Goal: Task Accomplishment & Management: Manage account settings

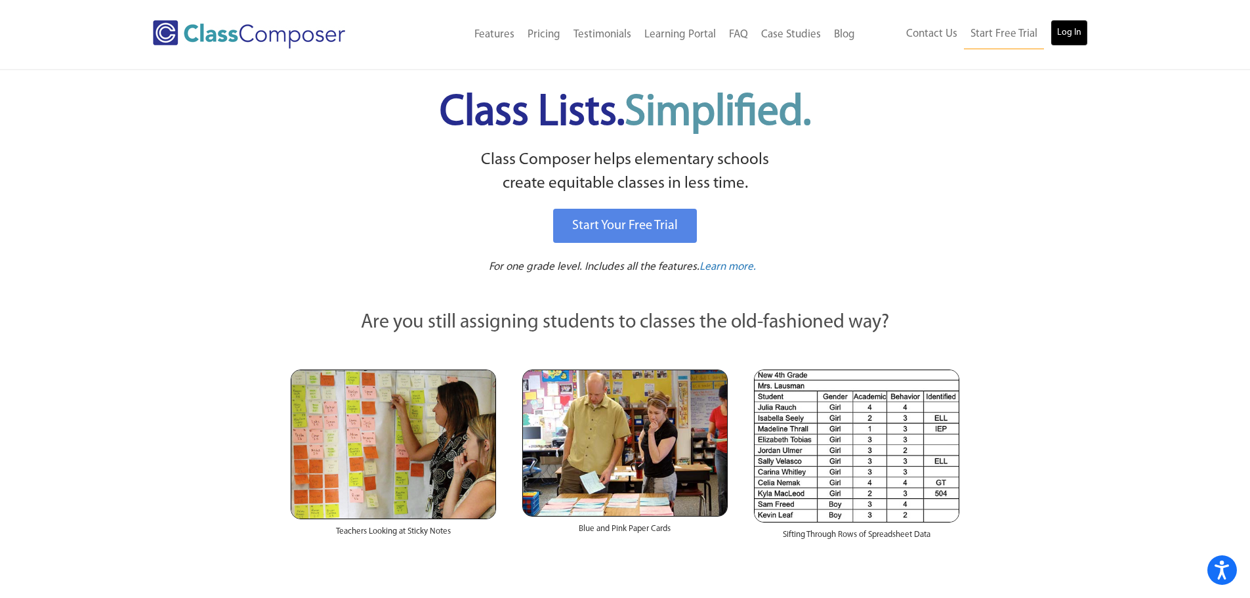
click at [1067, 43] on link "Log In" at bounding box center [1069, 33] width 37 height 26
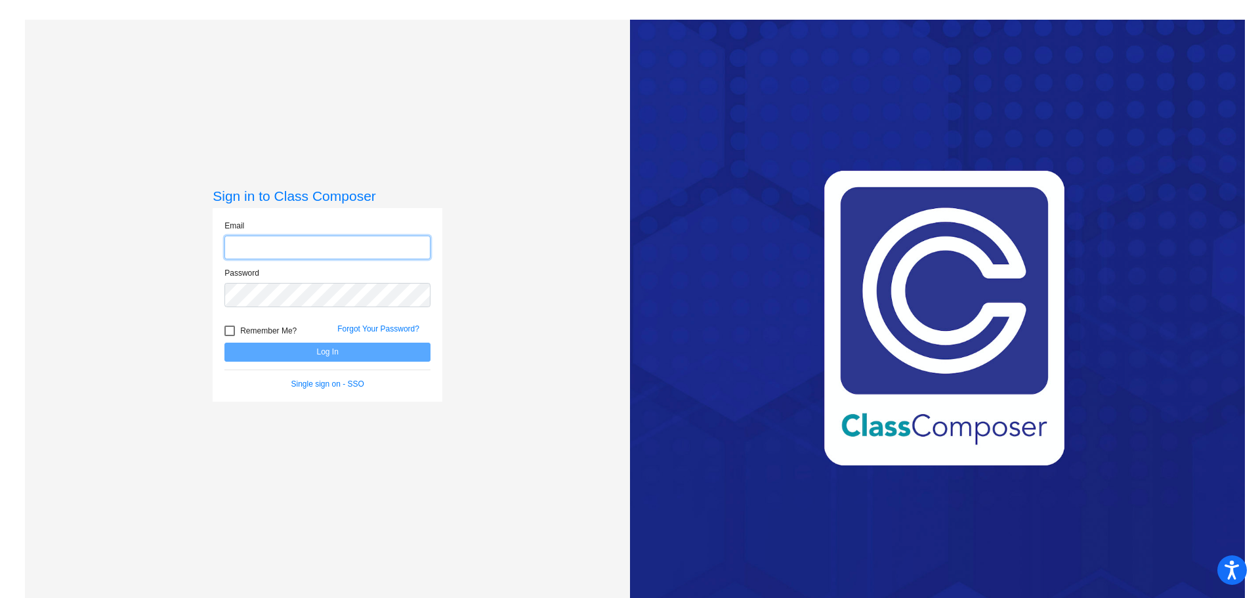
type input "[EMAIL_ADDRESS][DOMAIN_NAME]"
click at [323, 354] on button "Log In" at bounding box center [327, 352] width 206 height 19
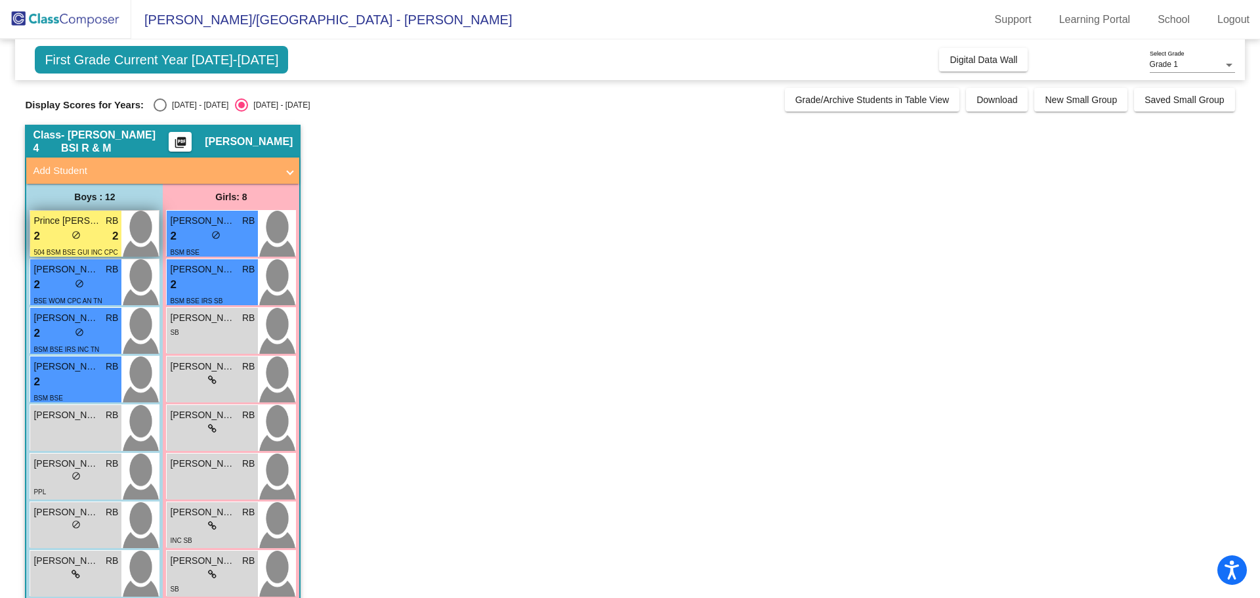
click at [87, 224] on span "Prince [PERSON_NAME]" at bounding box center [66, 221] width 66 height 14
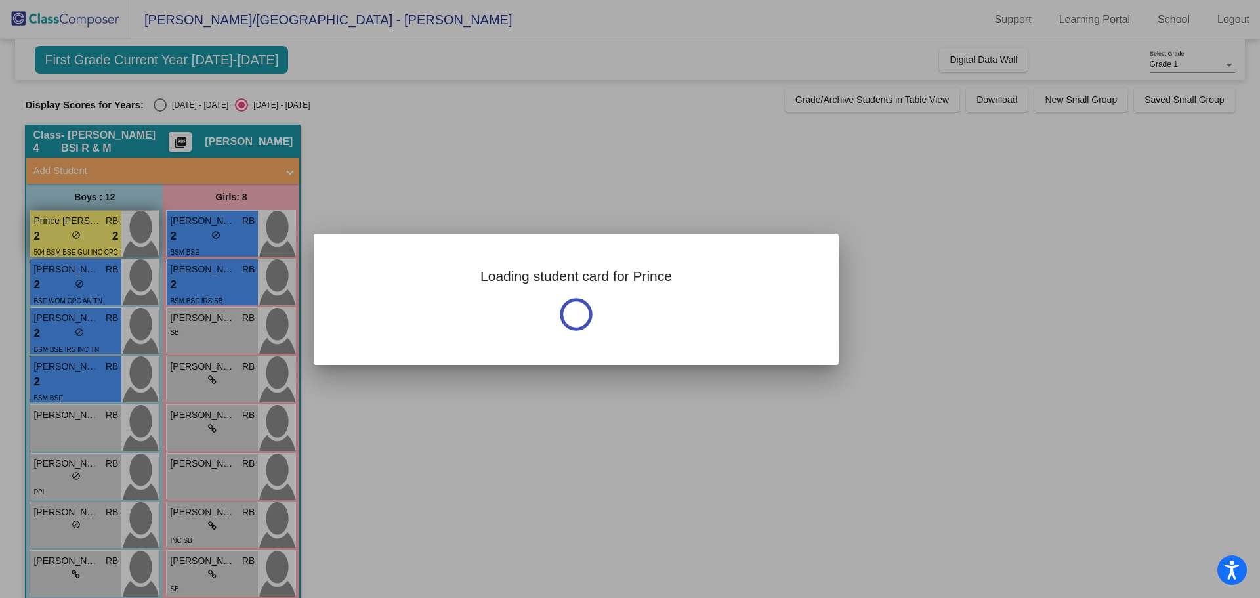
click at [87, 224] on div at bounding box center [630, 299] width 1260 height 598
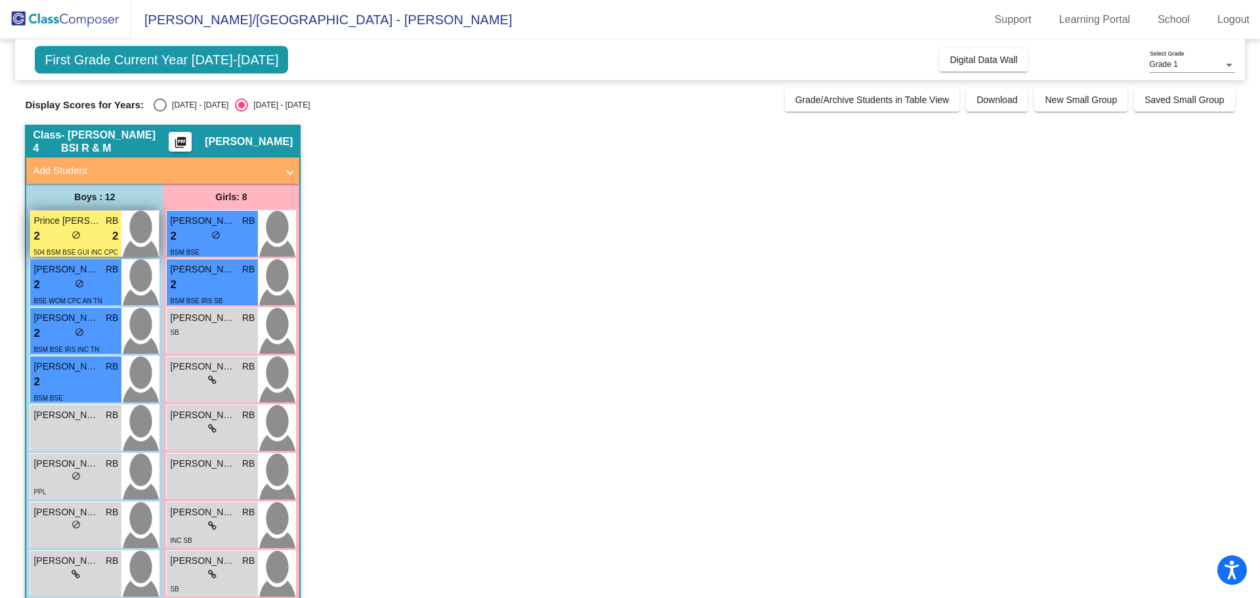
click at [69, 233] on div "2 lock do_not_disturb_alt 2" at bounding box center [75, 236] width 85 height 17
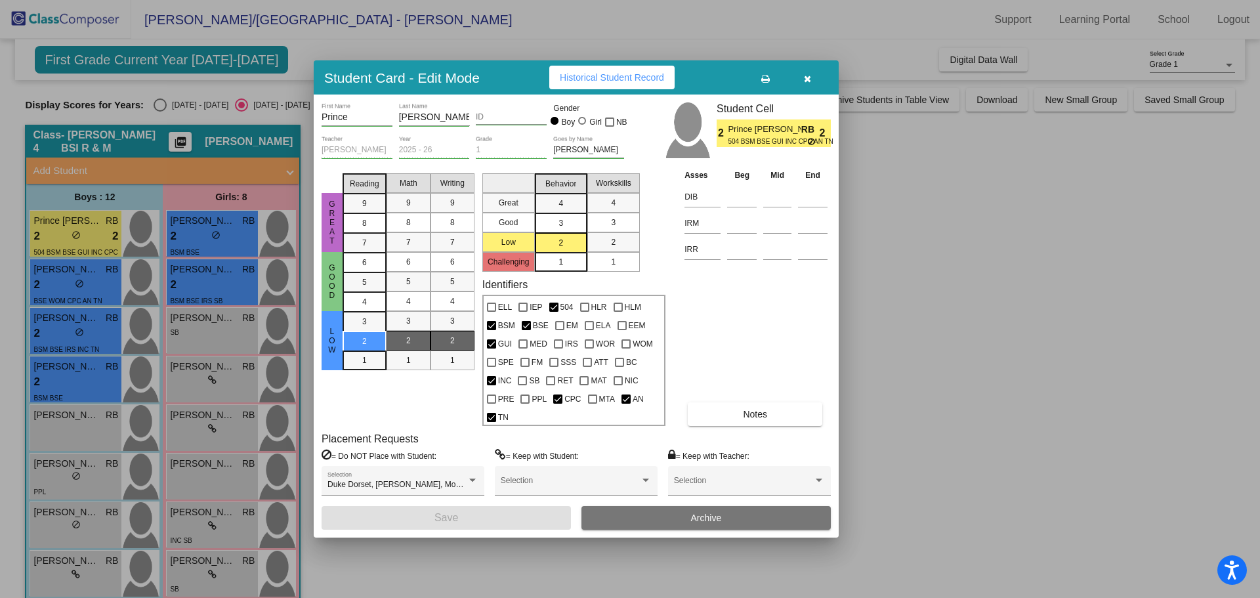
click at [422, 566] on div at bounding box center [630, 299] width 1260 height 598
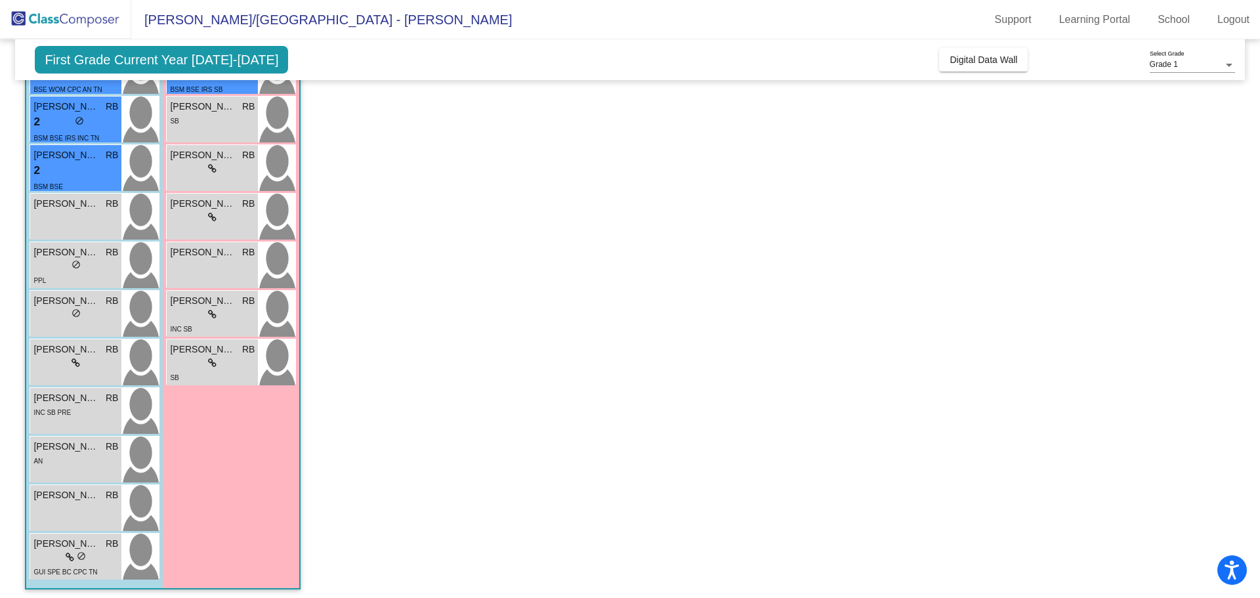
scroll to position [216, 0]
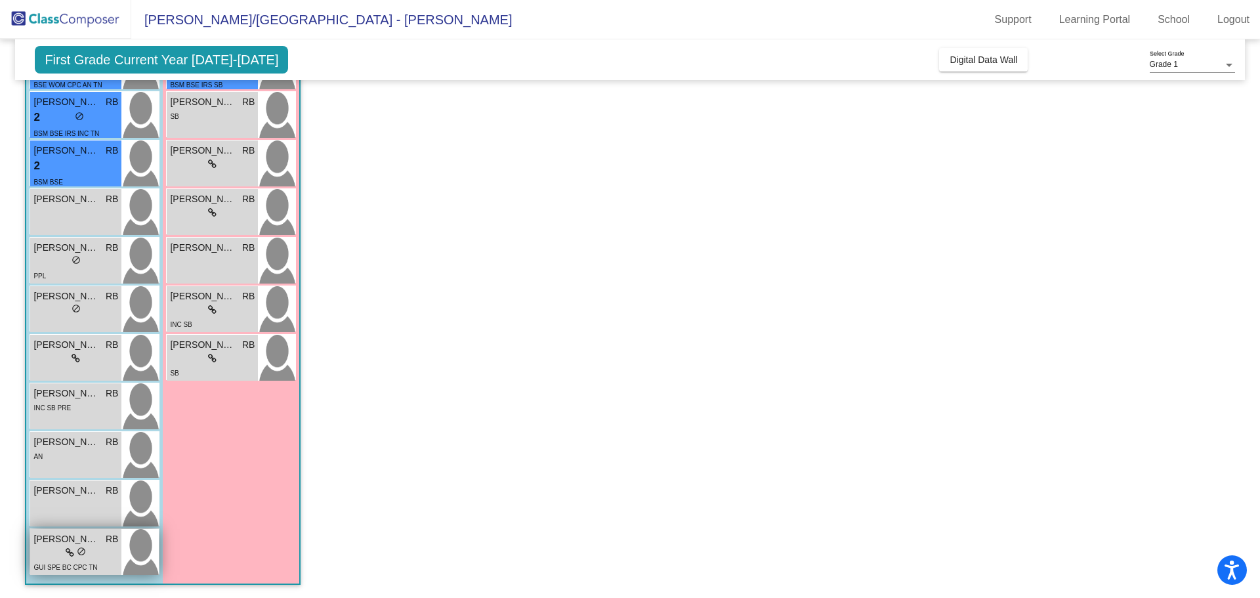
click at [54, 542] on span "[PERSON_NAME]" at bounding box center [66, 539] width 66 height 14
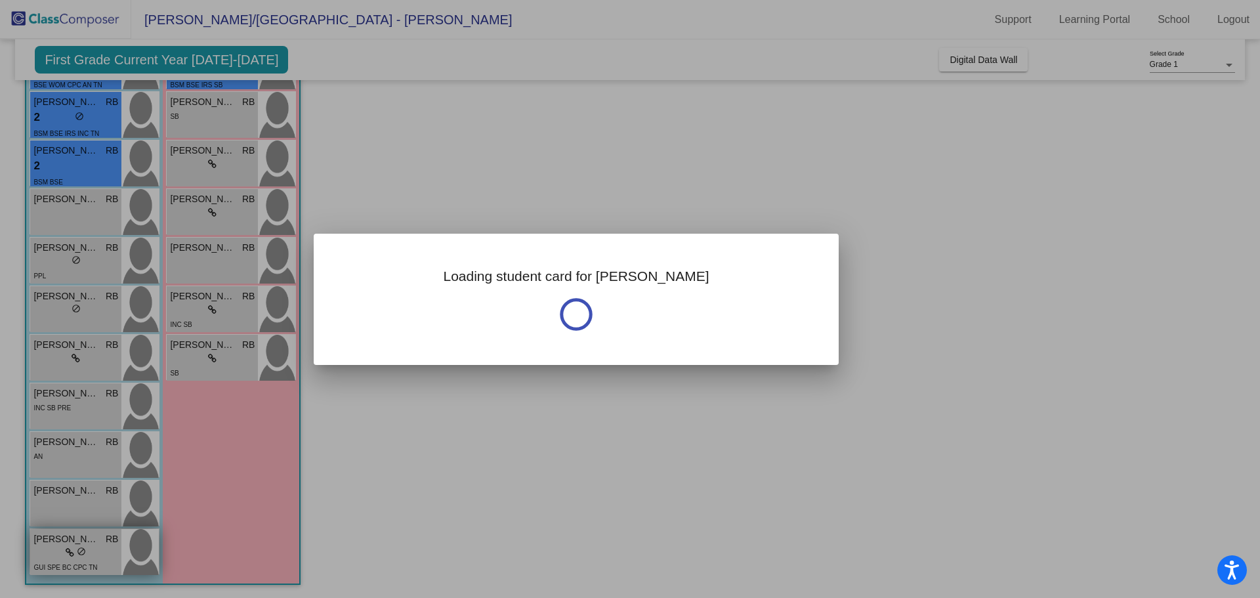
click at [54, 542] on div at bounding box center [630, 299] width 1260 height 598
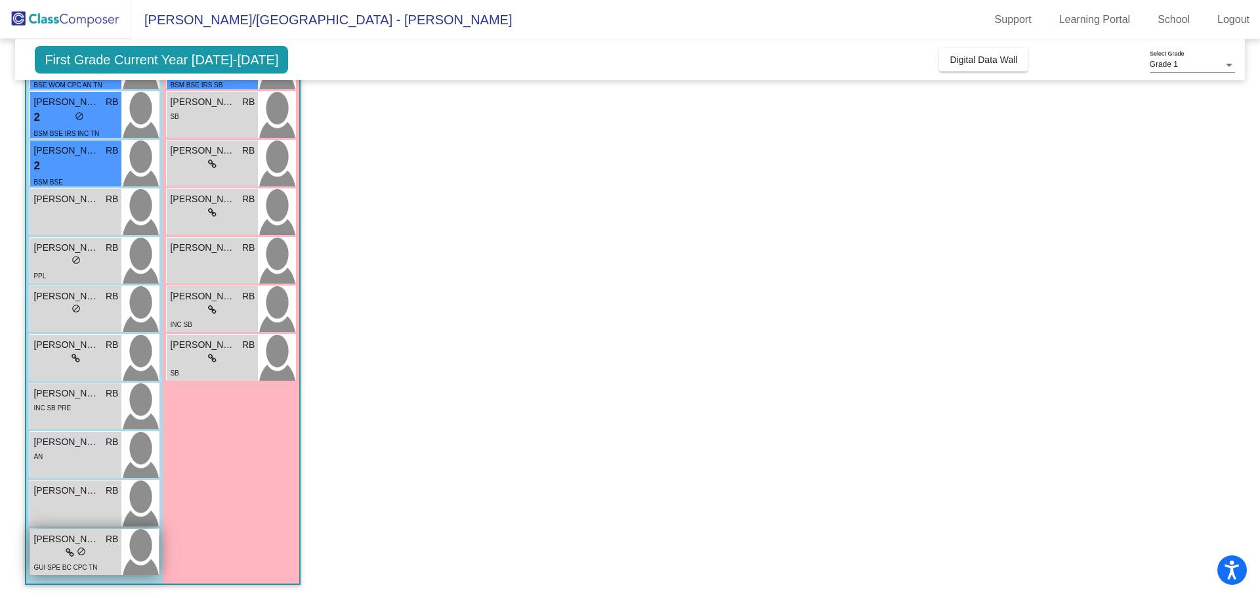
click at [56, 531] on div "[PERSON_NAME] RB lock do_not_disturb_alt GUI SPE BC CPC TN" at bounding box center [75, 552] width 91 height 46
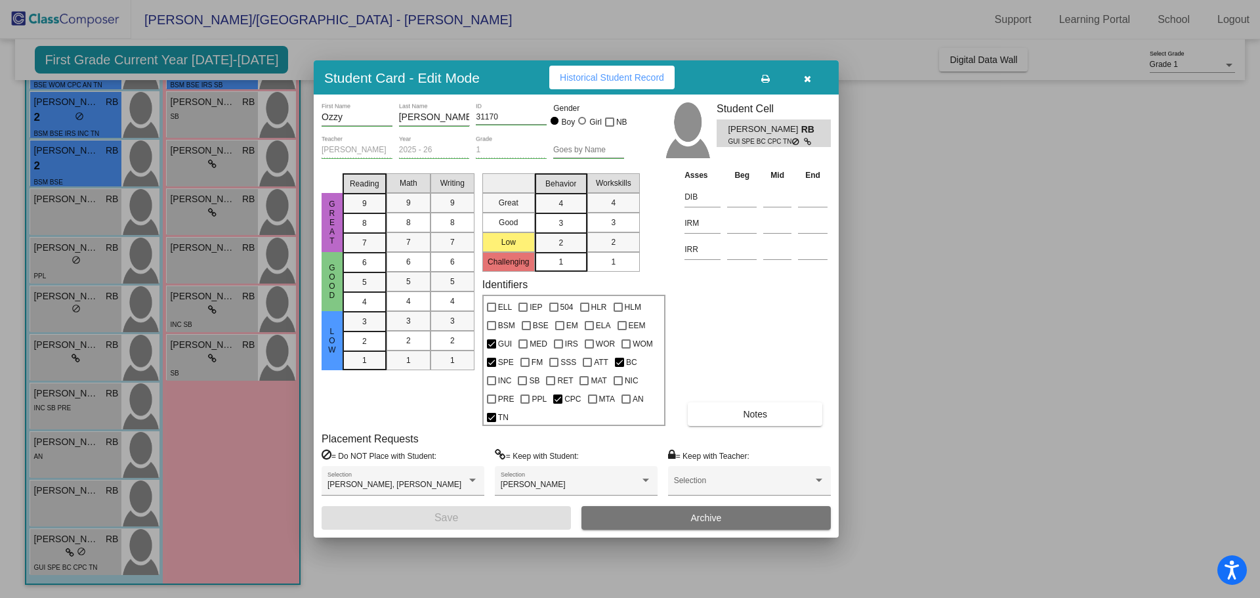
click at [455, 547] on div at bounding box center [630, 299] width 1260 height 598
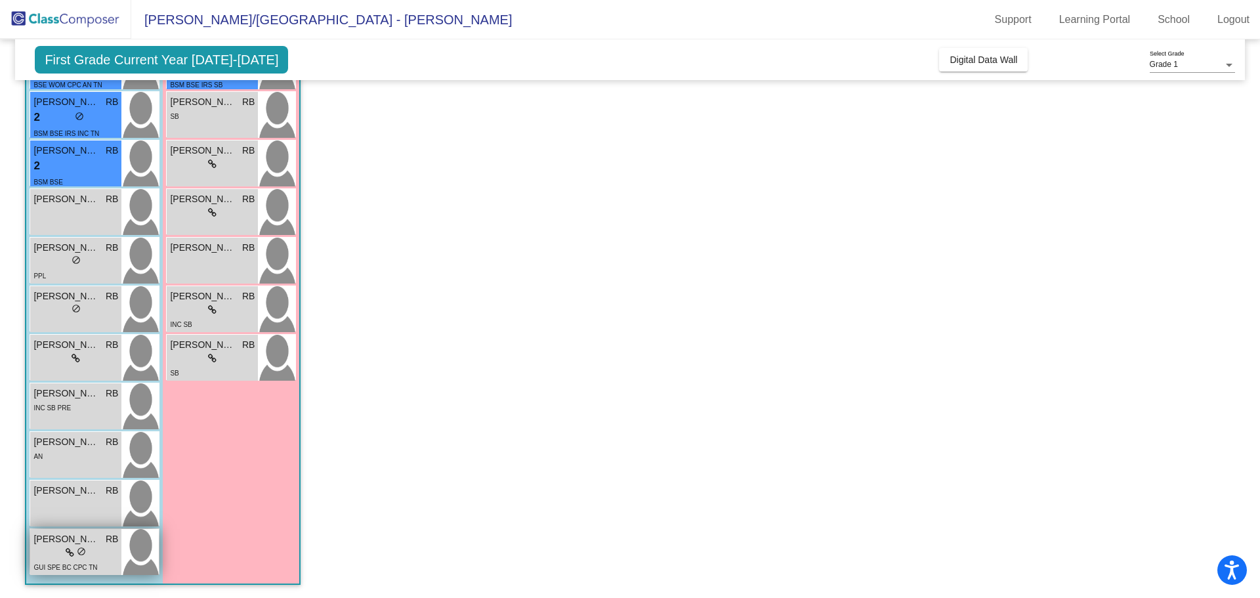
click at [54, 555] on div "lock do_not_disturb_alt" at bounding box center [75, 553] width 85 height 14
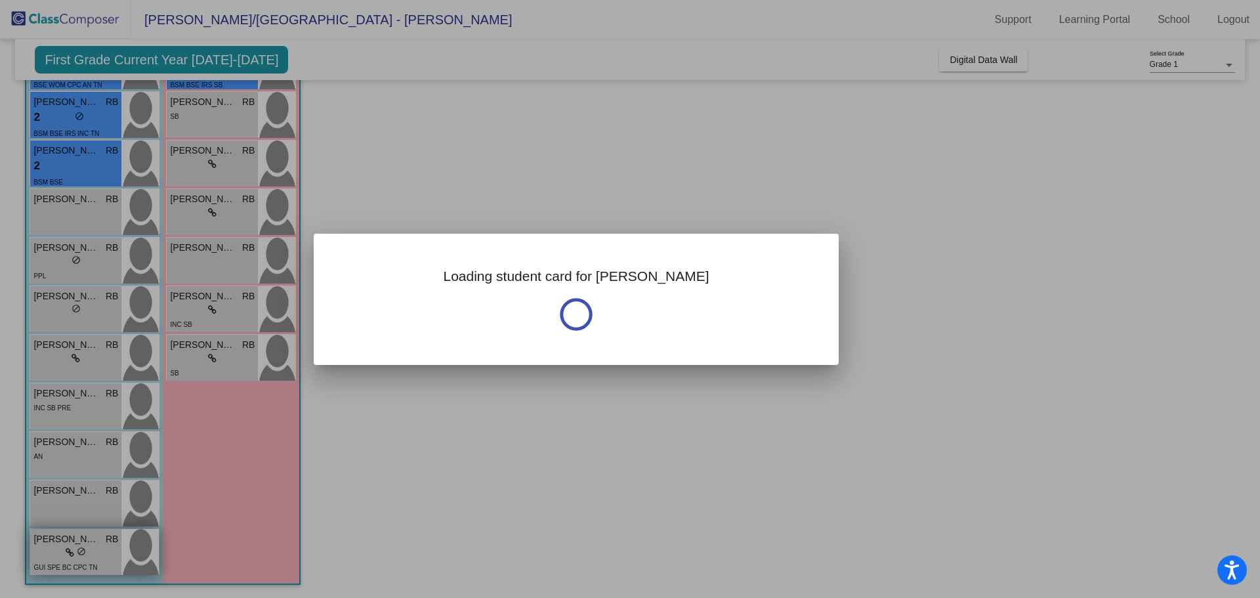
click at [54, 555] on div at bounding box center [630, 299] width 1260 height 598
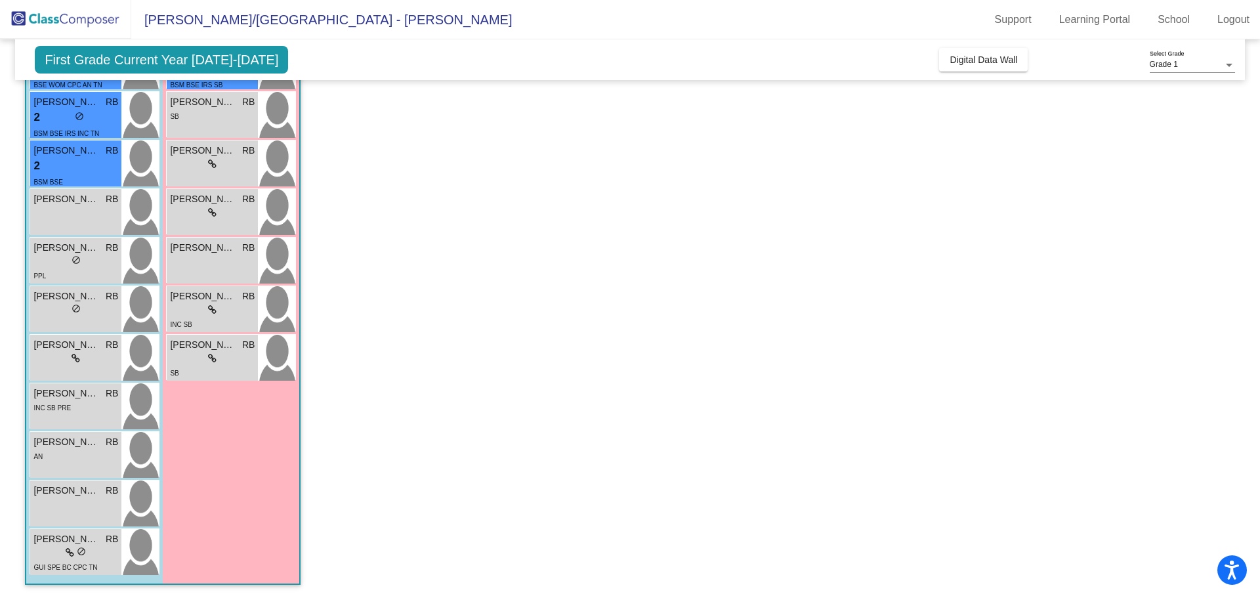
click at [25, 543] on div "Class 4 - [PERSON_NAME] BSI R & M picture_as_pdf [PERSON_NAME] Add Student Firs…" at bounding box center [163, 247] width 276 height 676
click at [31, 548] on div "[PERSON_NAME] RB lock do_not_disturb_alt GUI SPE BC CPC TN" at bounding box center [75, 552] width 91 height 46
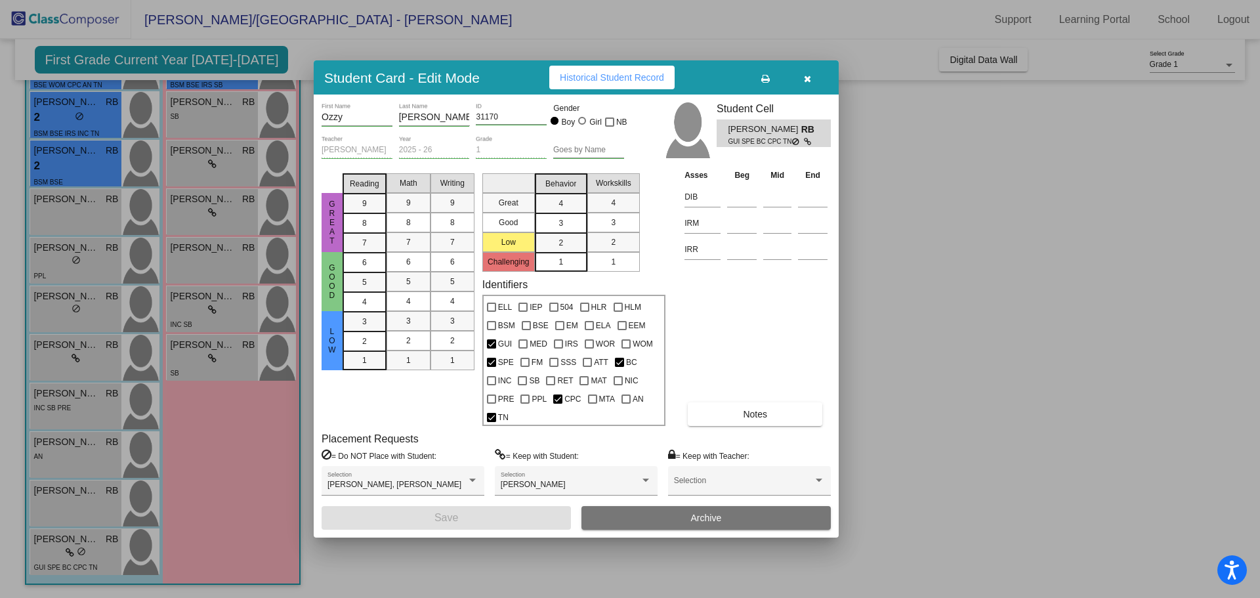
click at [983, 320] on div at bounding box center [630, 299] width 1260 height 598
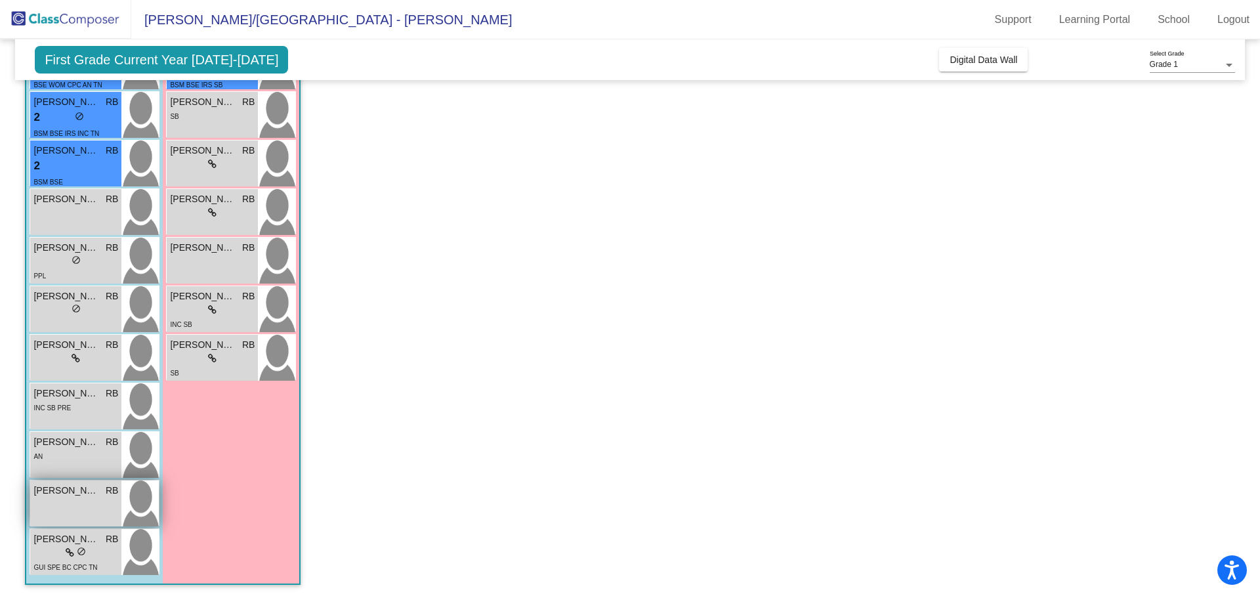
click at [77, 509] on div "[PERSON_NAME] RB lock do_not_disturb_alt" at bounding box center [75, 503] width 91 height 46
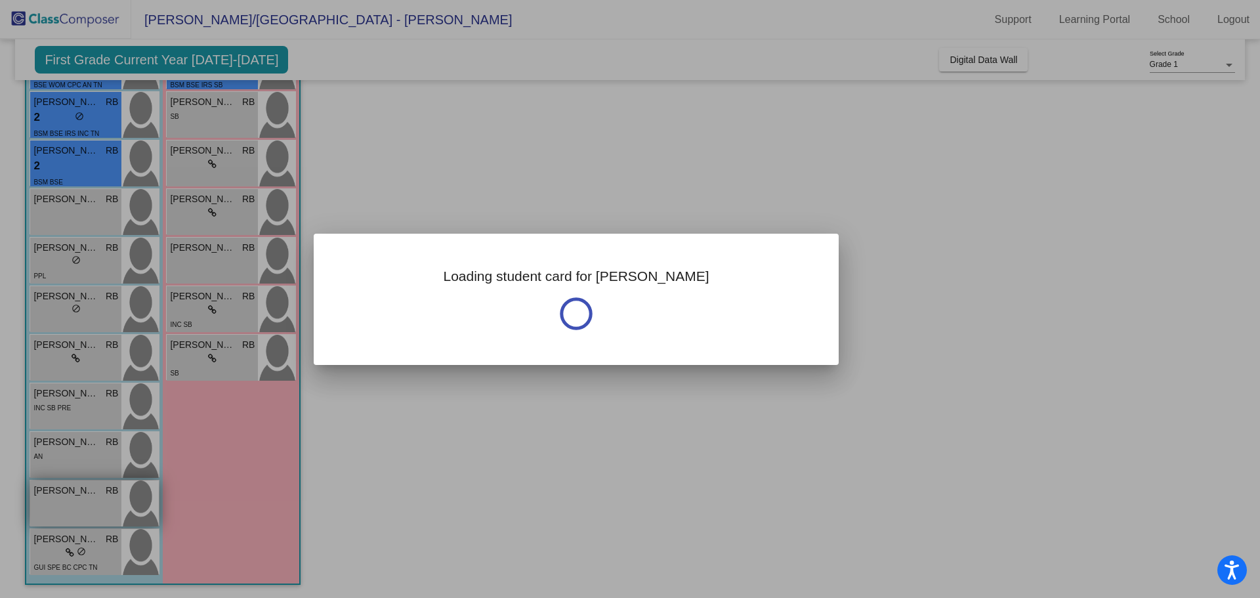
click at [77, 509] on div at bounding box center [630, 299] width 1260 height 598
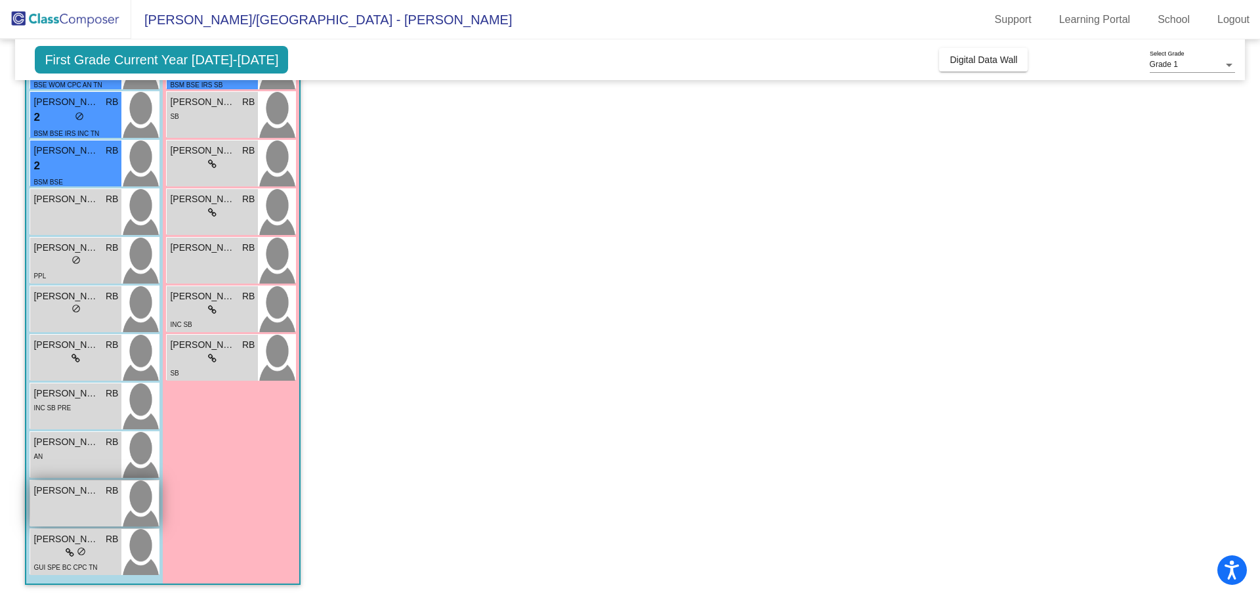
click at [45, 515] on div "[PERSON_NAME] RB lock do_not_disturb_alt" at bounding box center [75, 503] width 91 height 46
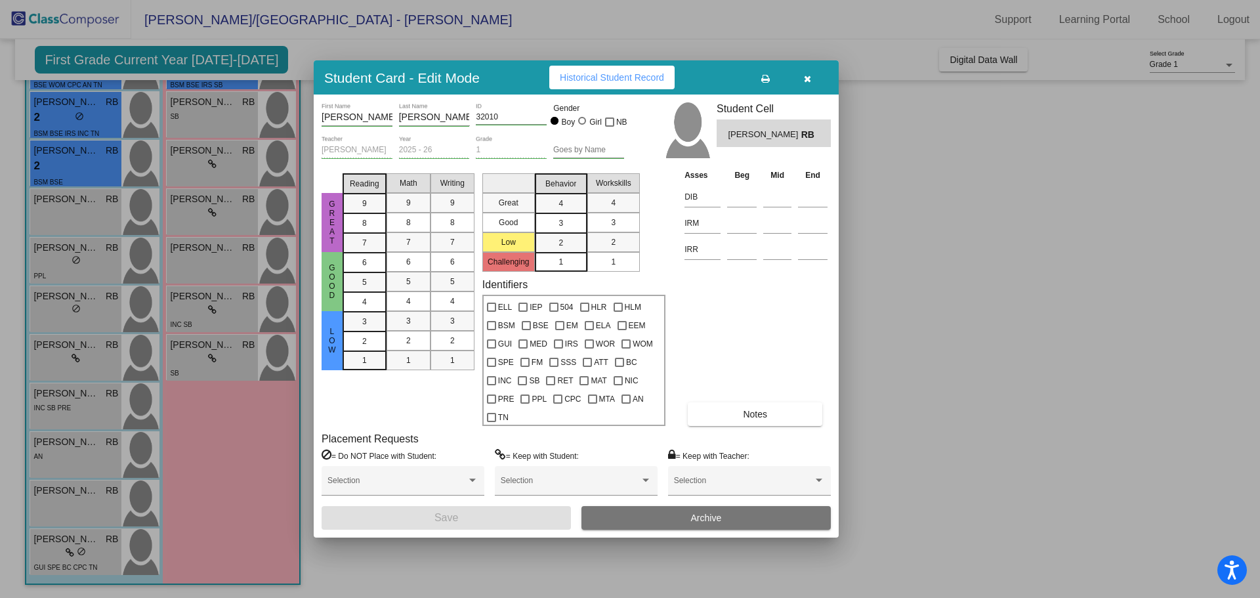
click at [53, 553] on div at bounding box center [630, 299] width 1260 height 598
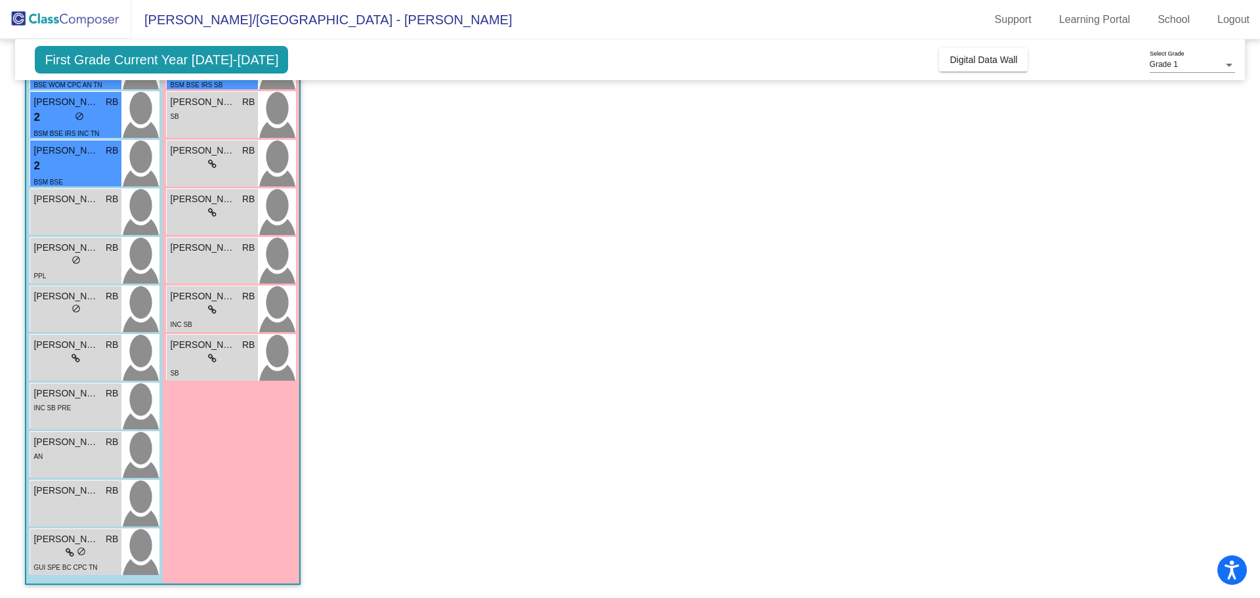
click at [53, 553] on div "lock do_not_disturb_alt" at bounding box center [75, 553] width 85 height 14
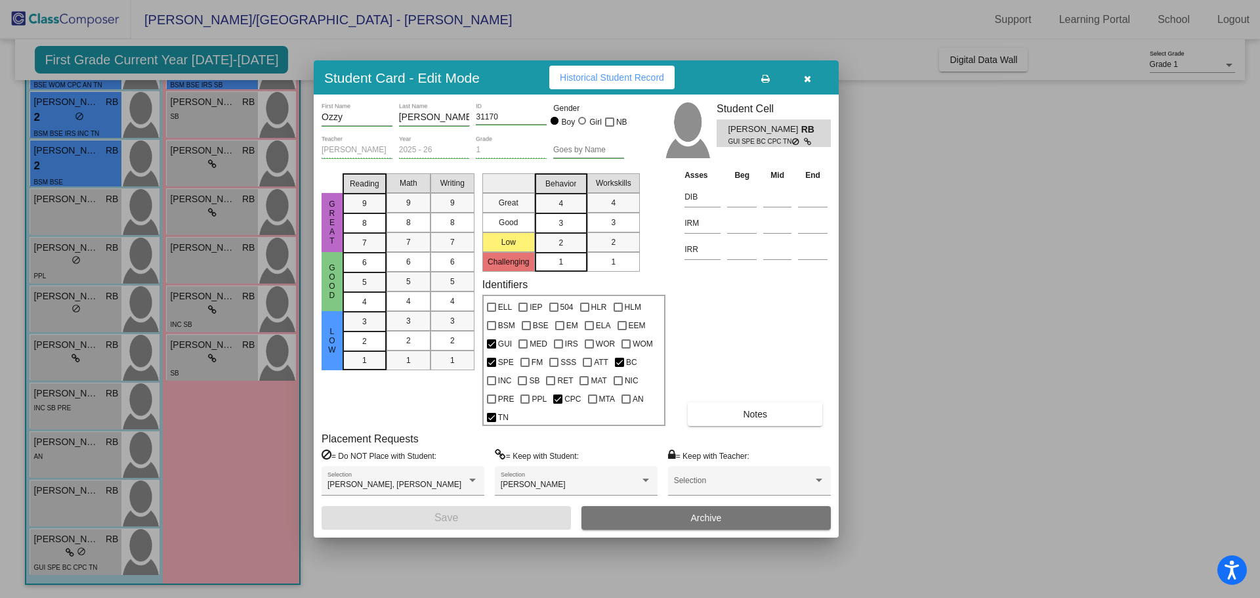
click at [411, 555] on div at bounding box center [630, 299] width 1260 height 598
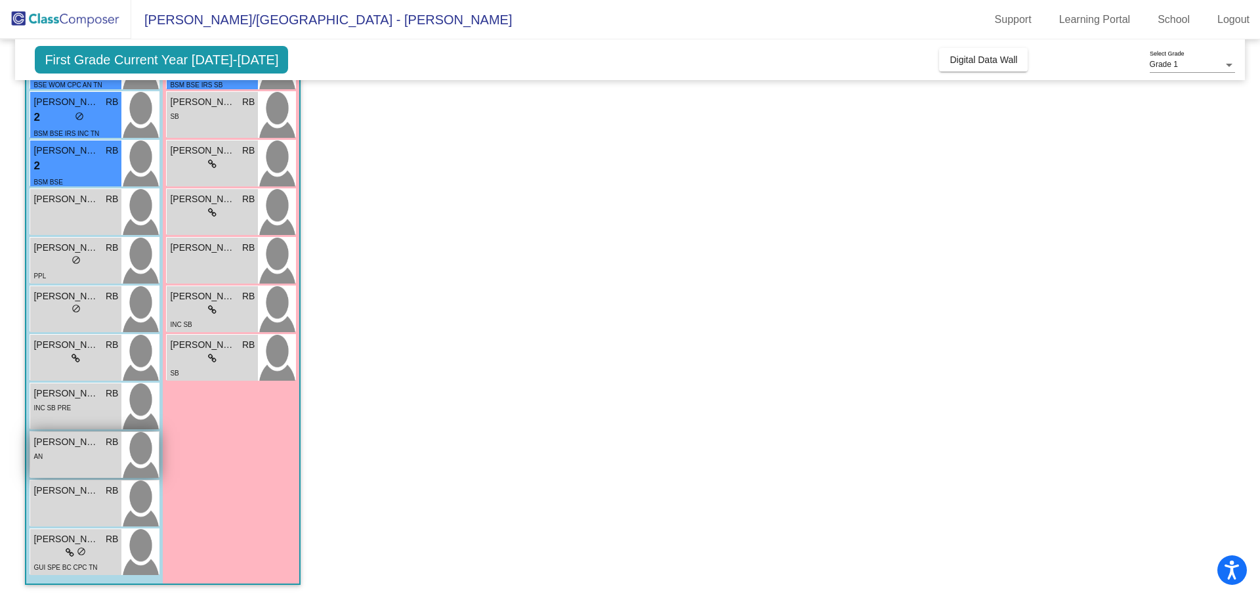
click at [64, 433] on div "[PERSON_NAME] lock do_not_disturb_alt AN" at bounding box center [75, 455] width 91 height 46
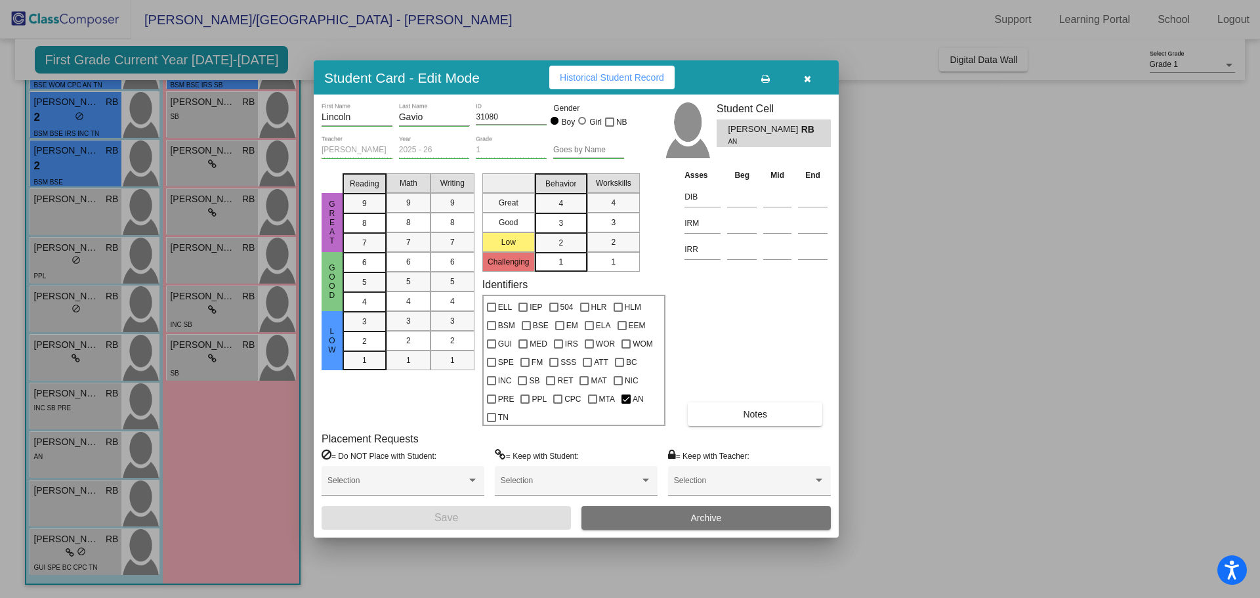
click at [457, 563] on div at bounding box center [630, 299] width 1260 height 598
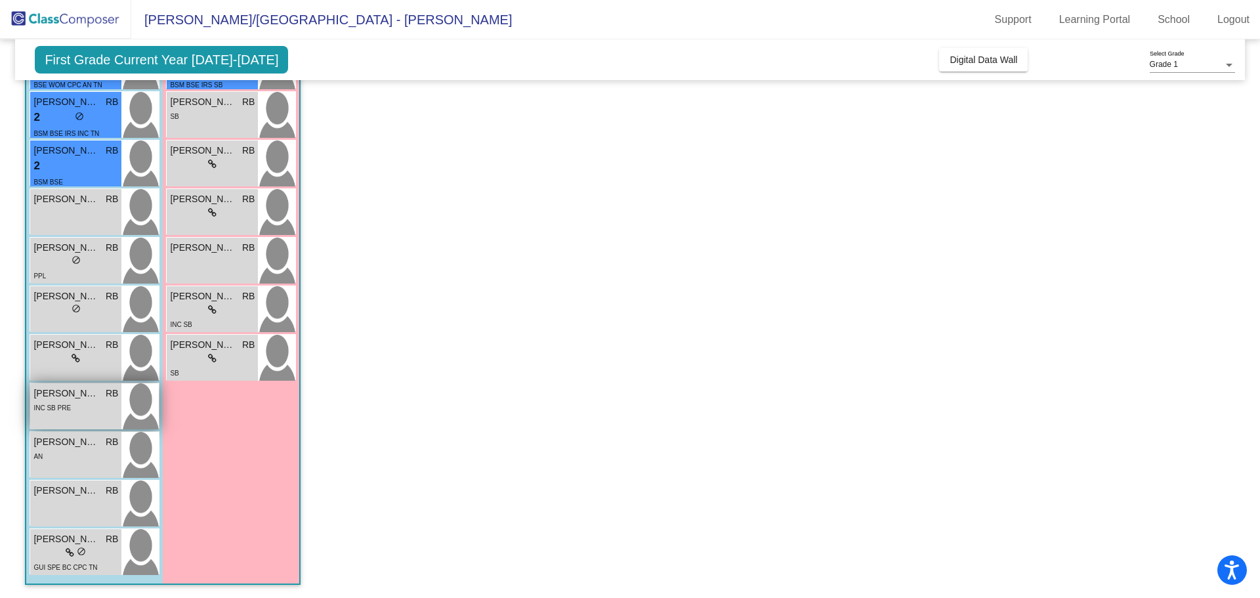
click at [62, 402] on div "INC SB PRE" at bounding box center [51, 407] width 37 height 14
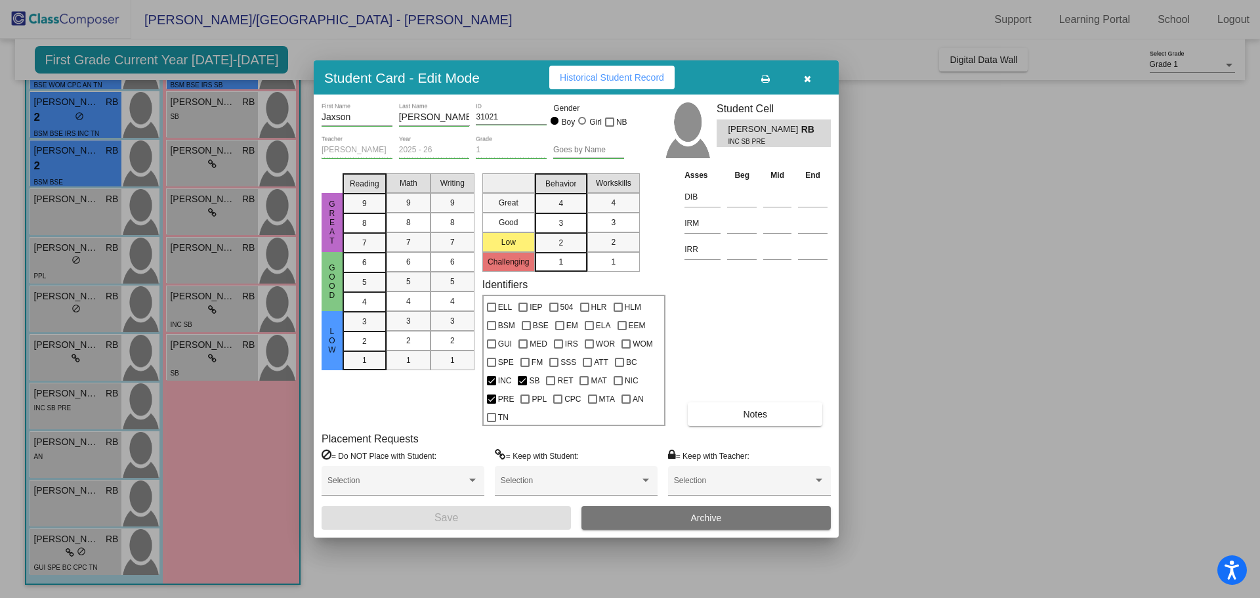
click at [457, 558] on div at bounding box center [630, 299] width 1260 height 598
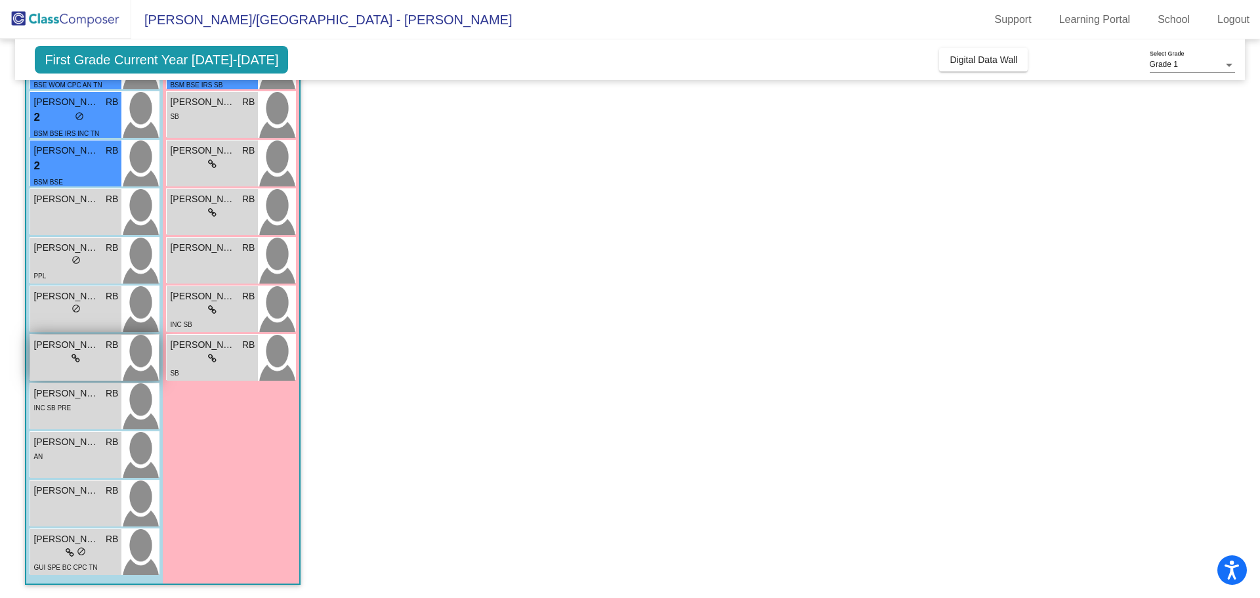
click at [78, 347] on span "[PERSON_NAME] [PERSON_NAME]" at bounding box center [66, 345] width 66 height 14
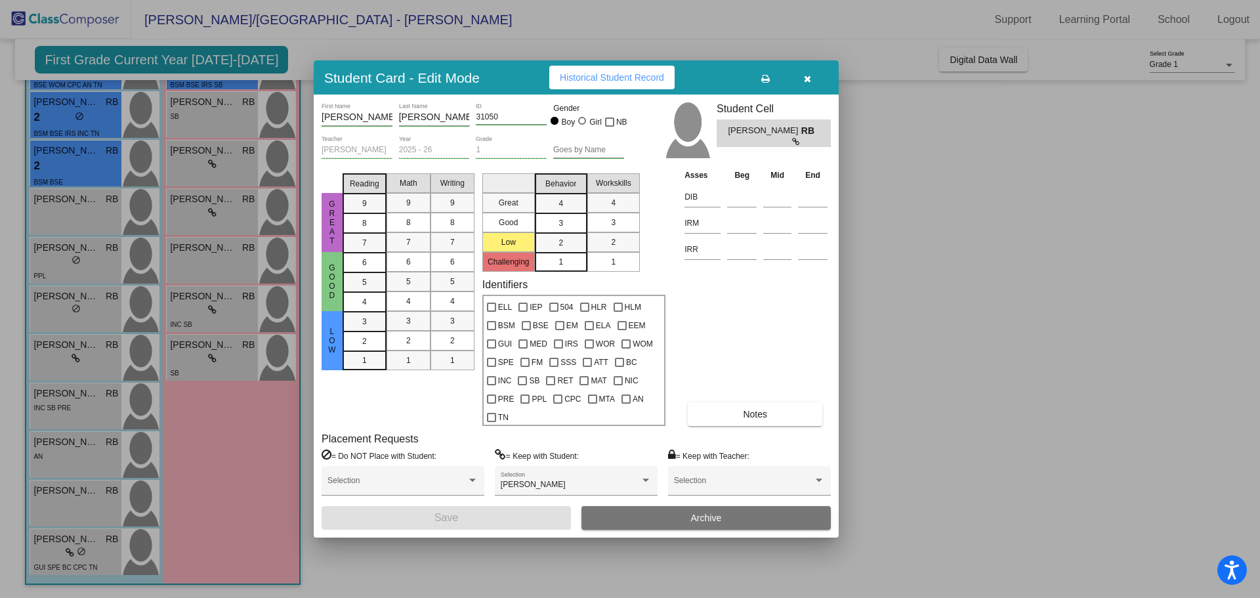
click at [446, 553] on div at bounding box center [630, 299] width 1260 height 598
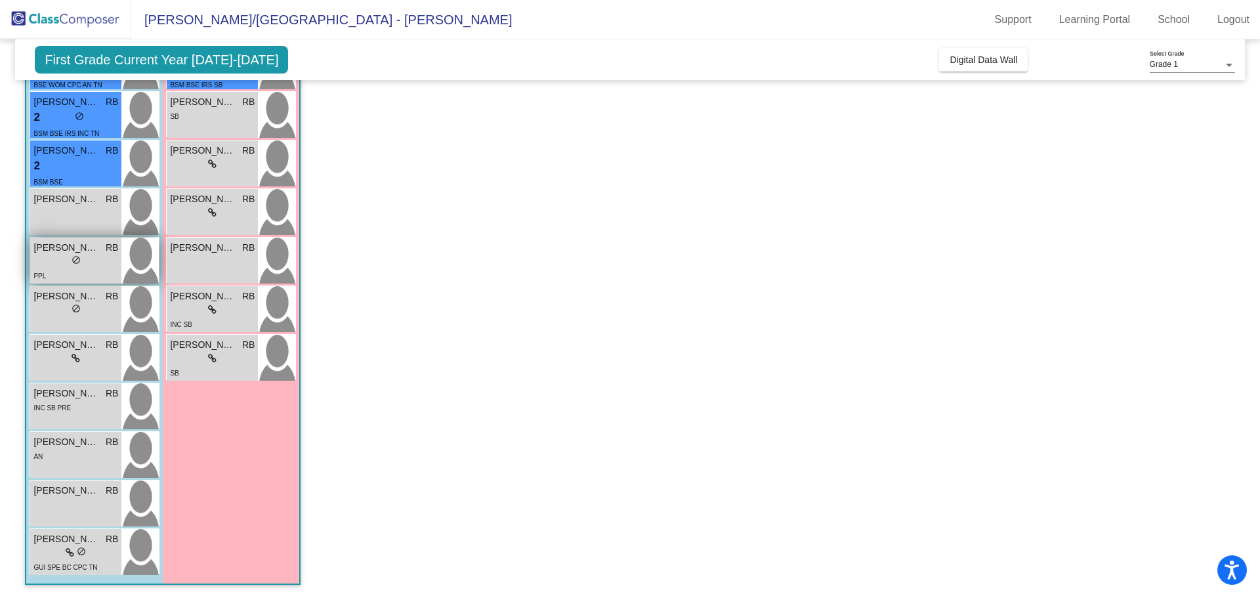
click at [34, 277] on span "PPL" at bounding box center [39, 275] width 12 height 7
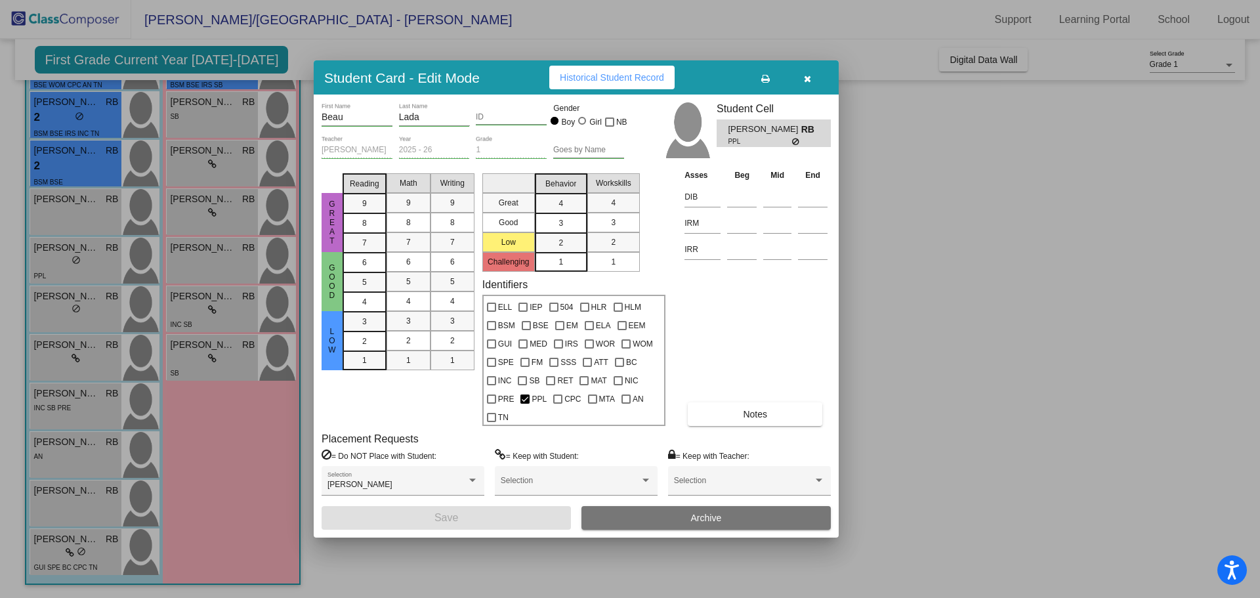
click at [442, 550] on div at bounding box center [630, 299] width 1260 height 598
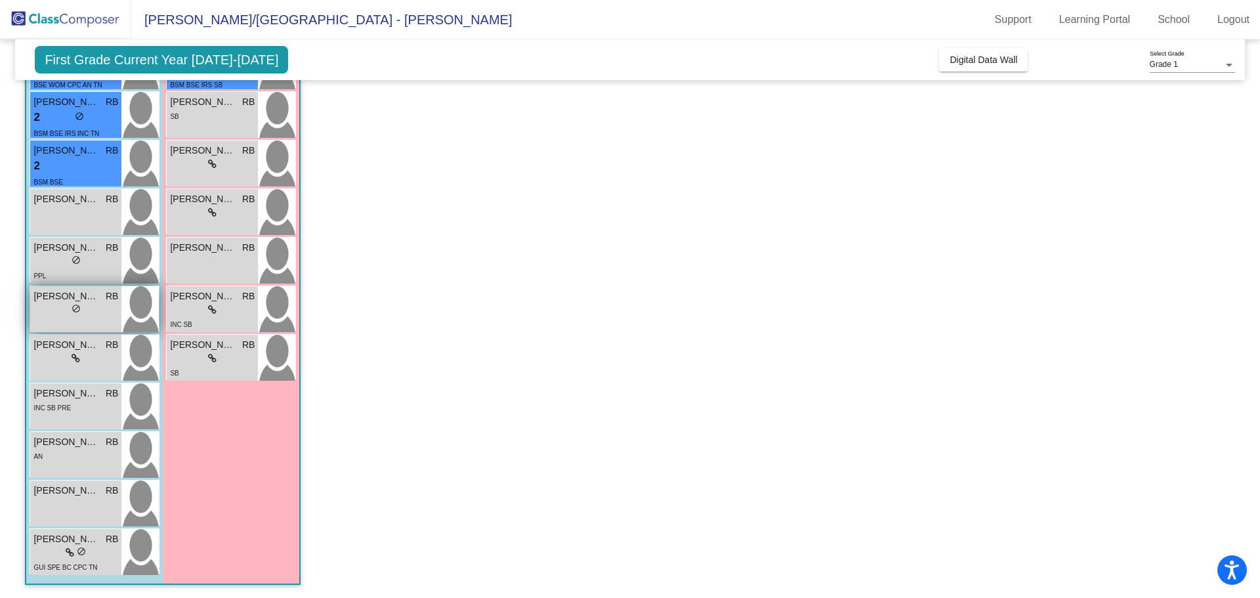
click at [51, 315] on div "lock do_not_disturb_alt" at bounding box center [75, 310] width 85 height 14
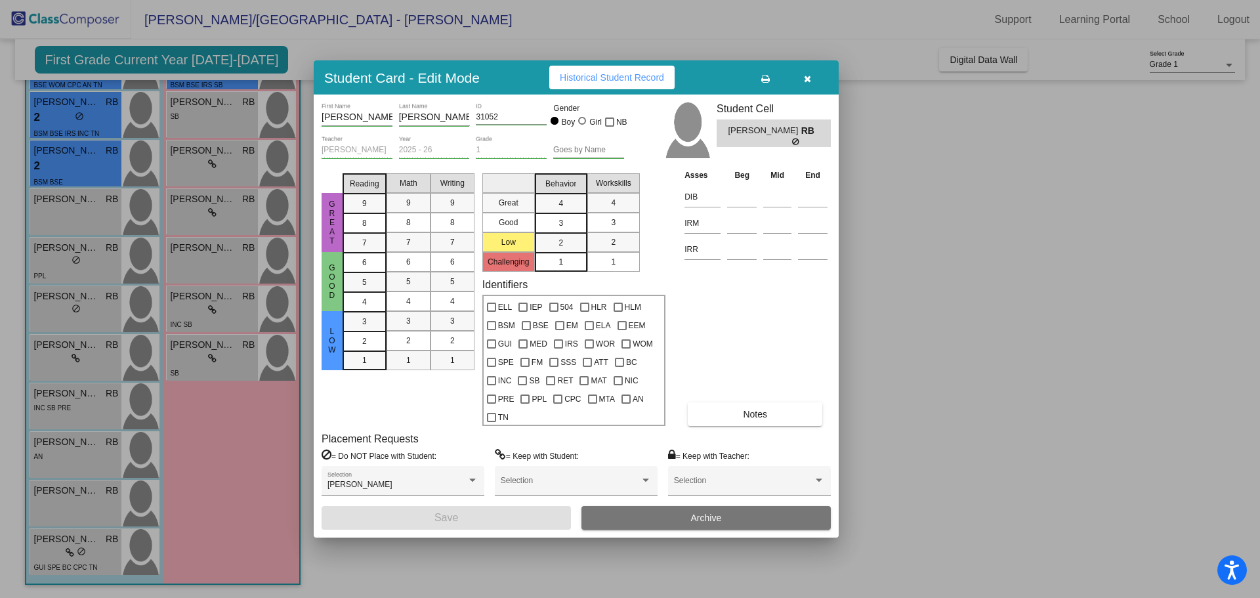
click at [430, 571] on div at bounding box center [630, 299] width 1260 height 598
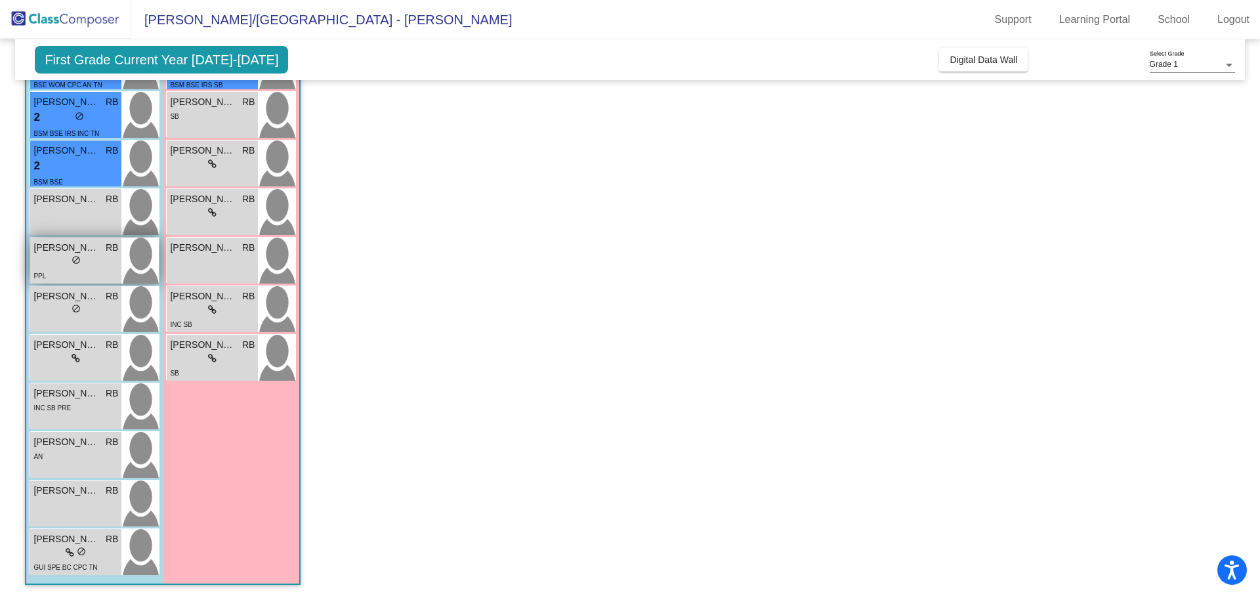
click at [51, 248] on span "[PERSON_NAME]" at bounding box center [66, 248] width 66 height 14
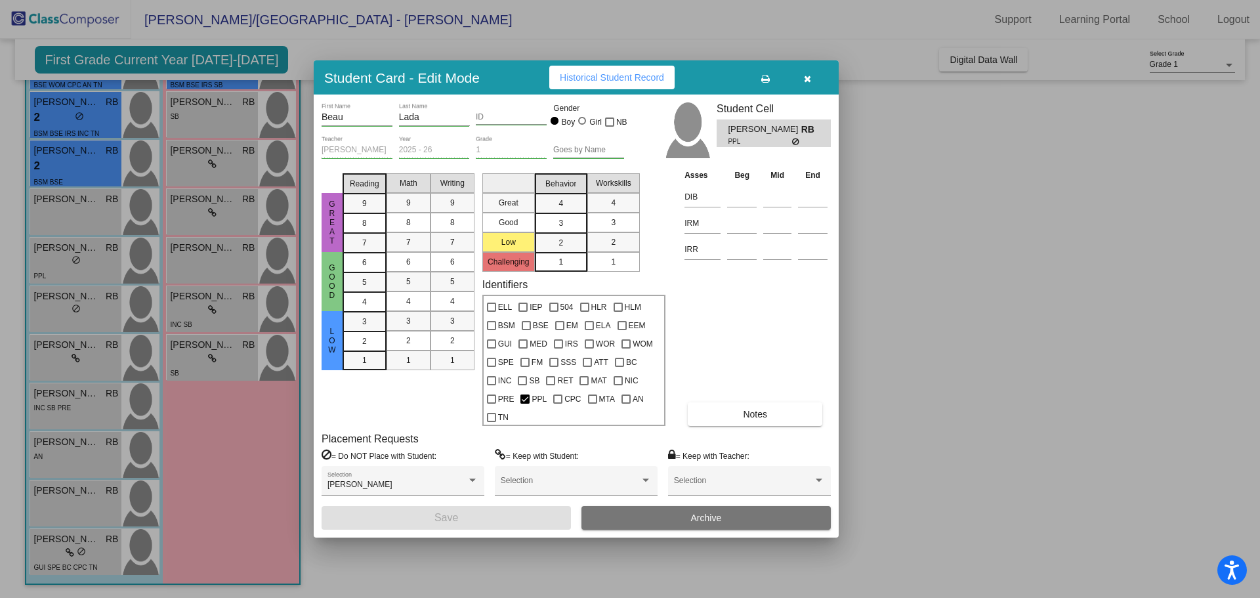
click at [444, 568] on div at bounding box center [630, 299] width 1260 height 598
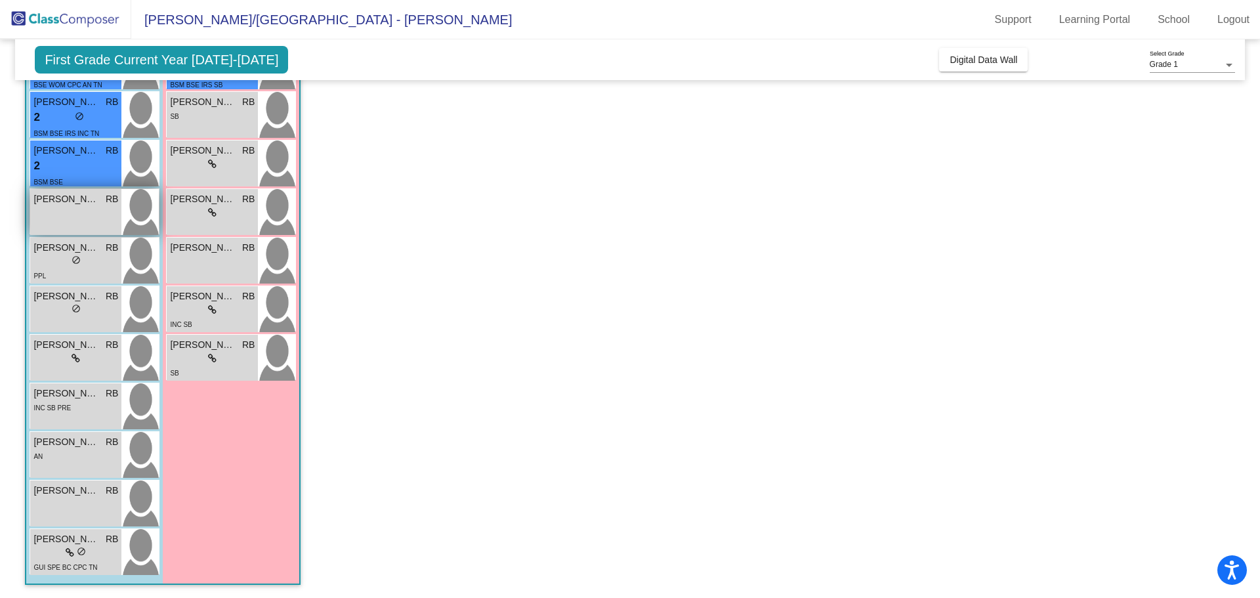
click at [90, 206] on span "[PERSON_NAME]" at bounding box center [66, 199] width 66 height 14
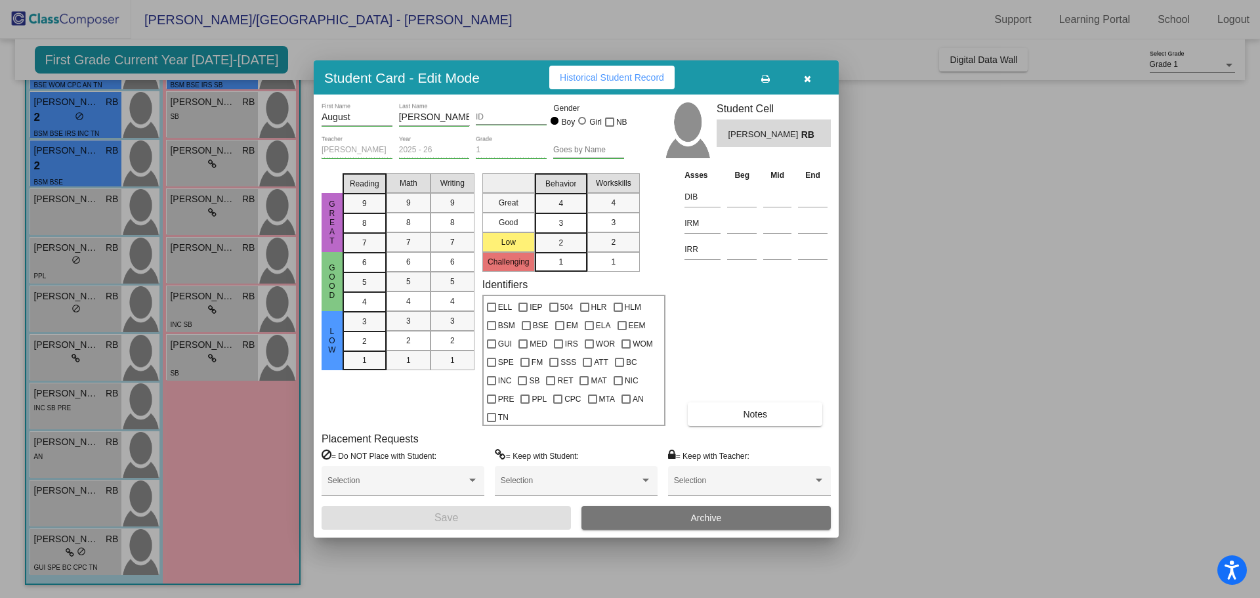
click at [404, 556] on div at bounding box center [630, 299] width 1260 height 598
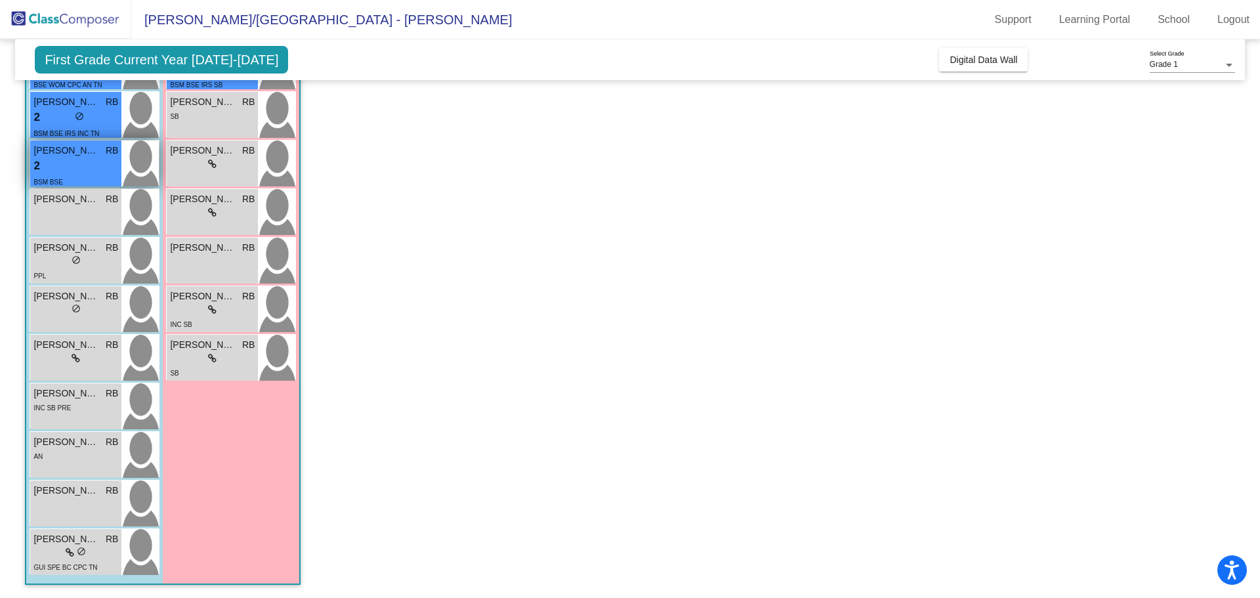
click at [66, 163] on div "2 lock do_not_disturb_alt" at bounding box center [75, 166] width 85 height 17
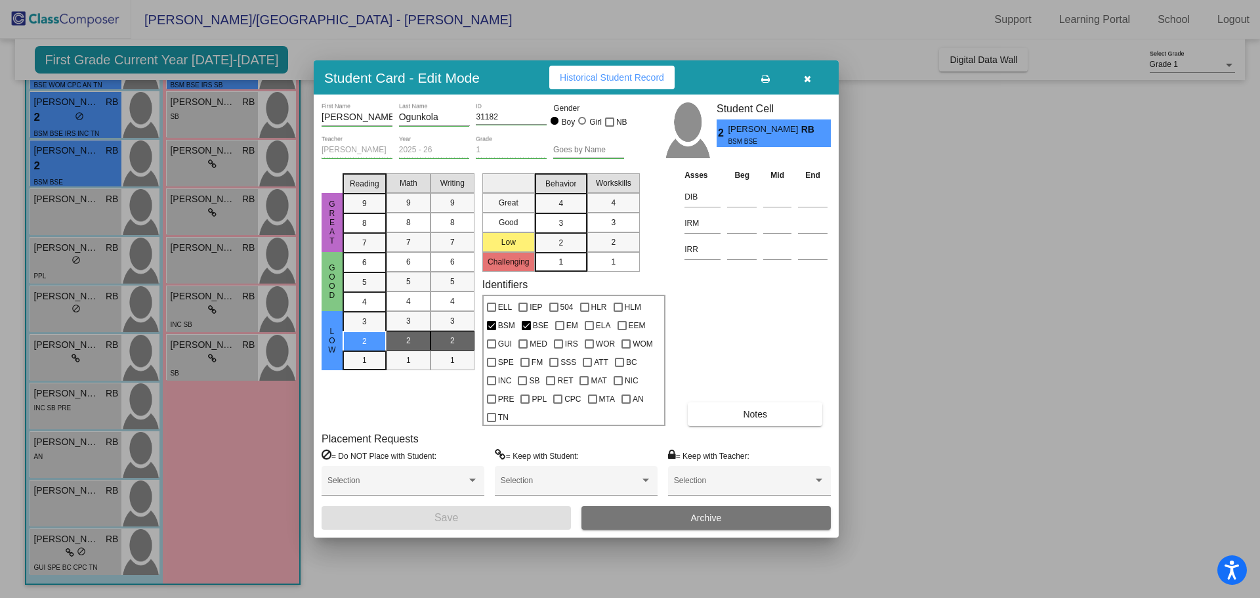
click at [404, 575] on div at bounding box center [630, 299] width 1260 height 598
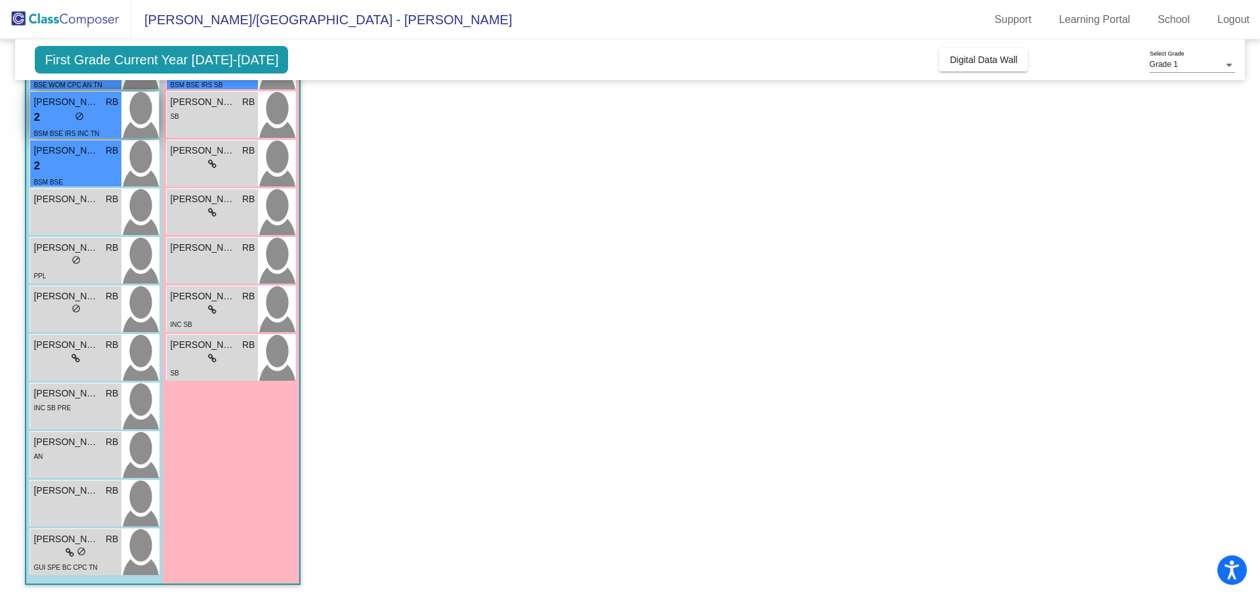
click at [78, 117] on span "do_not_disturb_alt" at bounding box center [79, 116] width 9 height 9
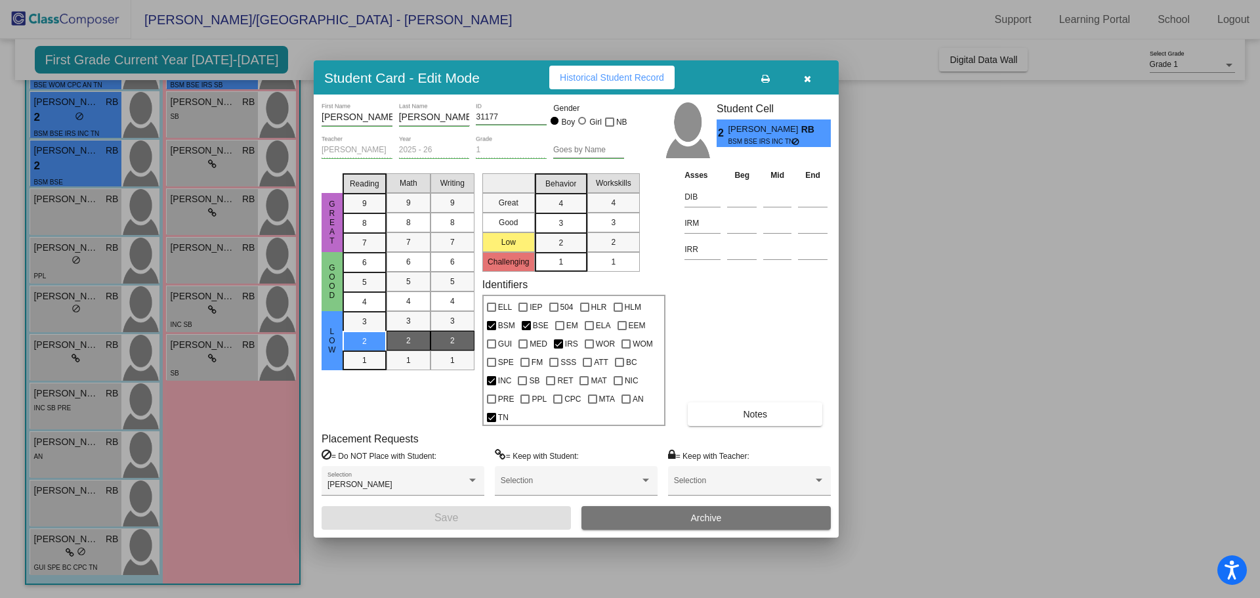
click at [450, 546] on div at bounding box center [630, 299] width 1260 height 598
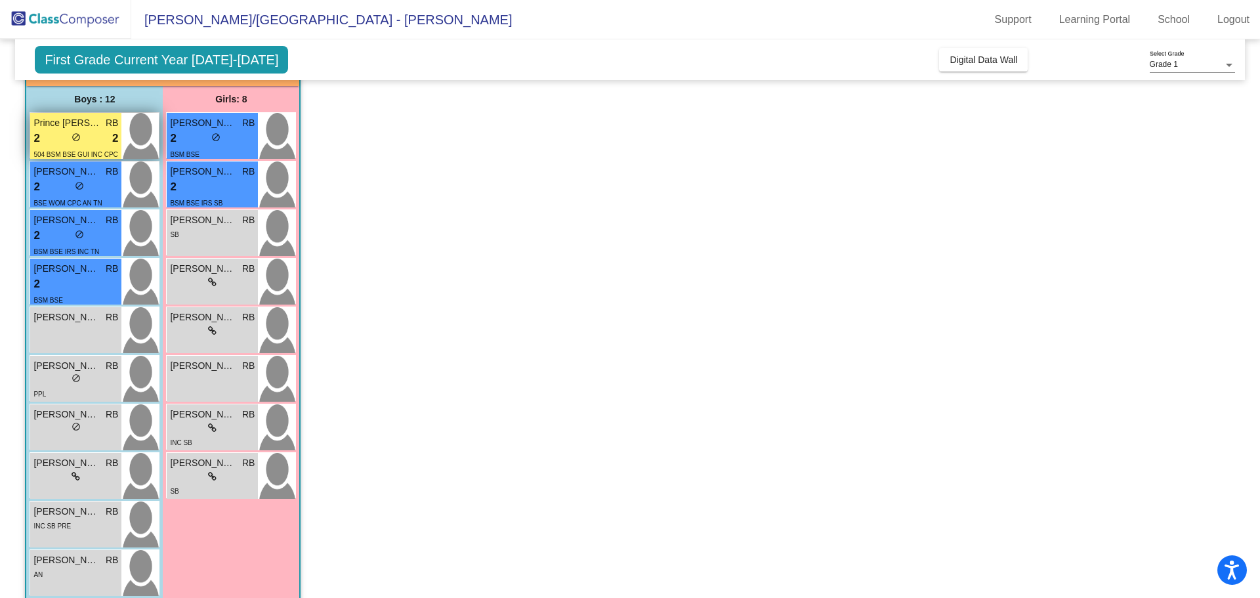
scroll to position [85, 0]
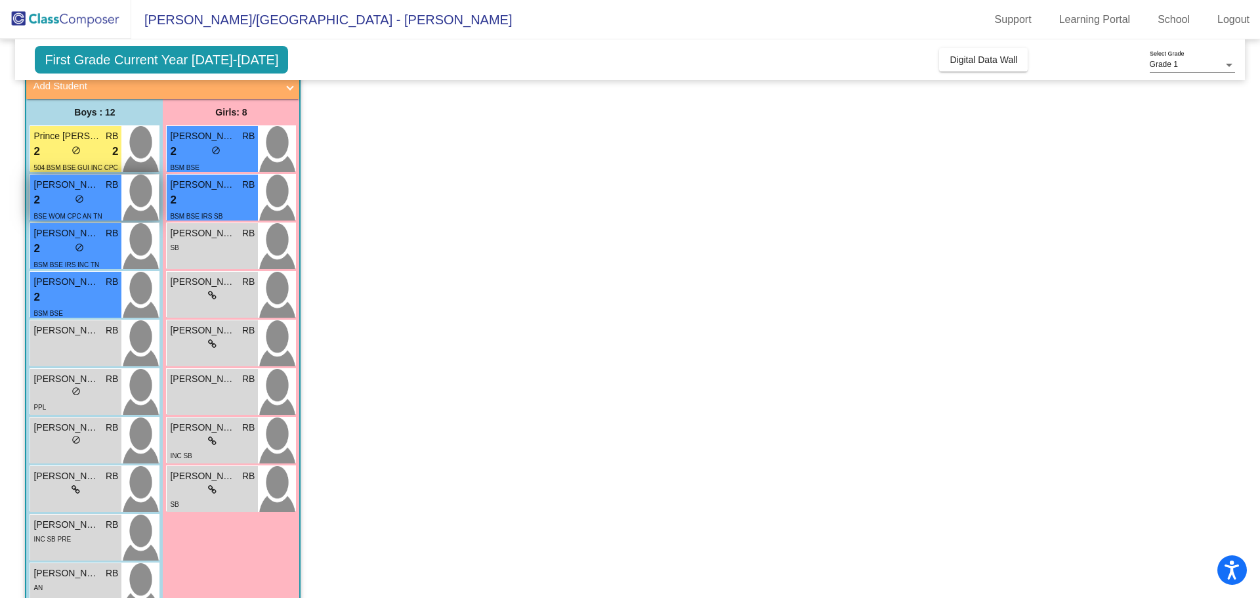
click at [70, 196] on div "2 lock do_not_disturb_alt" at bounding box center [75, 200] width 85 height 17
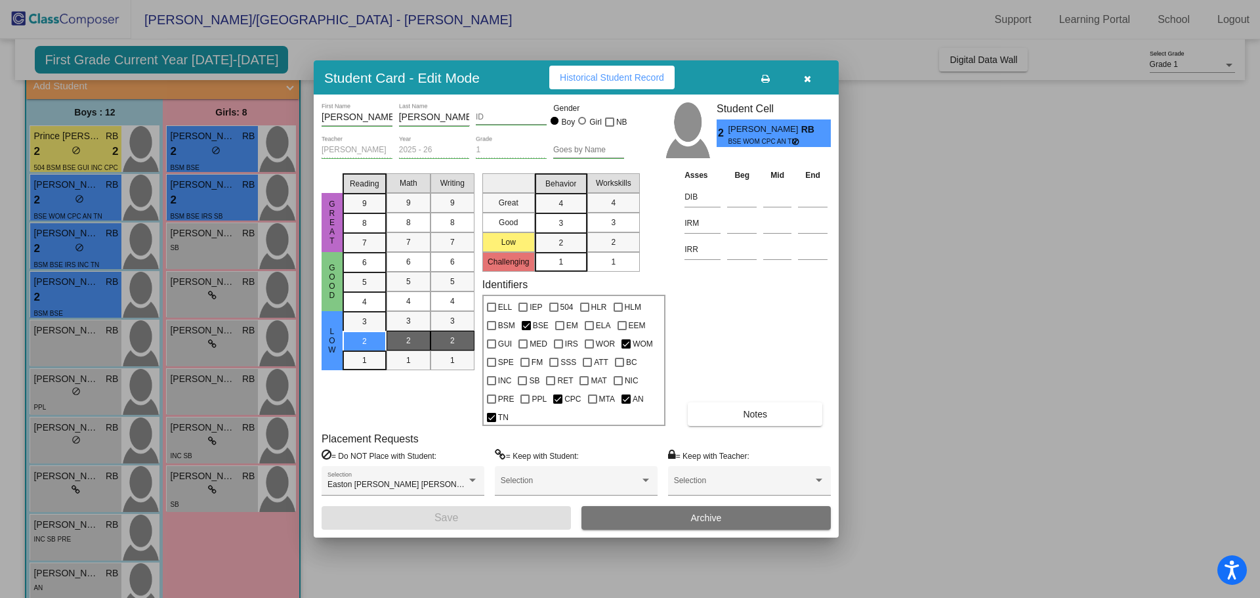
click at [494, 560] on div at bounding box center [630, 299] width 1260 height 598
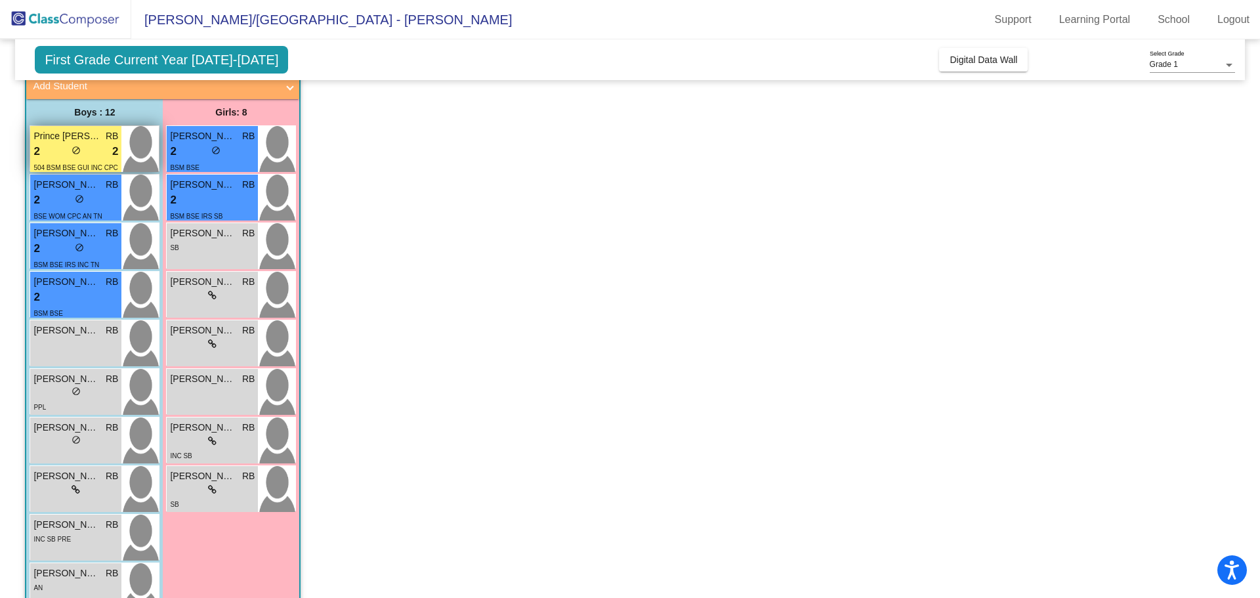
click at [62, 150] on div "2 lock do_not_disturb_alt 2" at bounding box center [75, 151] width 85 height 17
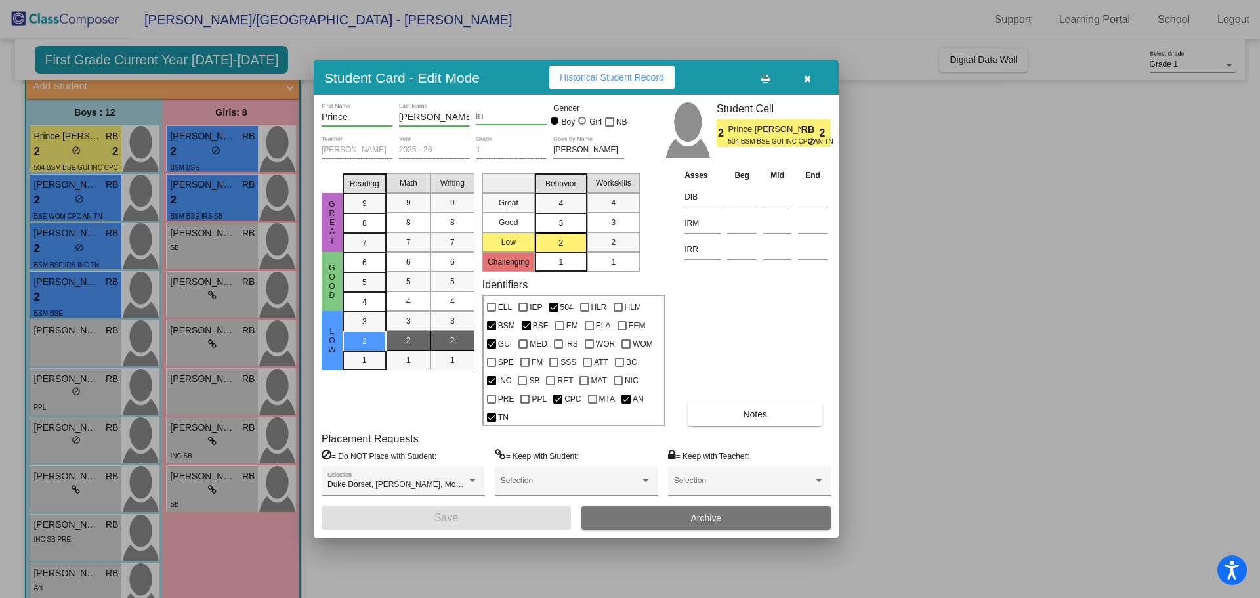
click at [391, 576] on div at bounding box center [630, 299] width 1260 height 598
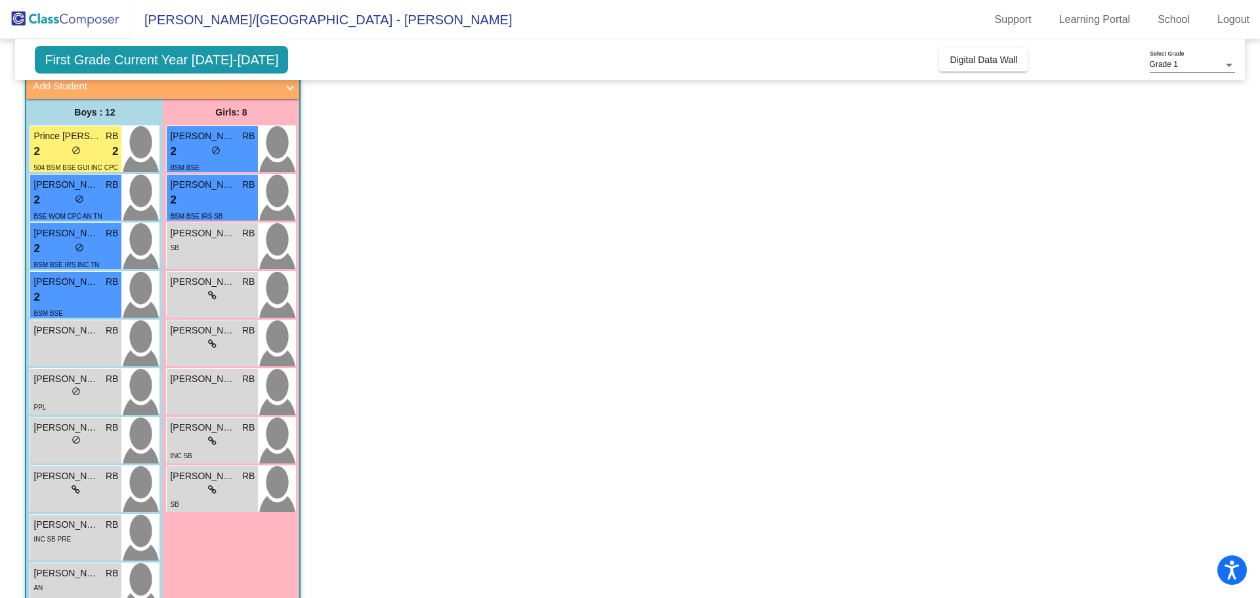
click at [193, 123] on div "Girls: 8" at bounding box center [231, 112] width 137 height 26
click at [194, 127] on div "[PERSON_NAME] RB 2 lock do_not_disturb_alt BSM BSE" at bounding box center [212, 149] width 91 height 46
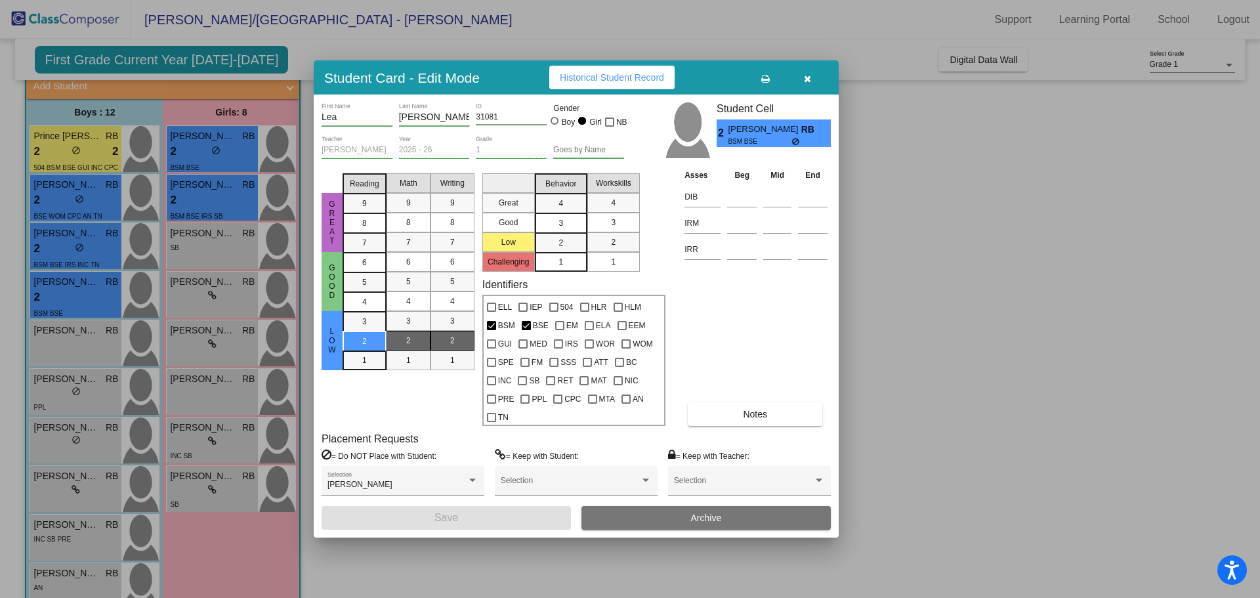
click at [464, 568] on div at bounding box center [630, 299] width 1260 height 598
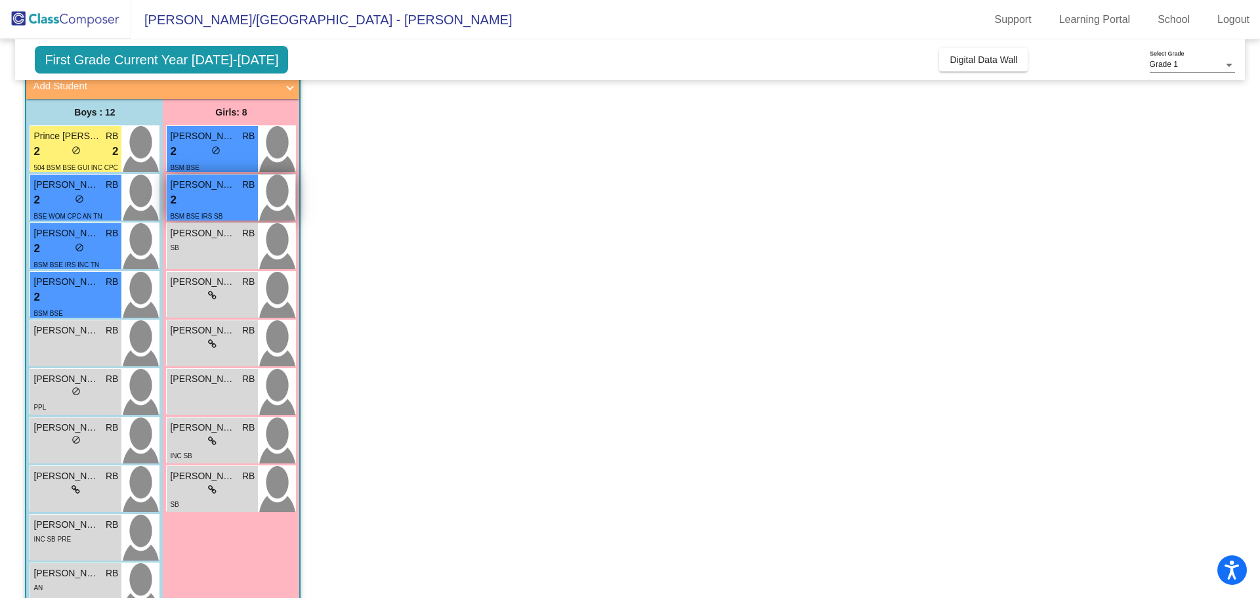
click at [190, 180] on span "[PERSON_NAME]" at bounding box center [203, 185] width 66 height 14
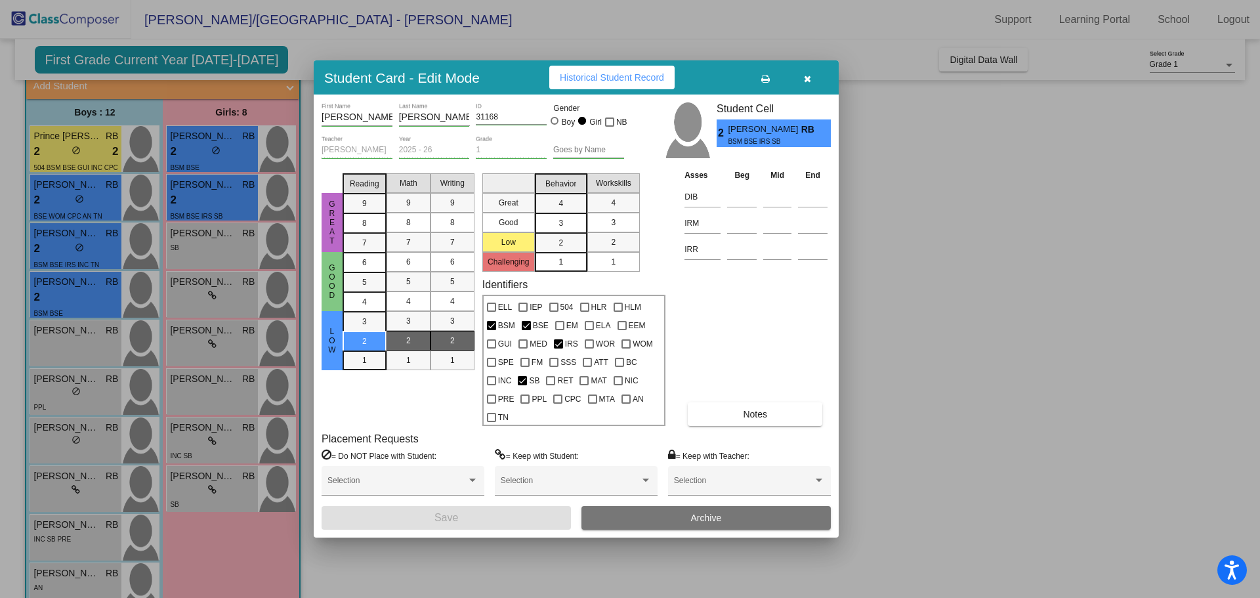
click at [463, 571] on div at bounding box center [630, 299] width 1260 height 598
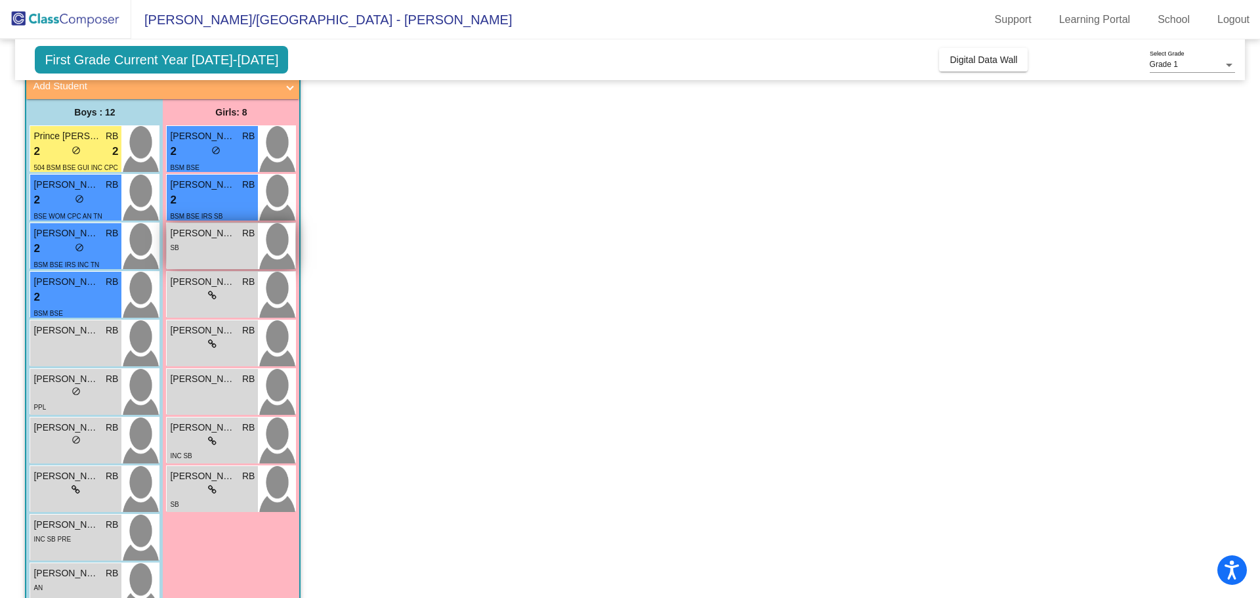
click at [204, 253] on div "SB" at bounding box center [212, 247] width 85 height 14
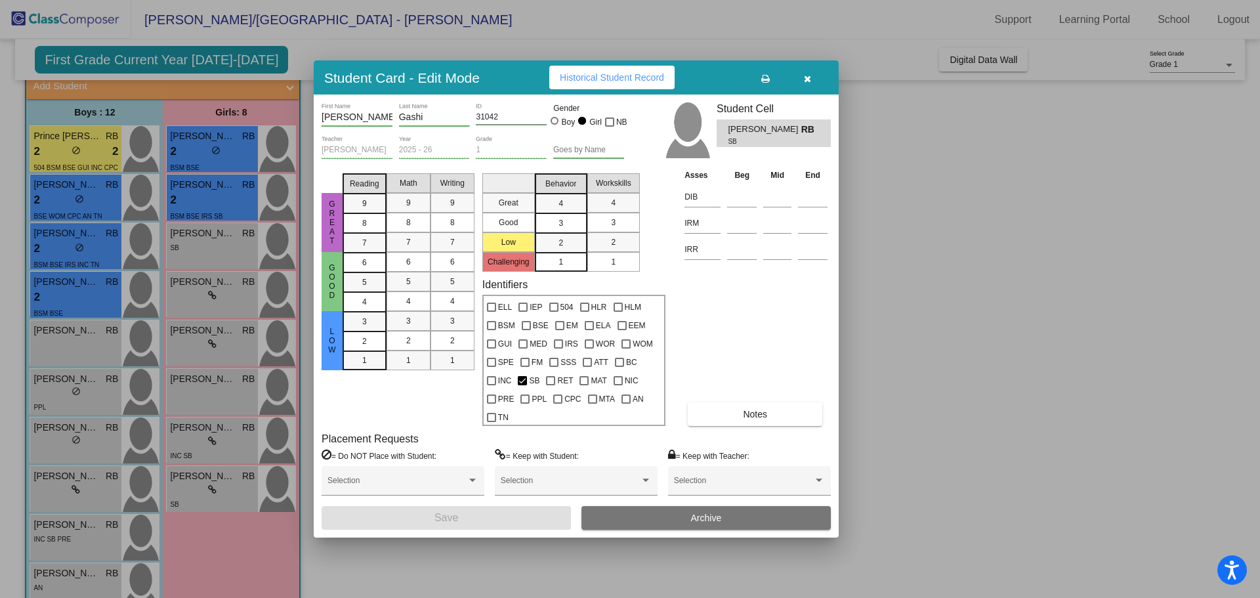
click at [422, 572] on div at bounding box center [630, 299] width 1260 height 598
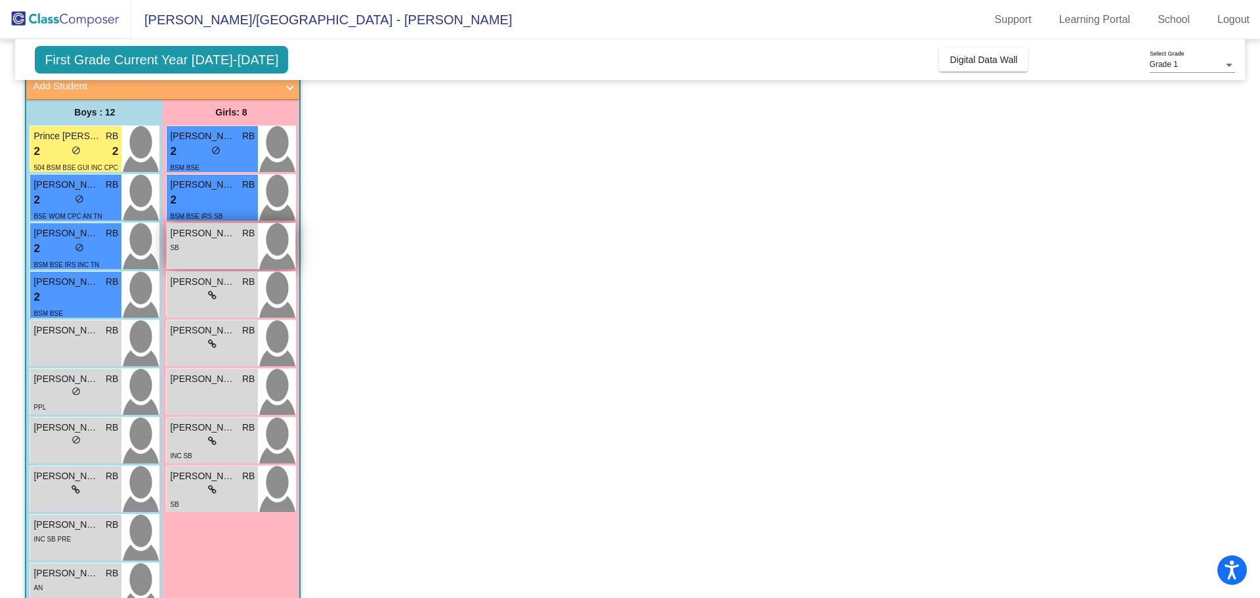
click at [196, 245] on div "SB" at bounding box center [212, 247] width 85 height 14
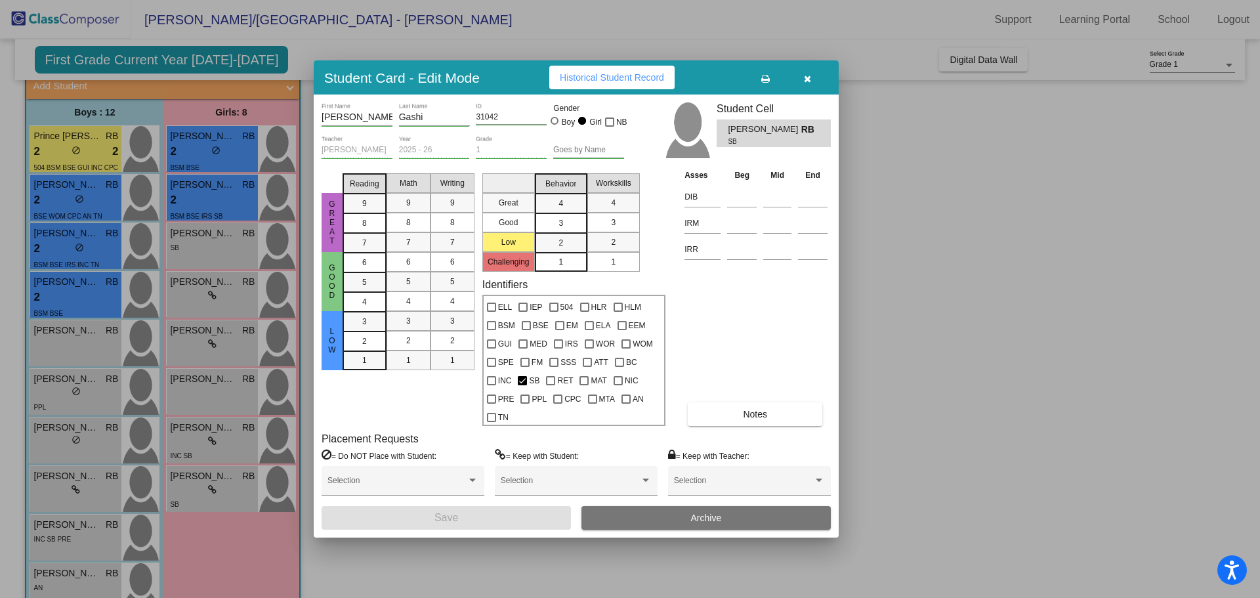
click at [483, 577] on div at bounding box center [630, 299] width 1260 height 598
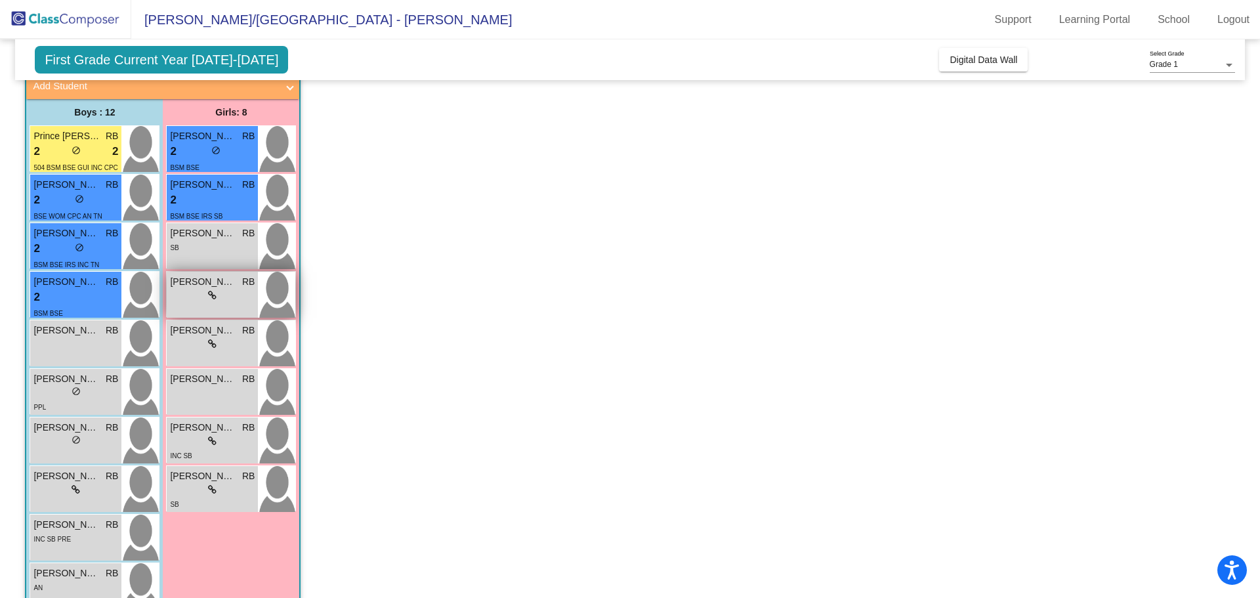
click at [184, 299] on div "lock do_not_disturb_alt" at bounding box center [212, 296] width 85 height 14
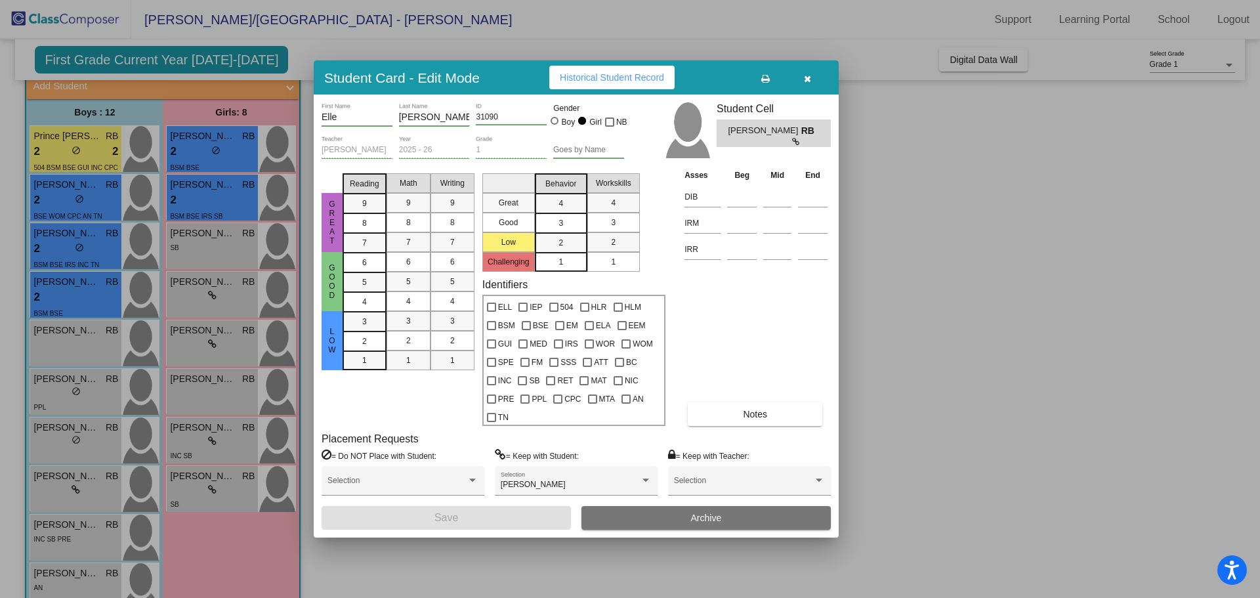
click at [453, 566] on div at bounding box center [630, 299] width 1260 height 598
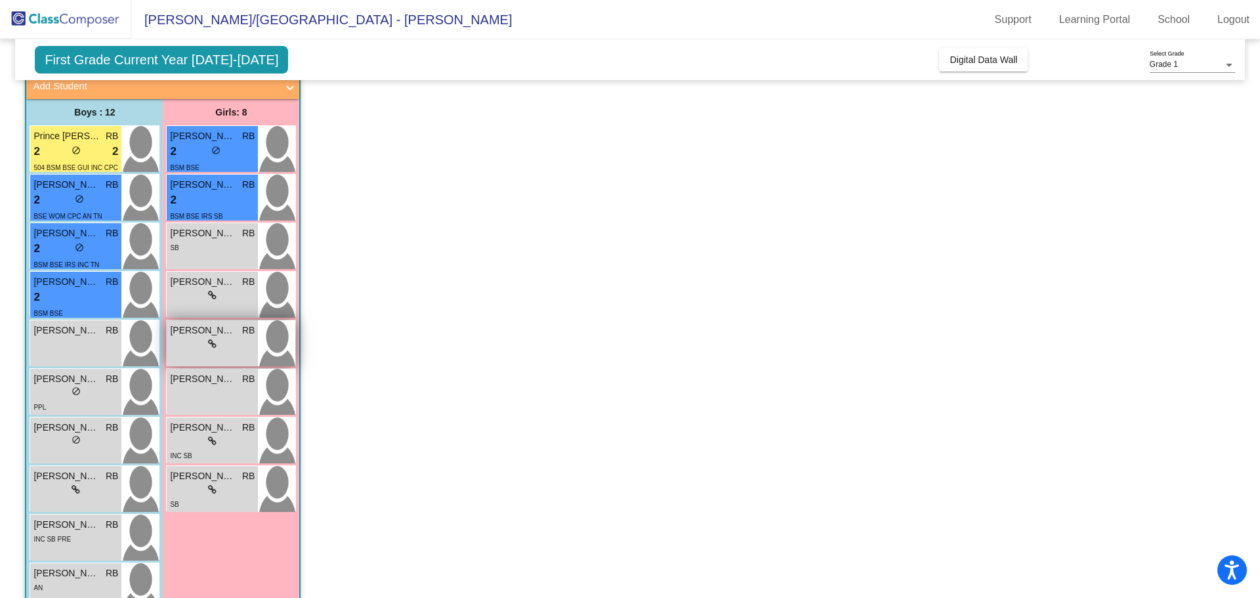
click at [171, 346] on div "lock do_not_disturb_alt" at bounding box center [212, 344] width 85 height 14
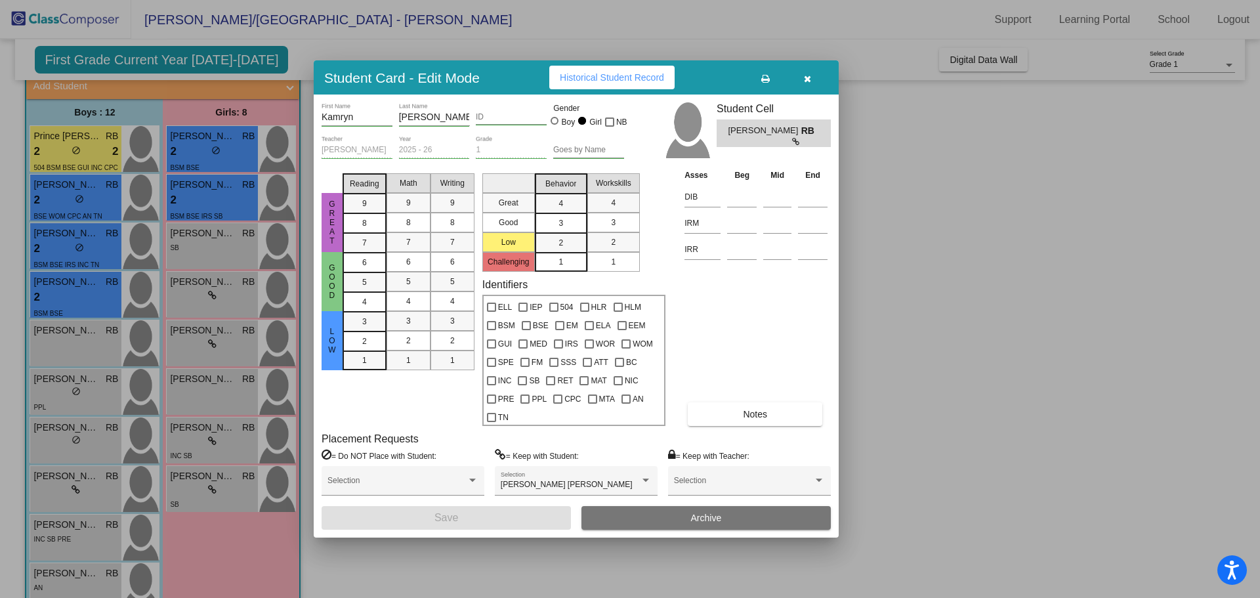
click at [453, 567] on div at bounding box center [630, 299] width 1260 height 598
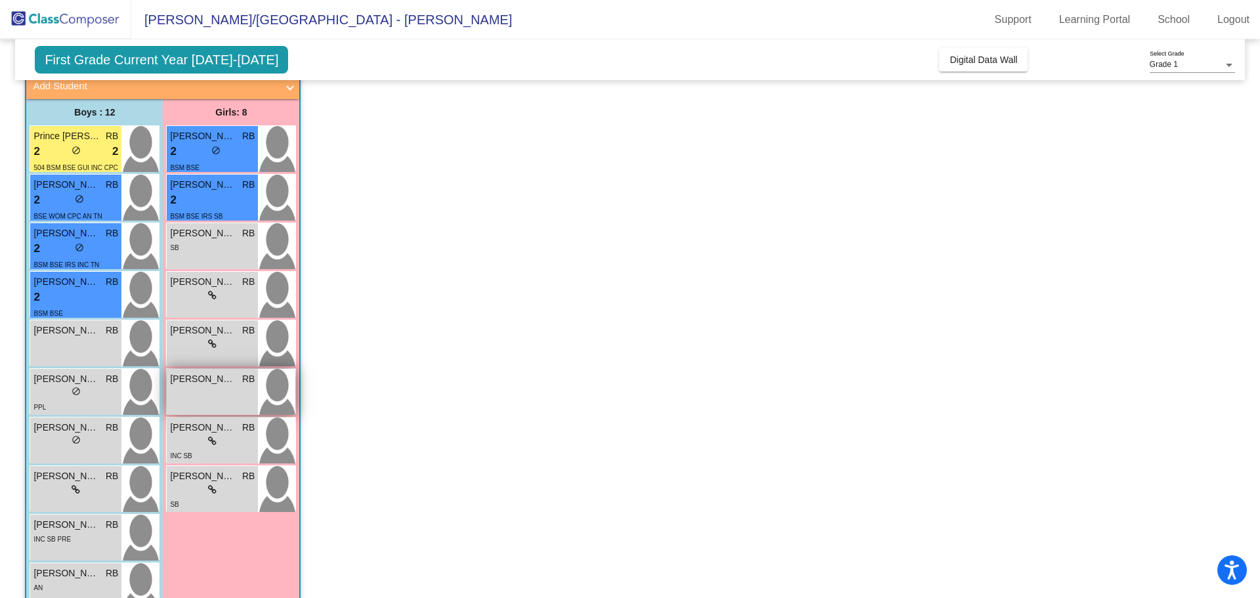
click at [197, 398] on div "[PERSON_NAME] RB lock do_not_disturb_alt" at bounding box center [212, 392] width 91 height 46
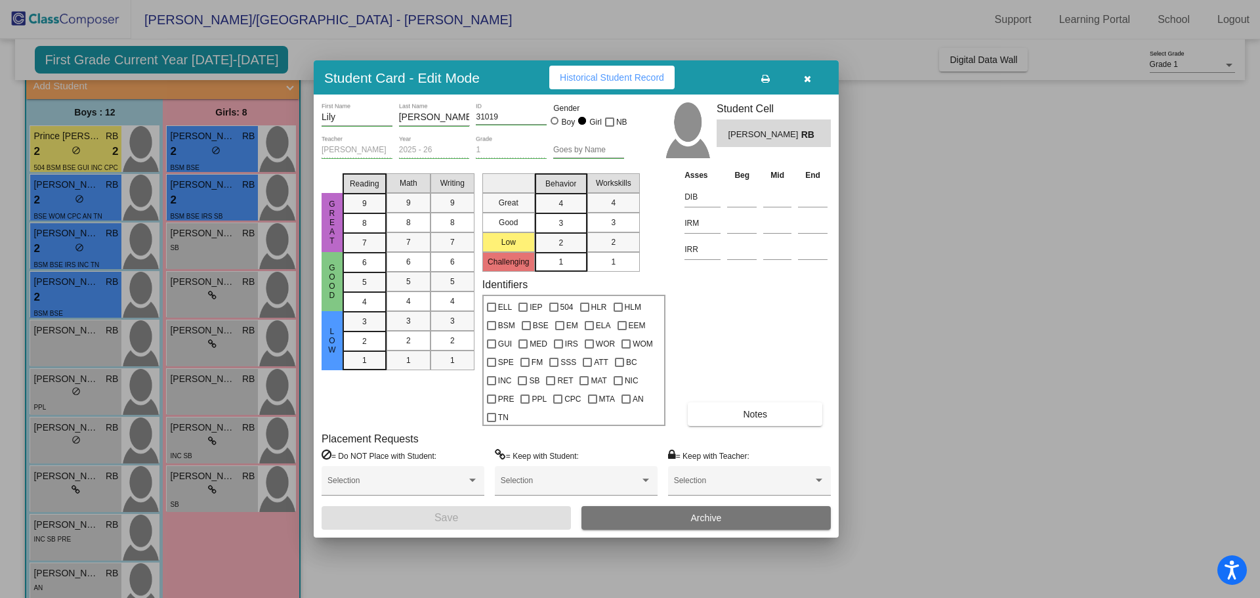
click at [465, 568] on div at bounding box center [630, 299] width 1260 height 598
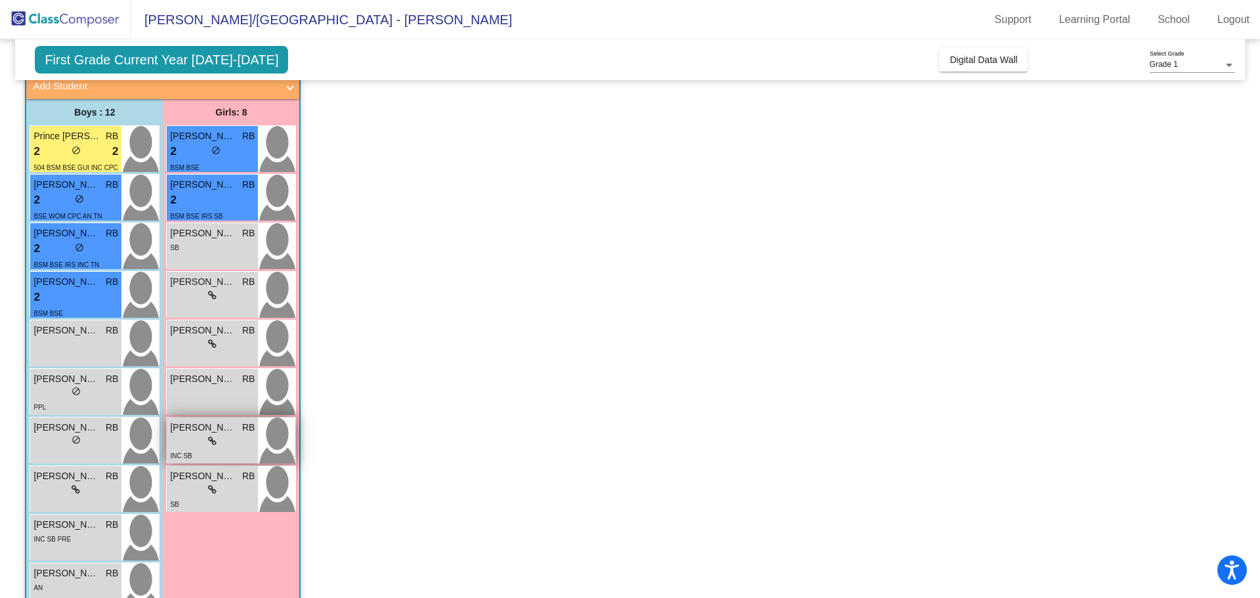
click at [220, 444] on div "lock do_not_disturb_alt" at bounding box center [212, 442] width 85 height 14
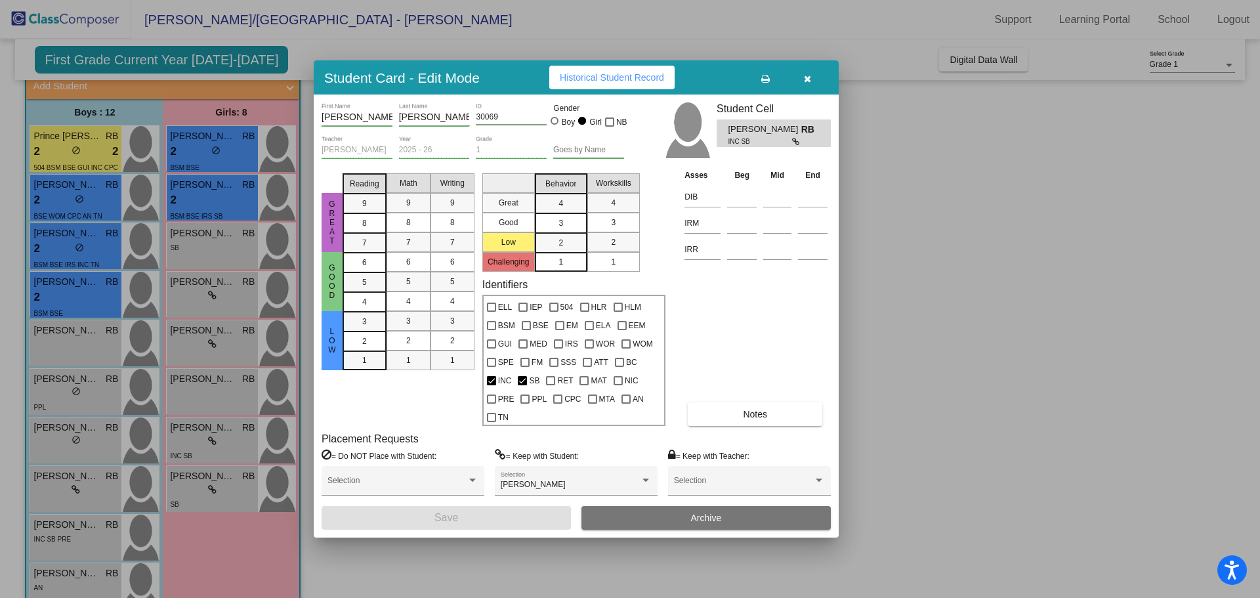
click at [535, 572] on div at bounding box center [630, 299] width 1260 height 598
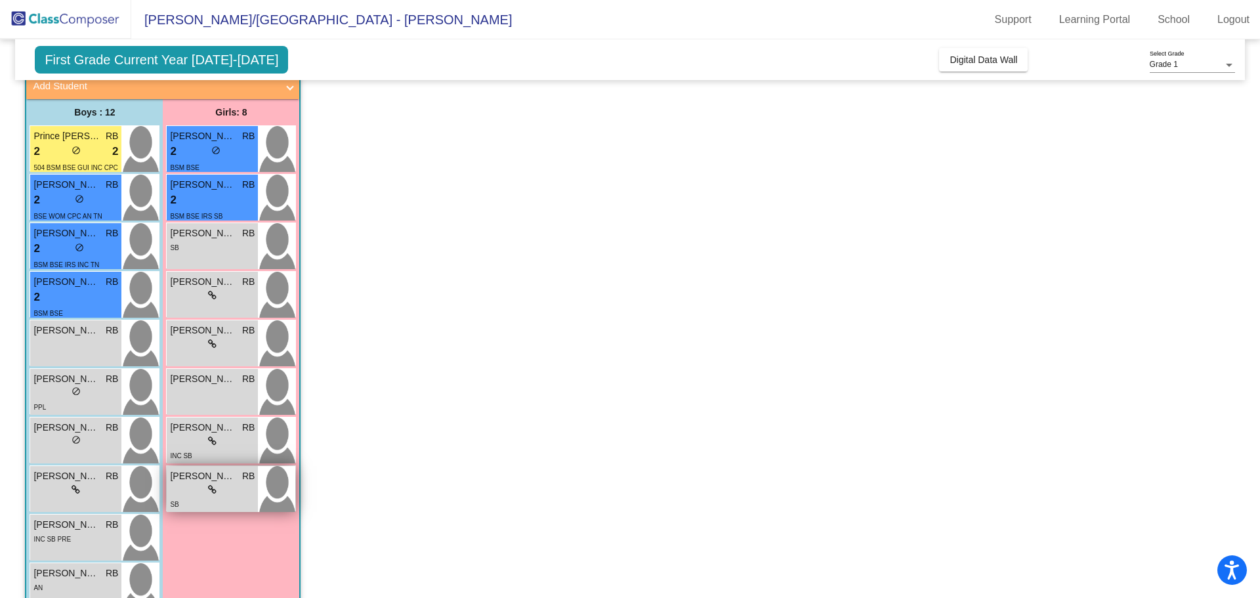
click at [210, 492] on icon at bounding box center [212, 489] width 9 height 9
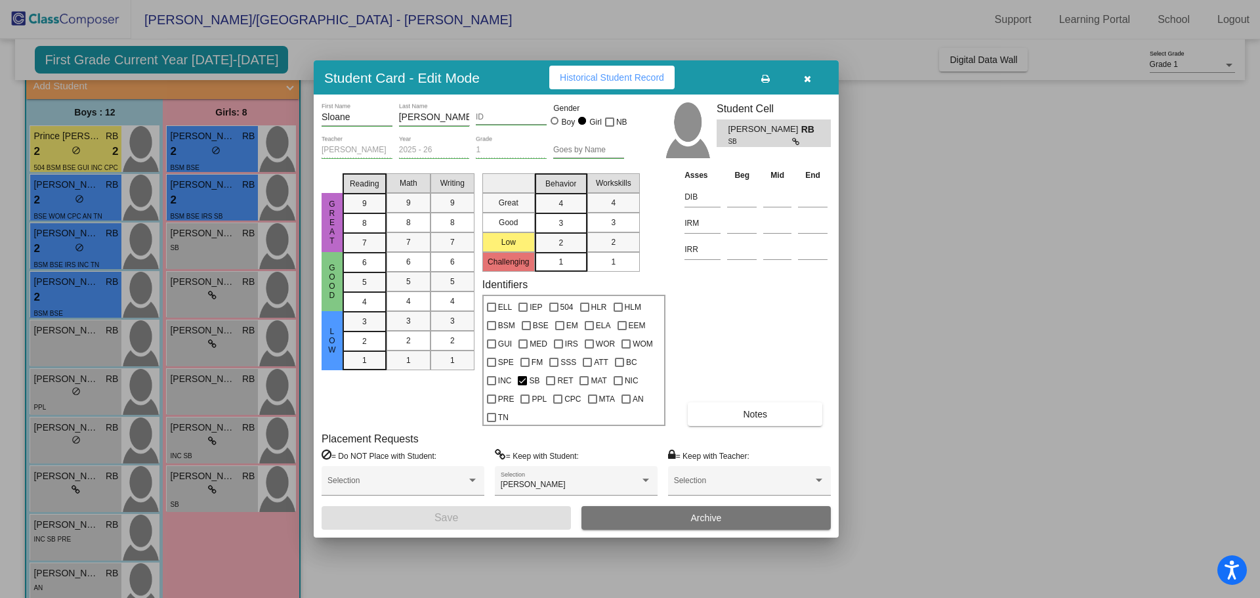
click at [569, 563] on div at bounding box center [630, 299] width 1260 height 598
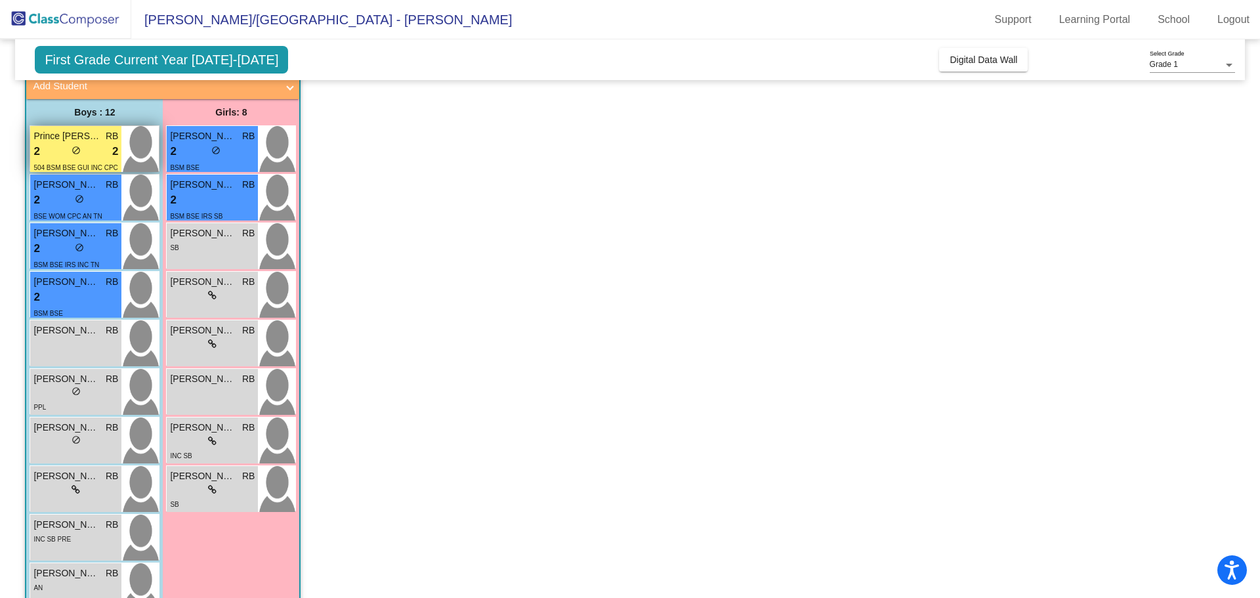
click at [91, 149] on div "2 lock do_not_disturb_alt 2" at bounding box center [75, 151] width 85 height 17
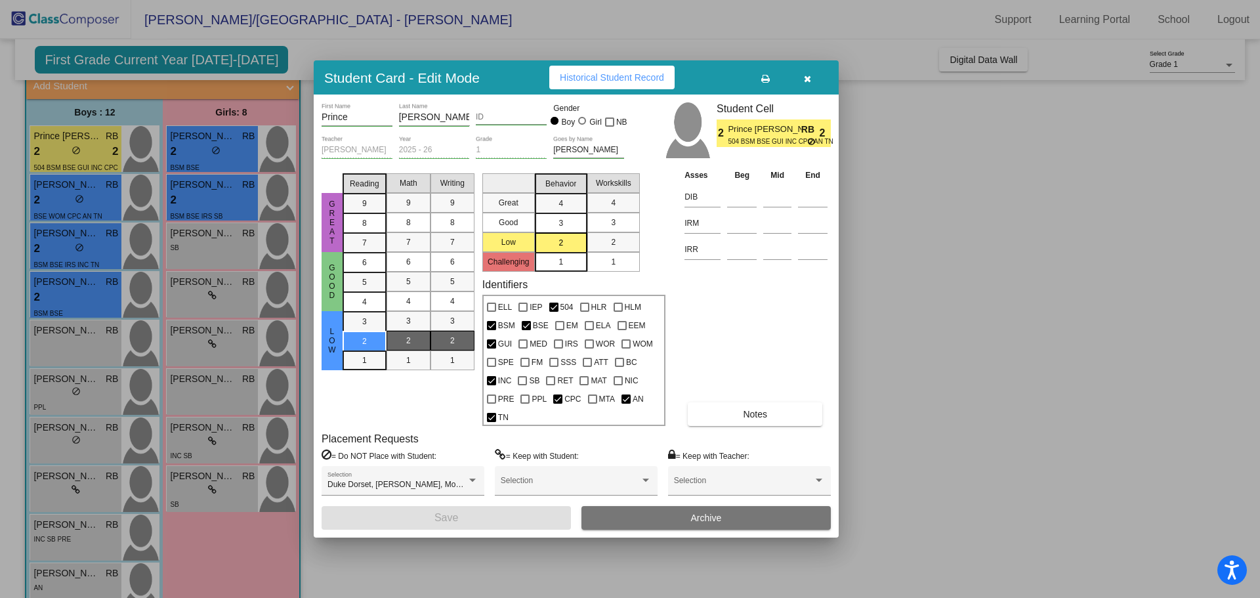
click at [901, 280] on div at bounding box center [630, 299] width 1260 height 598
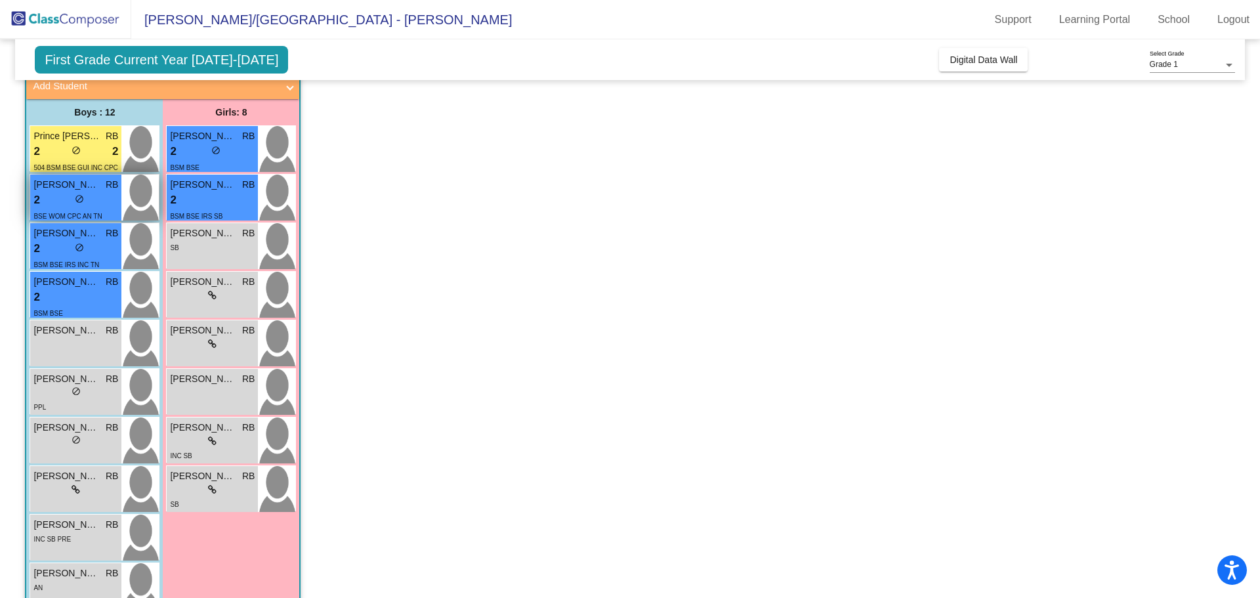
click at [56, 196] on div "2 lock do_not_disturb_alt" at bounding box center [75, 200] width 85 height 17
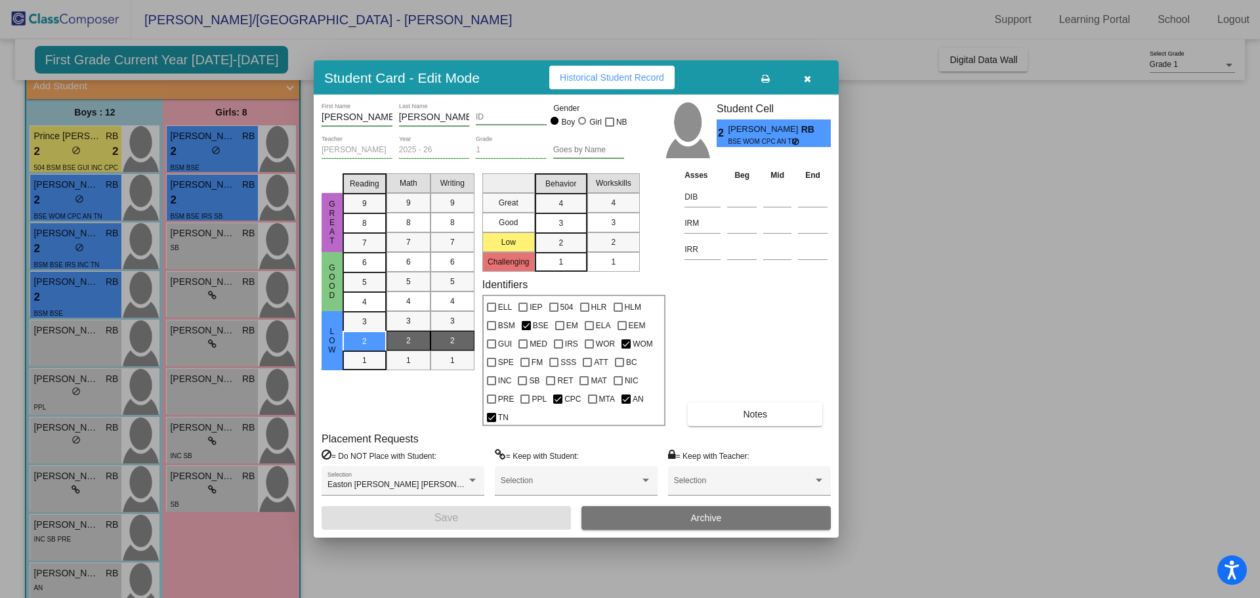
click at [977, 288] on div at bounding box center [630, 299] width 1260 height 598
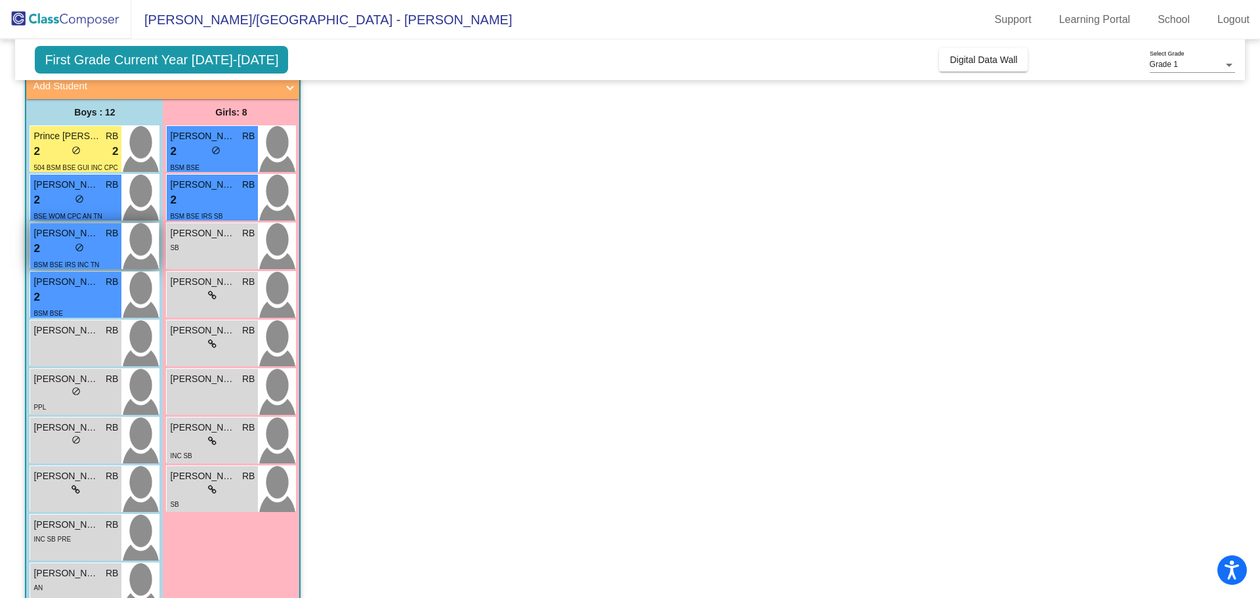
click at [51, 242] on div "2 lock do_not_disturb_alt" at bounding box center [75, 248] width 85 height 17
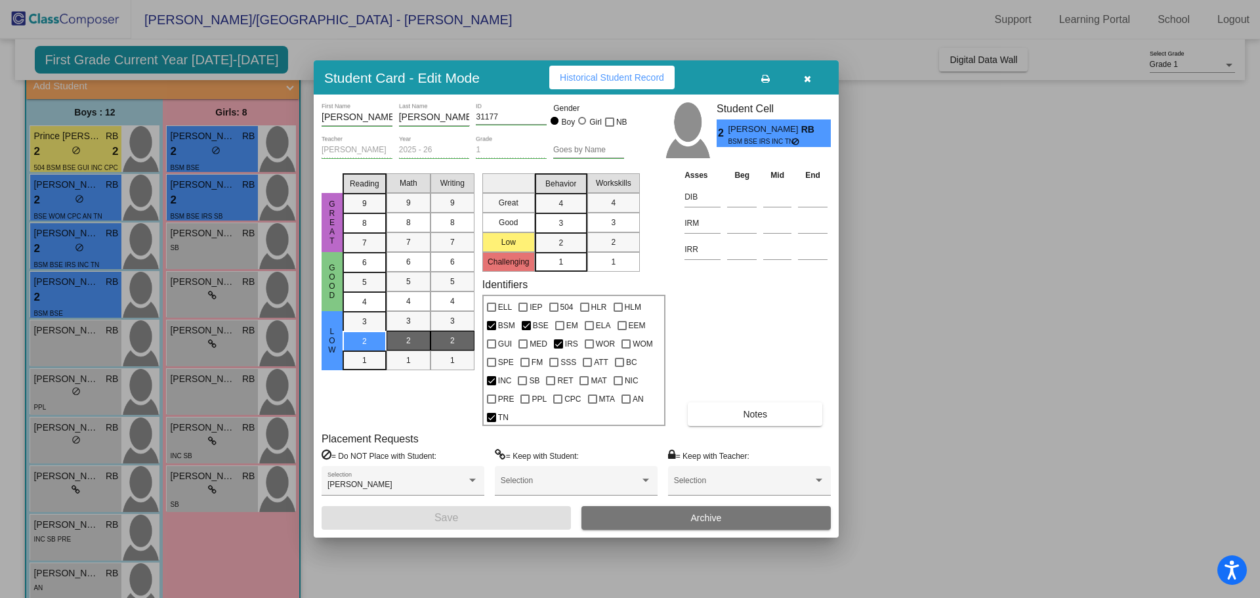
click at [938, 254] on div at bounding box center [630, 299] width 1260 height 598
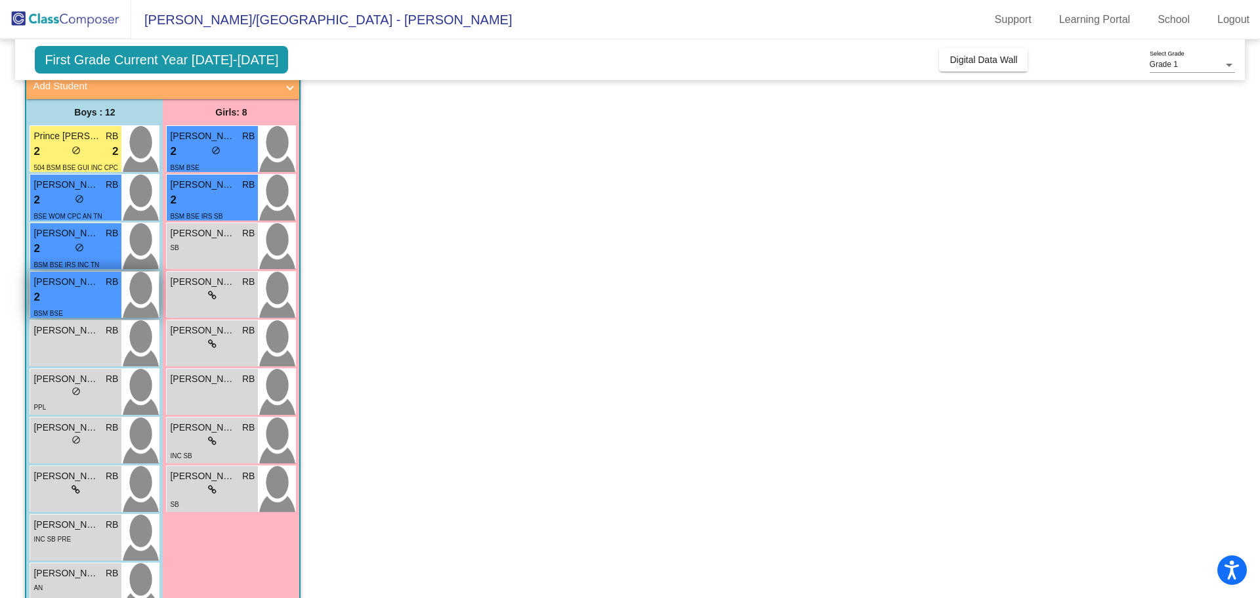
click at [51, 293] on div "2 lock do_not_disturb_alt" at bounding box center [75, 297] width 85 height 17
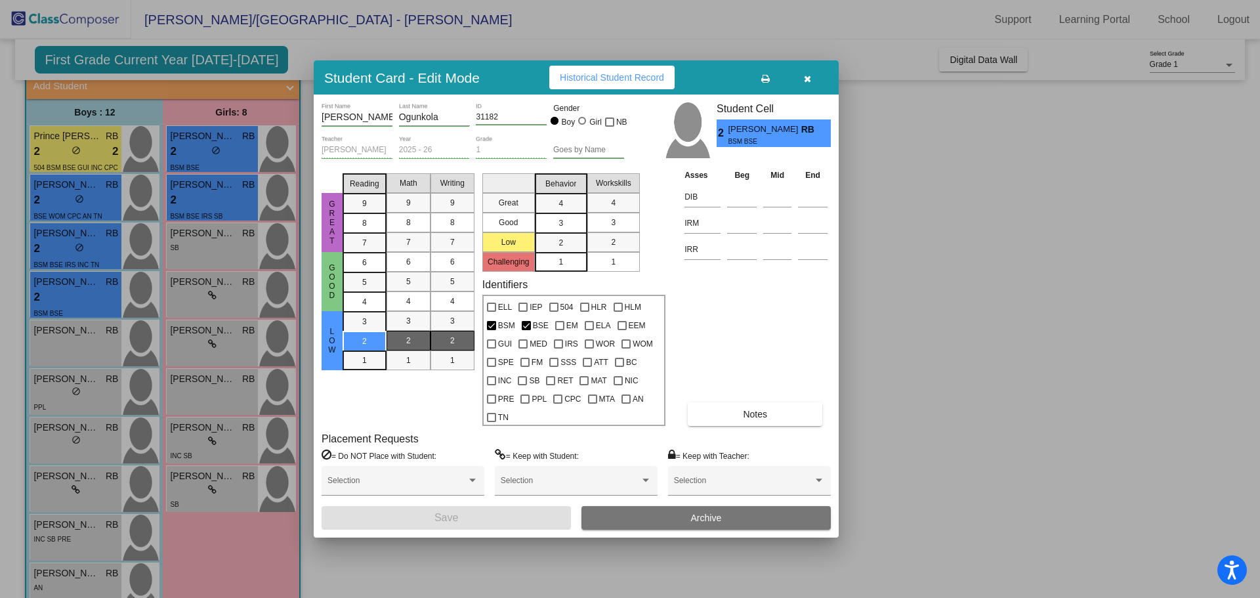
click at [946, 162] on div at bounding box center [630, 299] width 1260 height 598
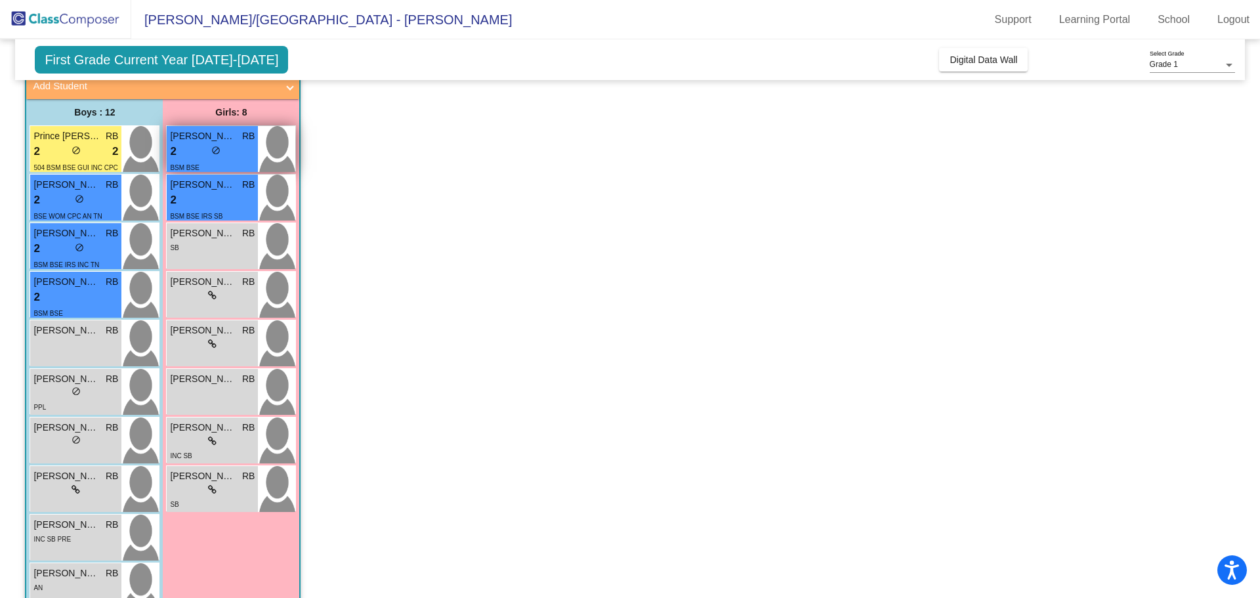
click at [206, 156] on div "2 lock do_not_disturb_alt" at bounding box center [212, 151] width 85 height 17
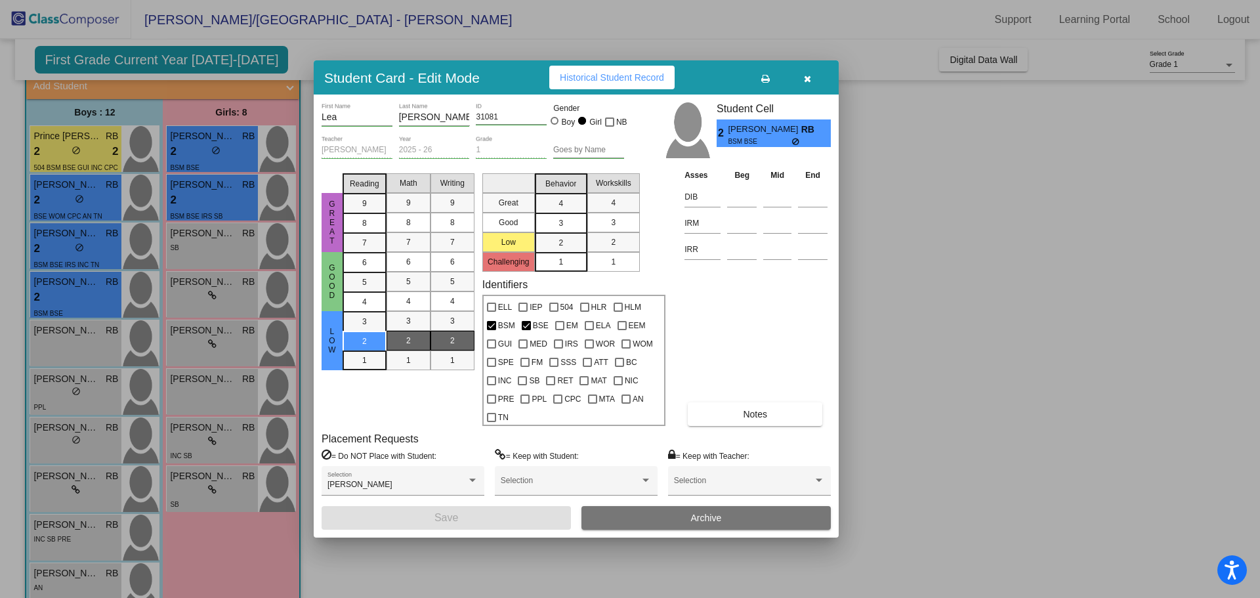
click at [960, 218] on div at bounding box center [630, 299] width 1260 height 598
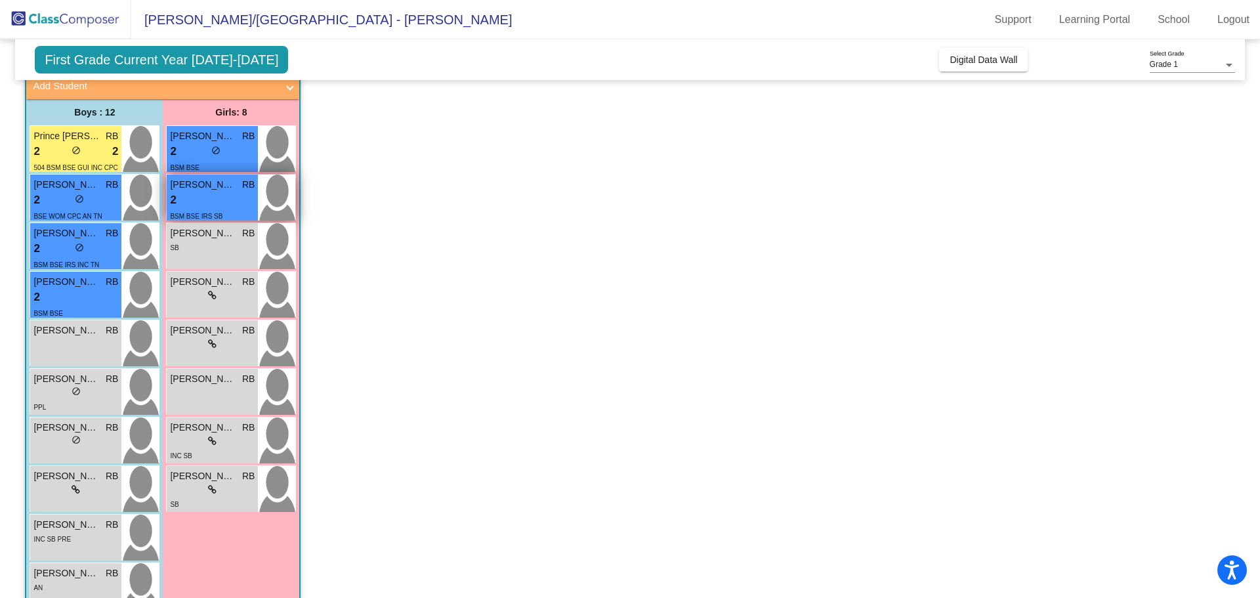
click at [232, 181] on span "[PERSON_NAME]" at bounding box center [203, 185] width 66 height 14
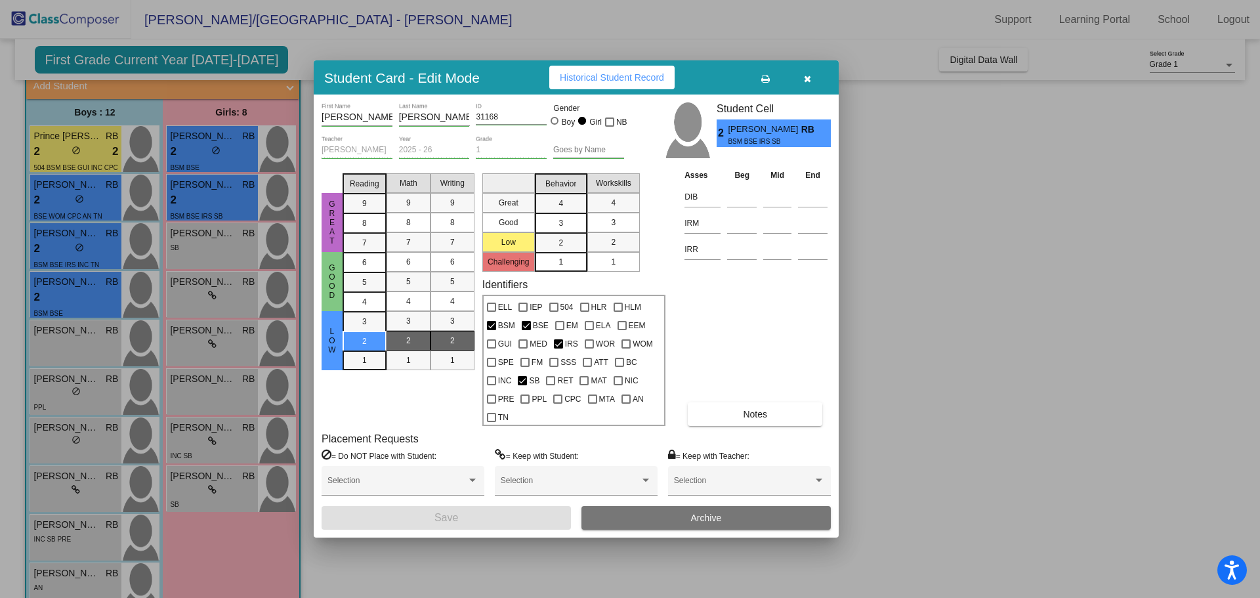
click at [903, 218] on div at bounding box center [630, 299] width 1260 height 598
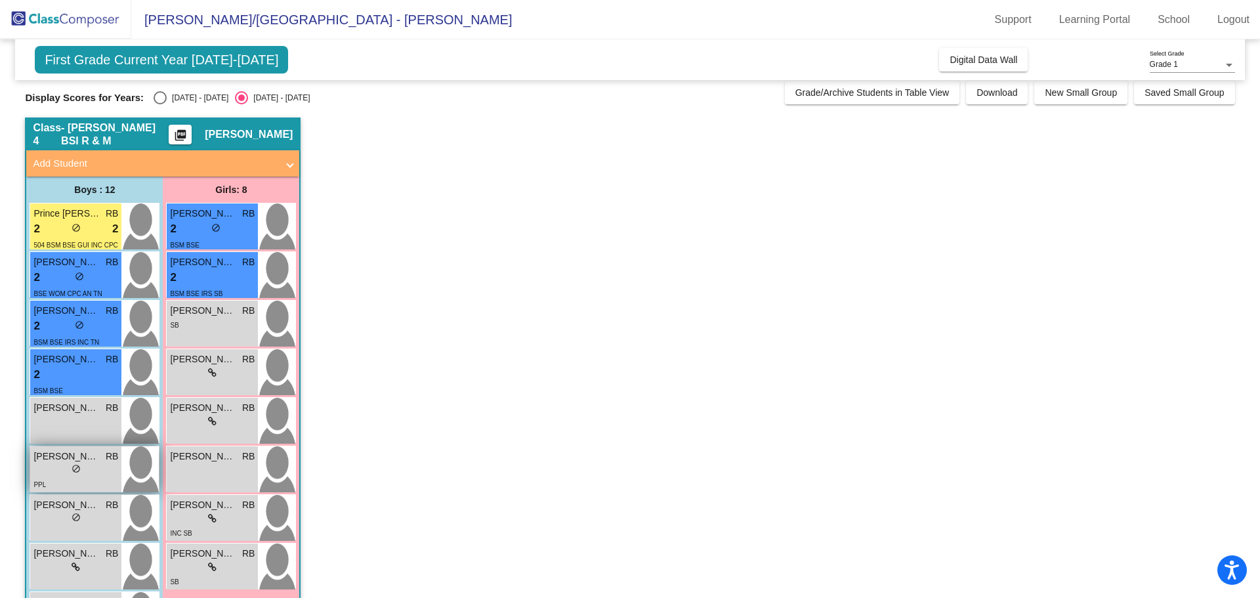
scroll to position [0, 0]
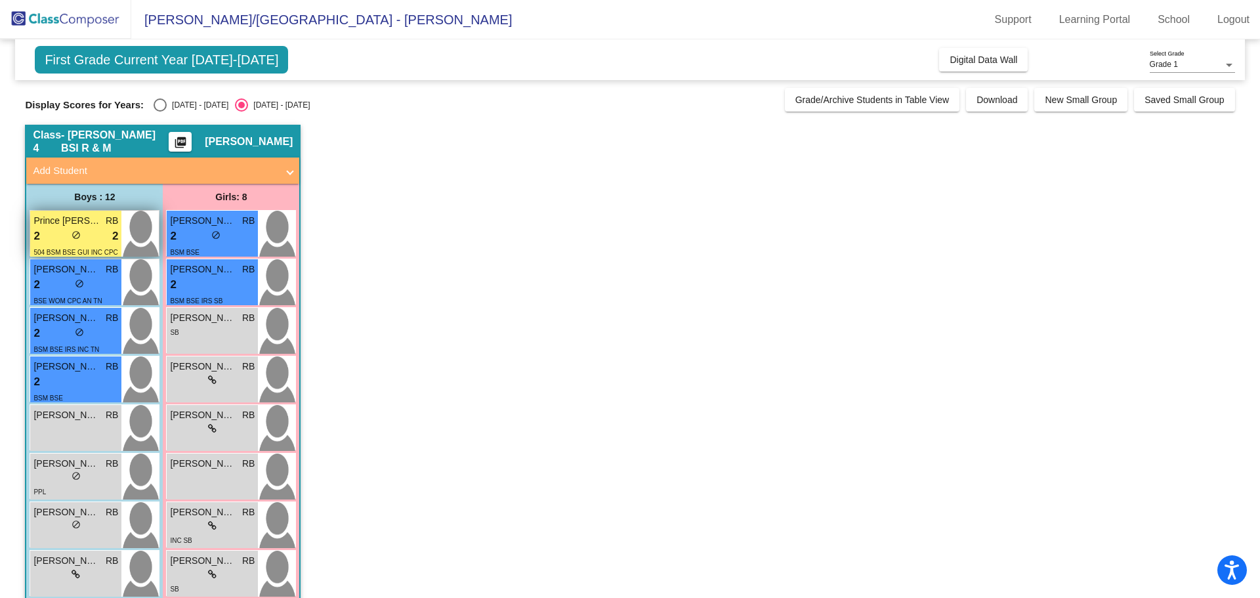
click at [64, 214] on span "Prince [PERSON_NAME]" at bounding box center [66, 221] width 66 height 14
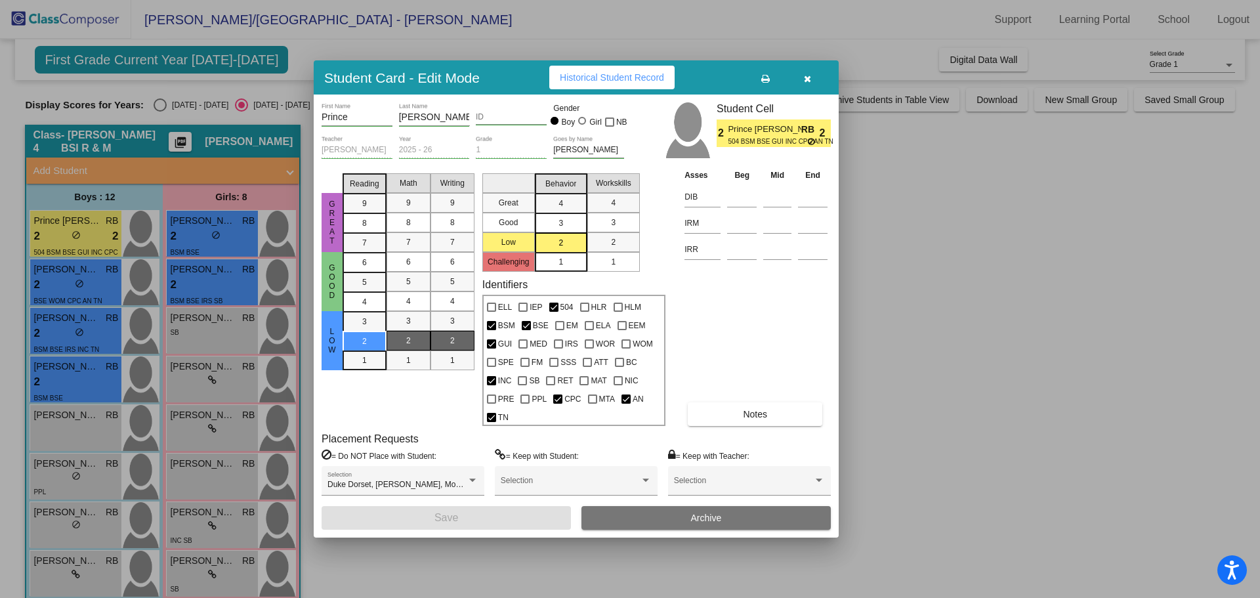
click at [66, 266] on div at bounding box center [630, 299] width 1260 height 598
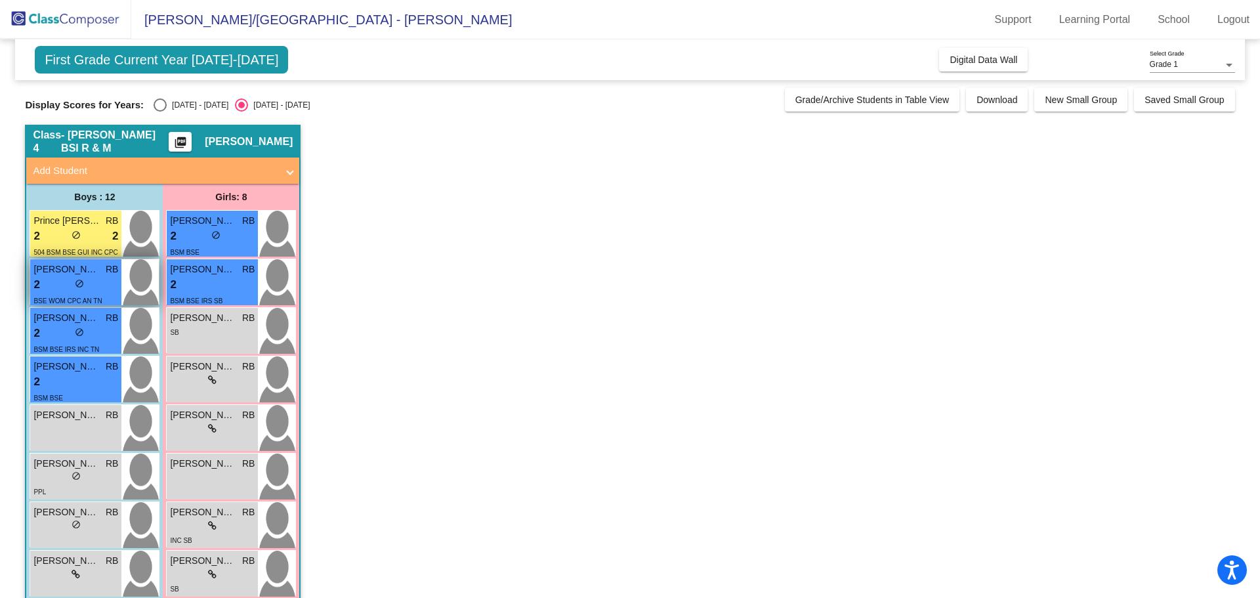
click at [66, 266] on span "[PERSON_NAME]" at bounding box center [66, 270] width 66 height 14
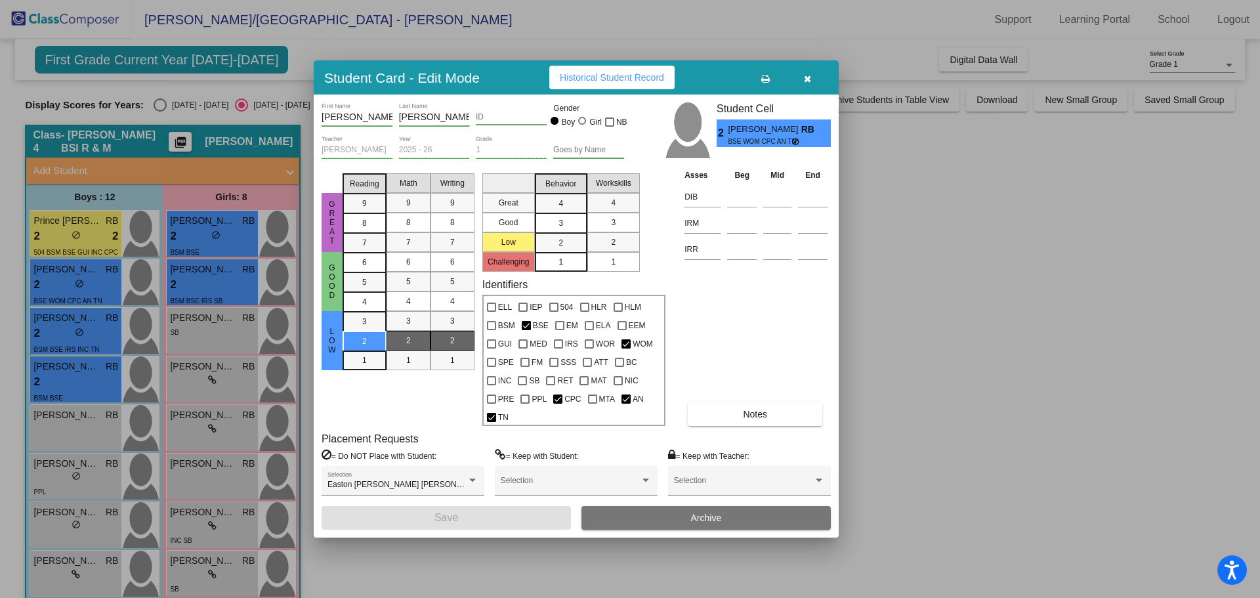
click at [53, 333] on div at bounding box center [630, 299] width 1260 height 598
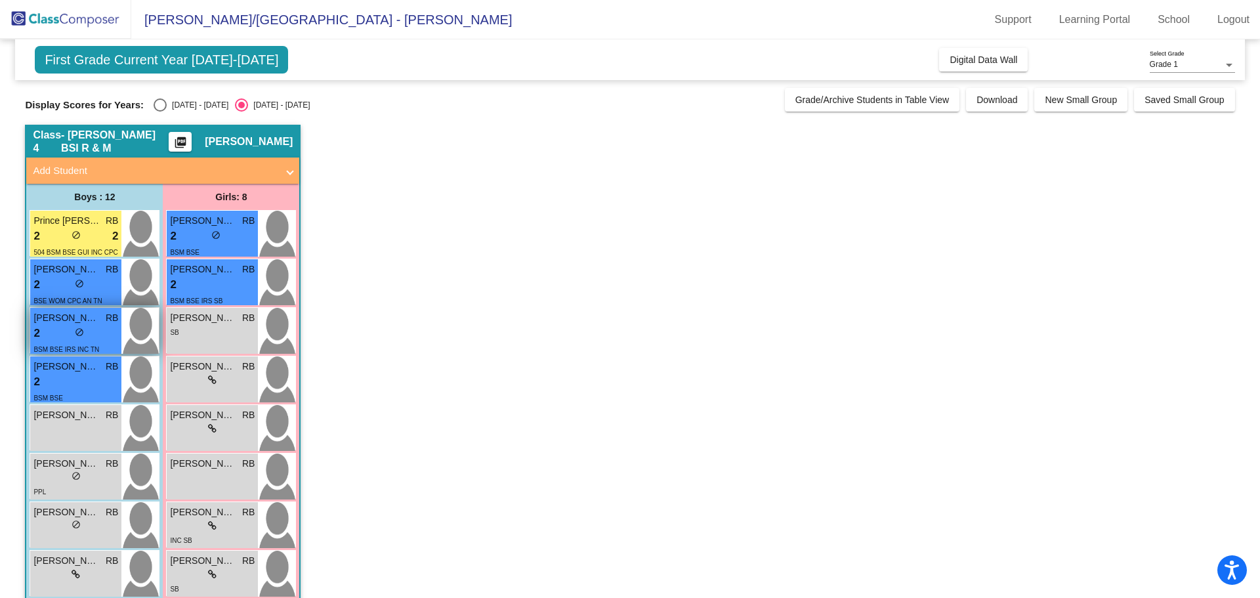
click at [53, 333] on div "2 lock do_not_disturb_alt" at bounding box center [75, 333] width 85 height 17
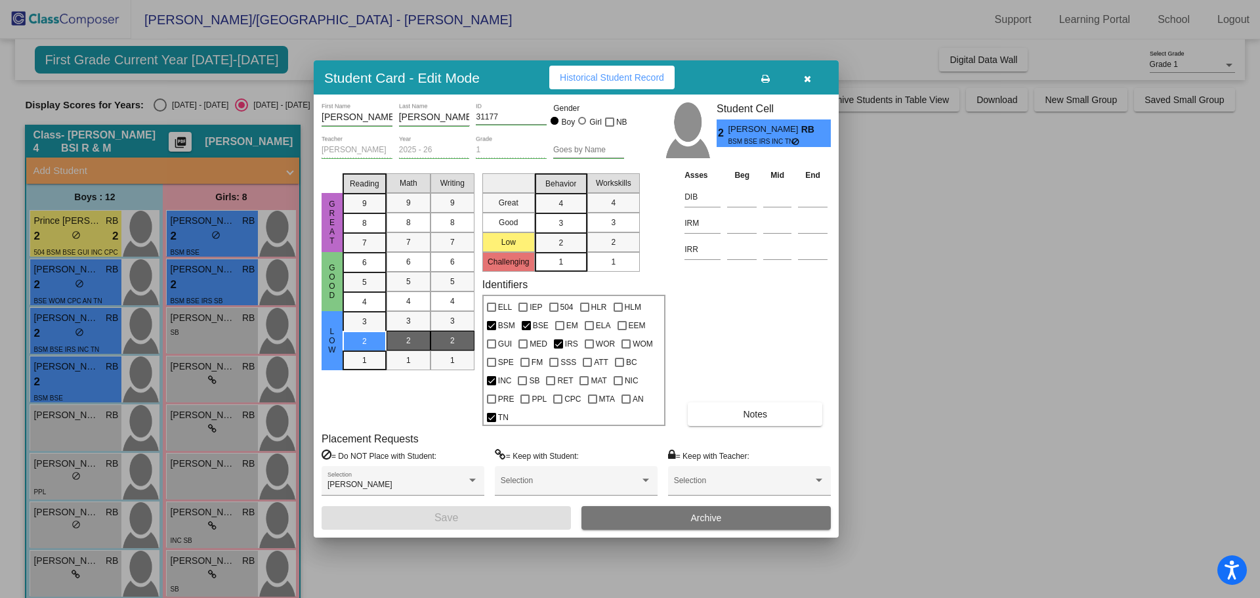
click at [60, 330] on div at bounding box center [630, 299] width 1260 height 598
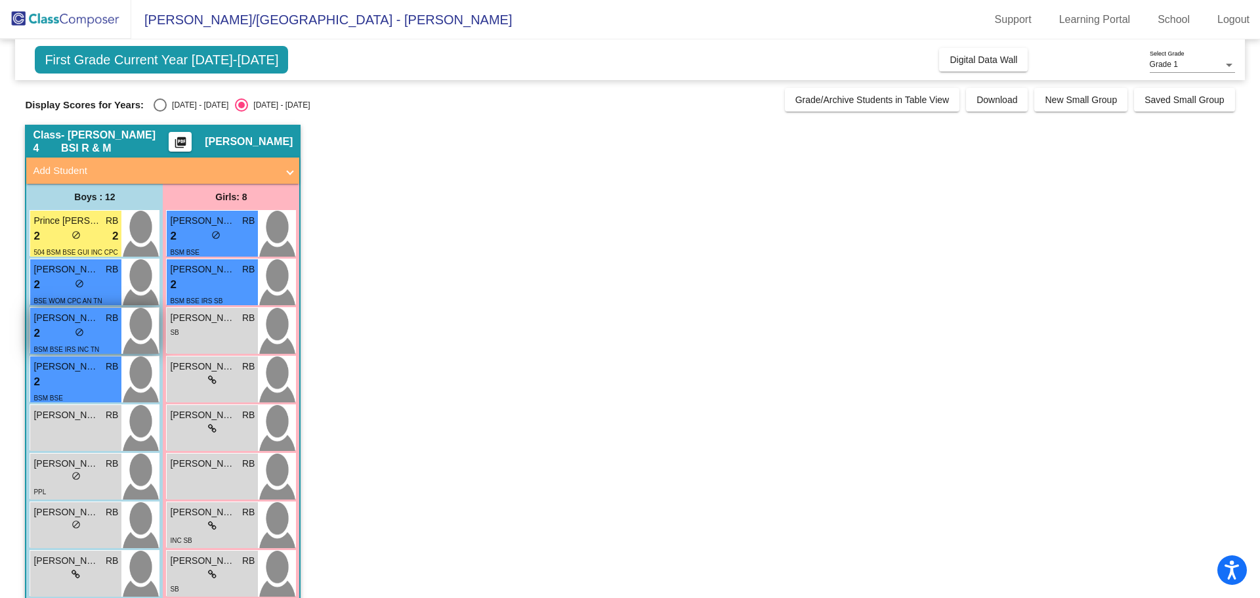
click at [60, 330] on div "2 lock do_not_disturb_alt" at bounding box center [75, 333] width 85 height 17
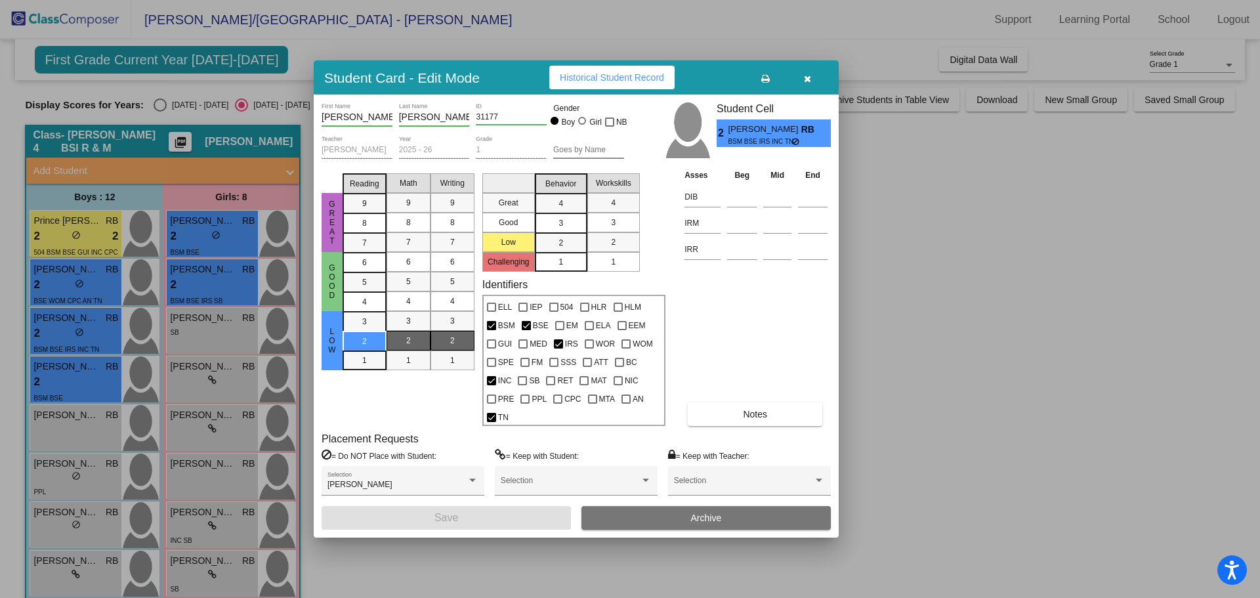
click at [64, 294] on div at bounding box center [630, 299] width 1260 height 598
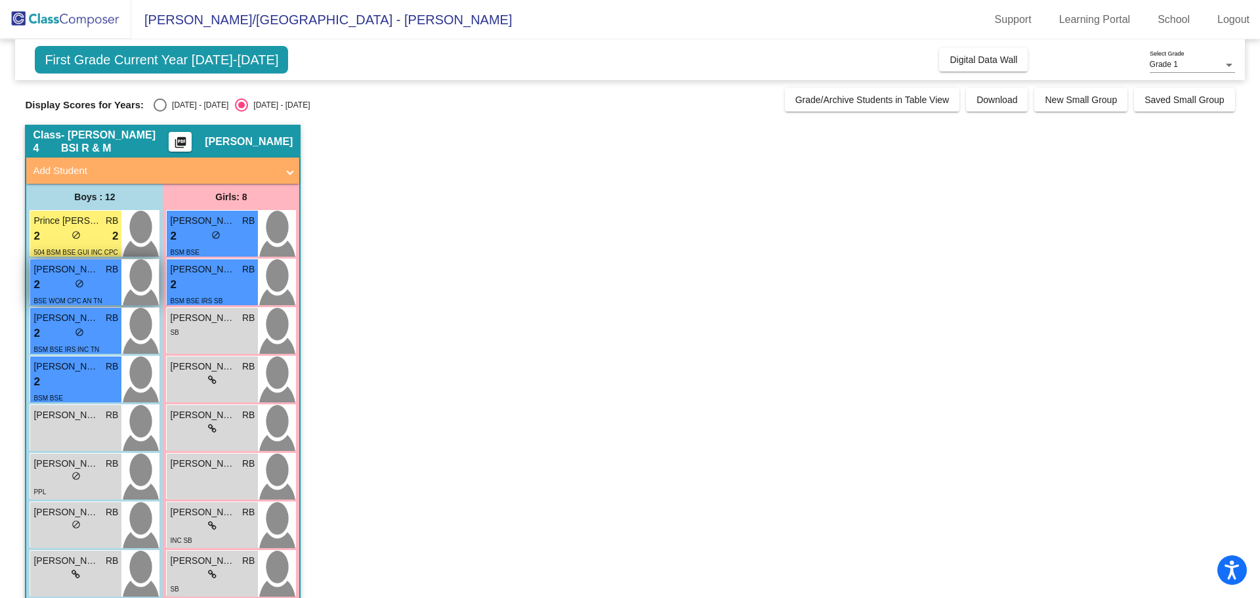
click at [64, 294] on div "BSE WOM CPC AN TN" at bounding box center [67, 300] width 68 height 14
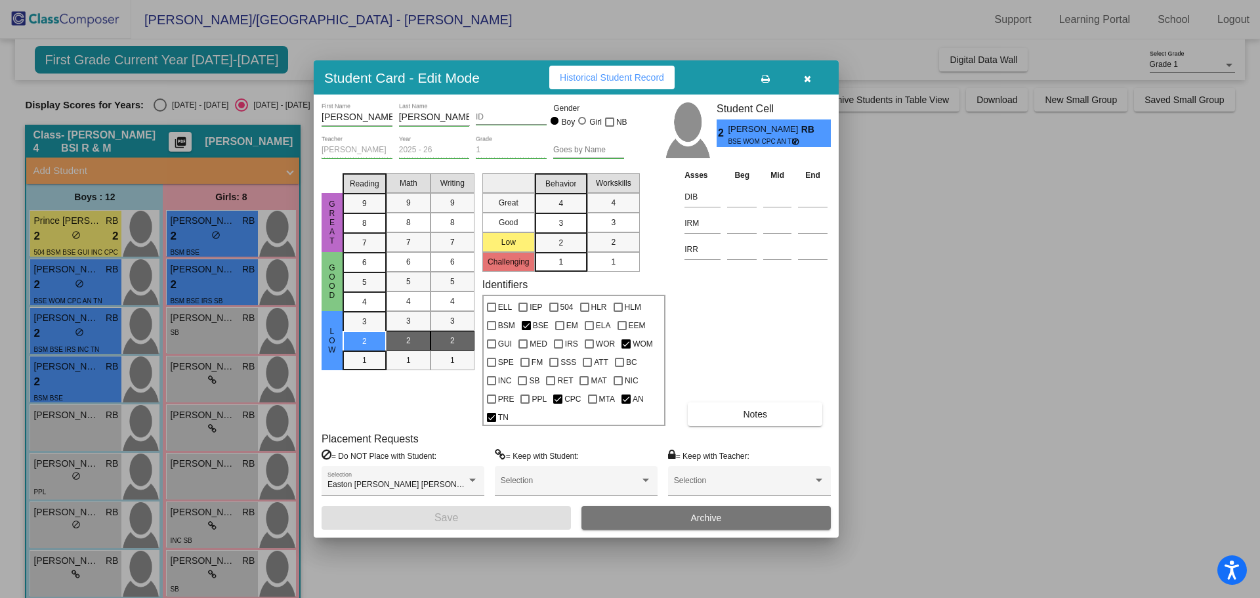
click at [64, 314] on div at bounding box center [630, 299] width 1260 height 598
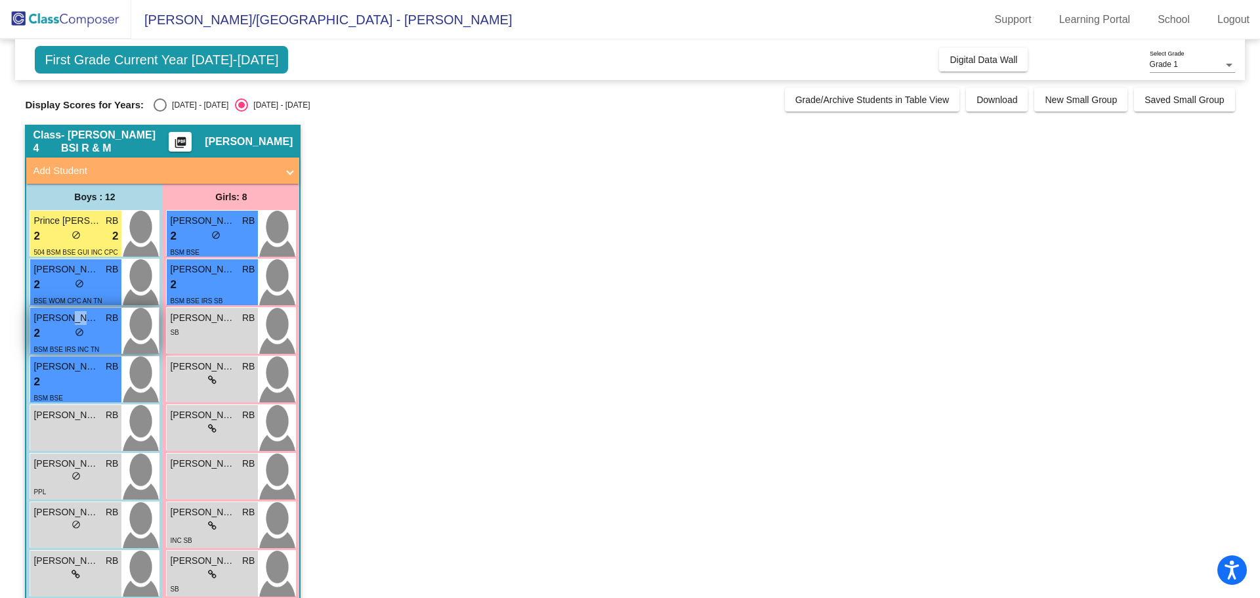
click at [64, 314] on span "[PERSON_NAME]" at bounding box center [66, 318] width 66 height 14
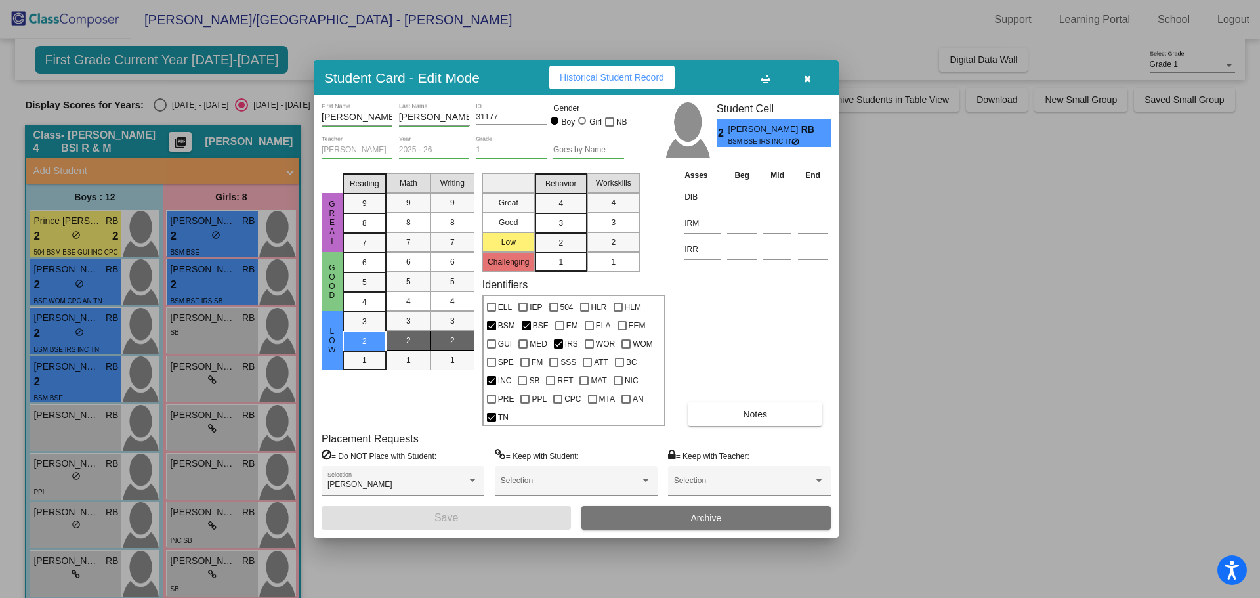
click at [49, 368] on div at bounding box center [630, 299] width 1260 height 598
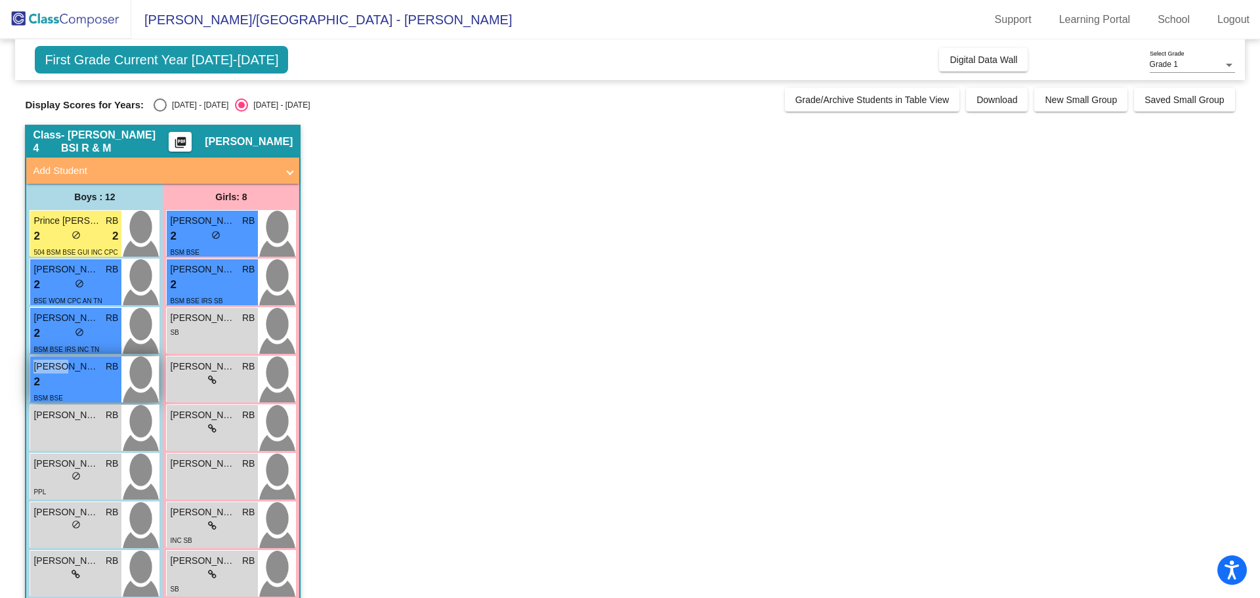
click at [48, 368] on span "[PERSON_NAME]" at bounding box center [66, 367] width 66 height 14
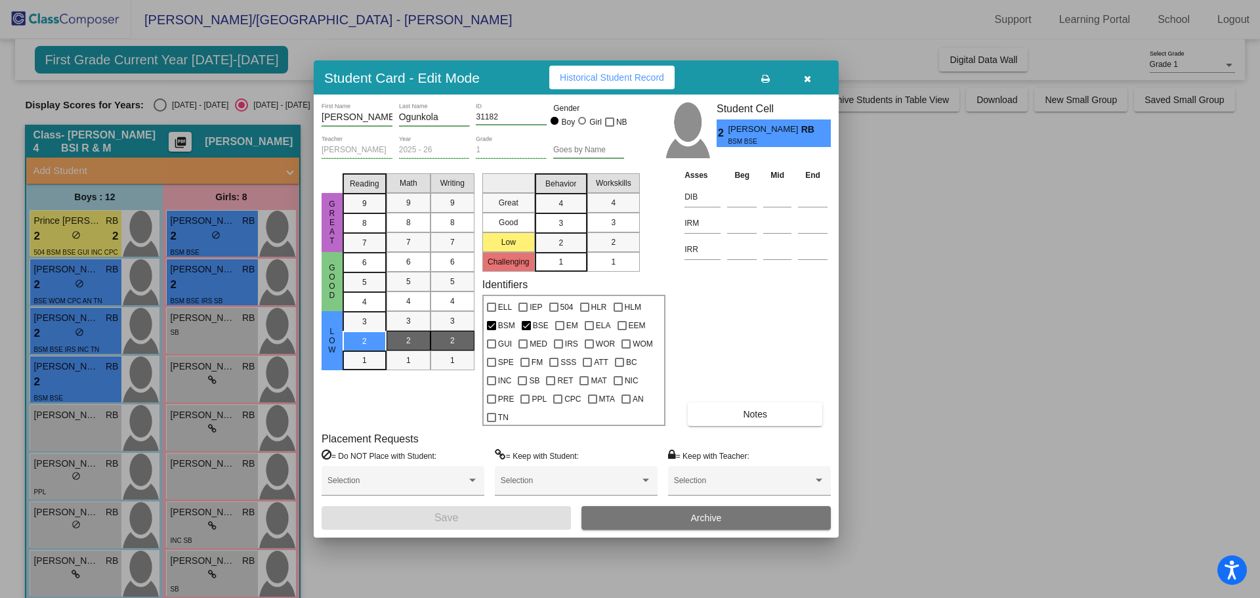
click at [191, 220] on div at bounding box center [630, 299] width 1260 height 598
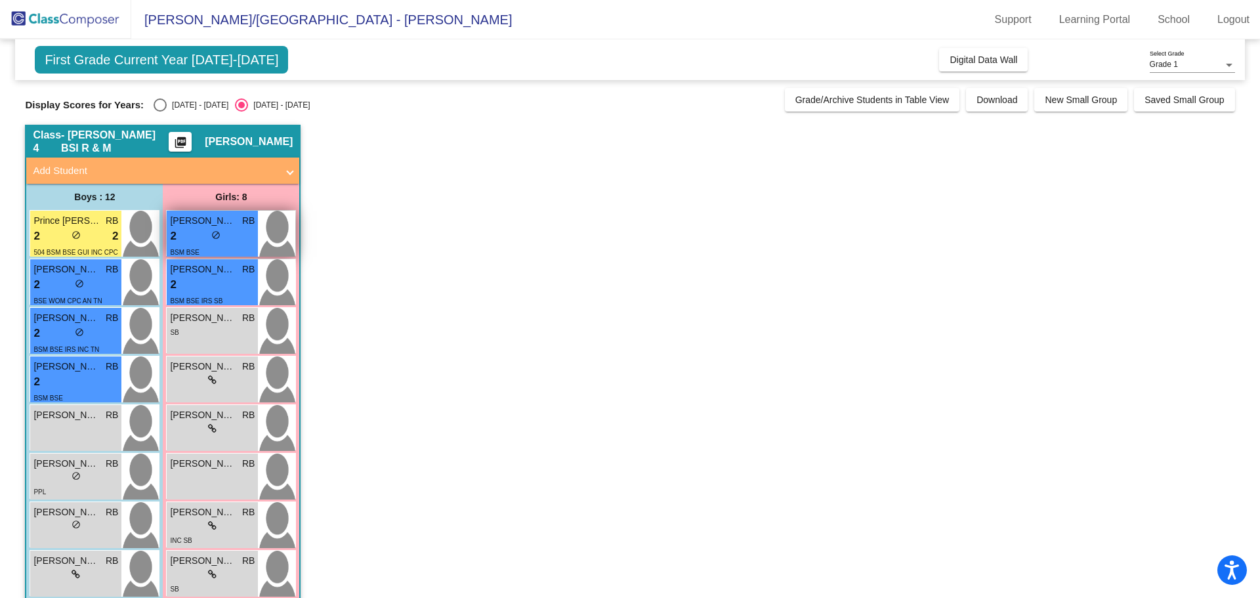
click at [191, 220] on span "[PERSON_NAME]" at bounding box center [203, 221] width 66 height 14
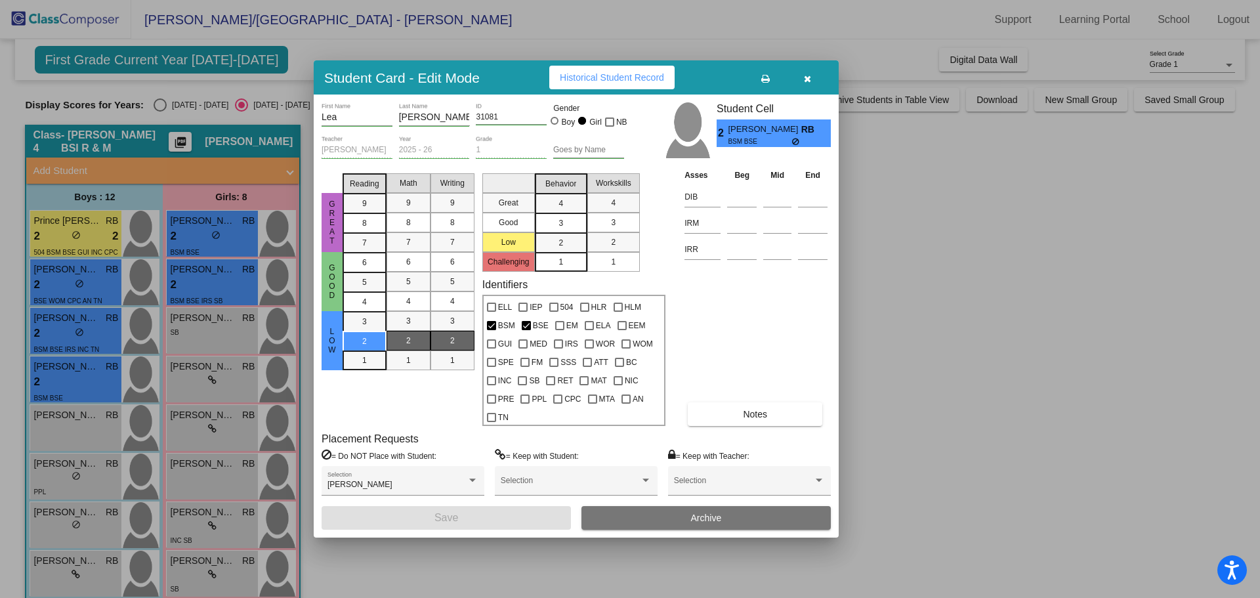
click at [188, 295] on div at bounding box center [630, 299] width 1260 height 598
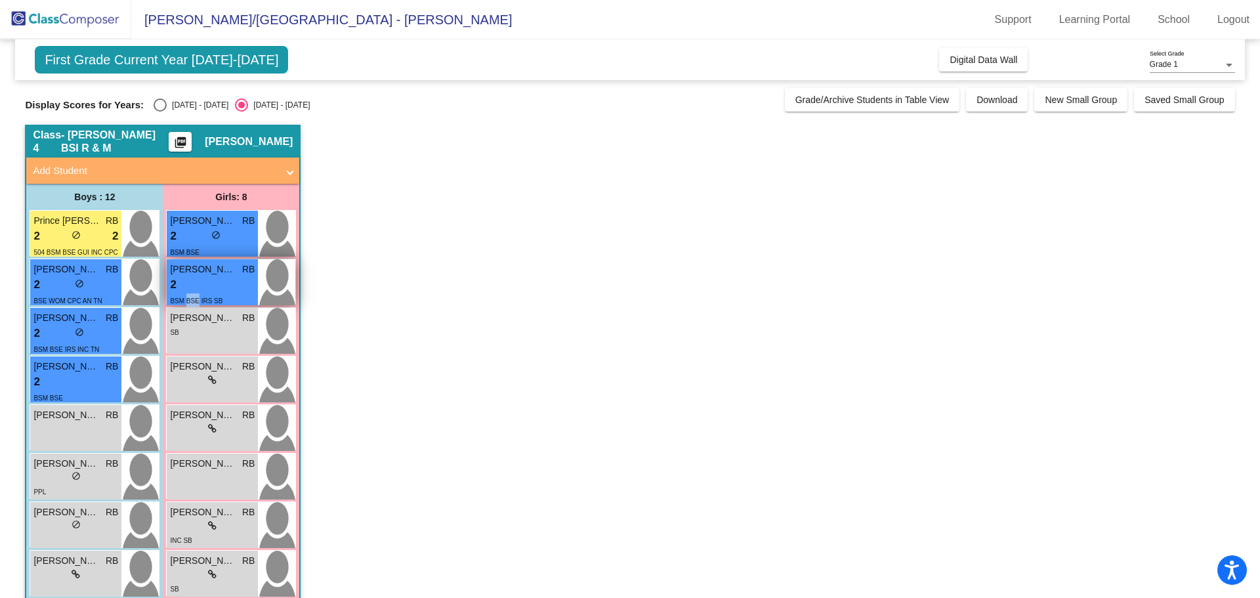
click at [188, 295] on div "BSM BSE IRS SB" at bounding box center [196, 300] width 53 height 14
